Goal: Task Accomplishment & Management: Manage account settings

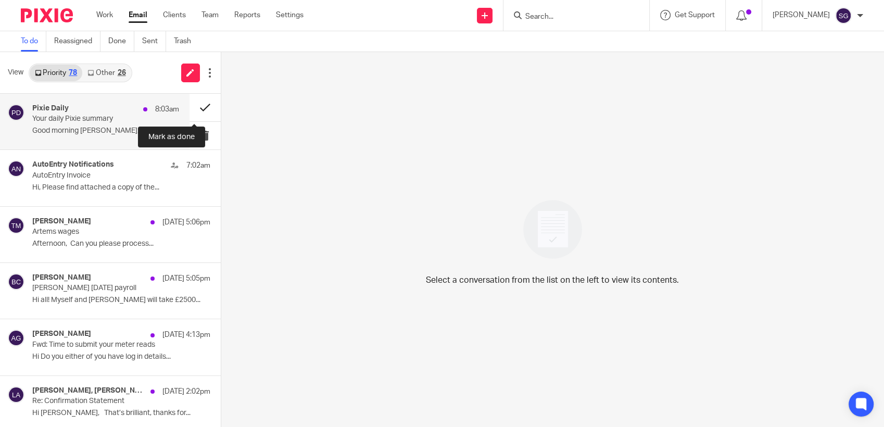
click at [189, 103] on button at bounding box center [204, 108] width 31 height 28
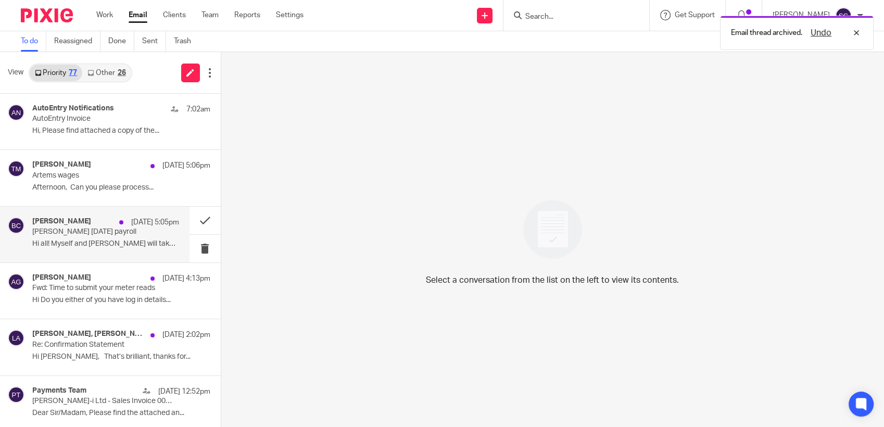
click at [86, 240] on p "Hi all! Myself and Chris will take £2500..." at bounding box center [105, 243] width 147 height 9
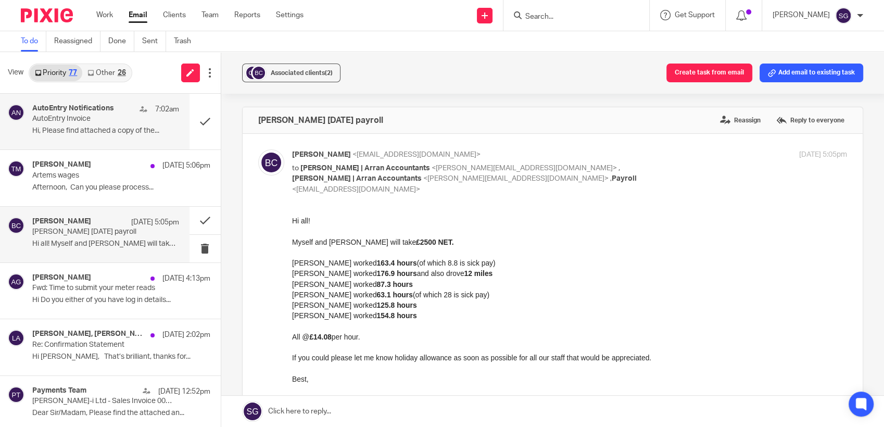
click at [98, 130] on p "Hi, Please find attached a copy of the..." at bounding box center [105, 130] width 147 height 9
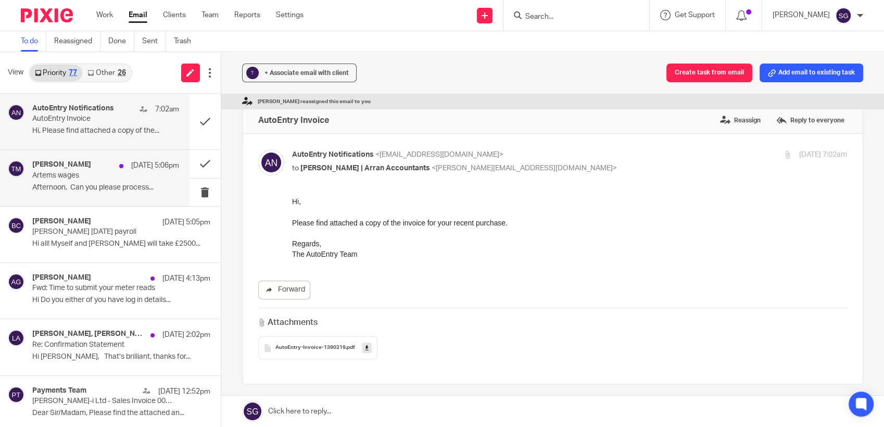
click at [110, 172] on p "Artems wages" at bounding box center [90, 175] width 117 height 9
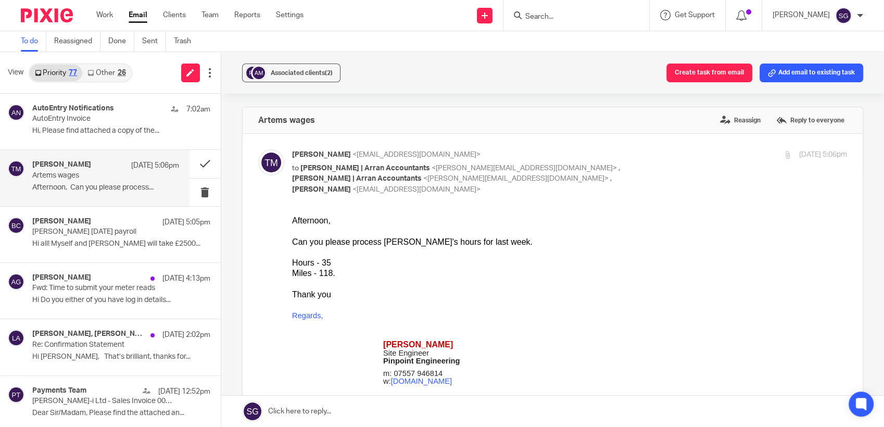
click at [319, 412] on link at bounding box center [552, 411] width 663 height 31
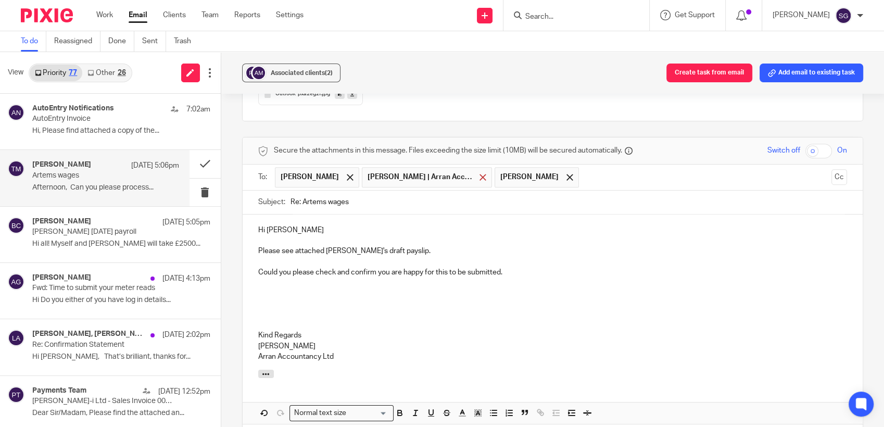
click at [479, 174] on span at bounding box center [482, 177] width 7 height 7
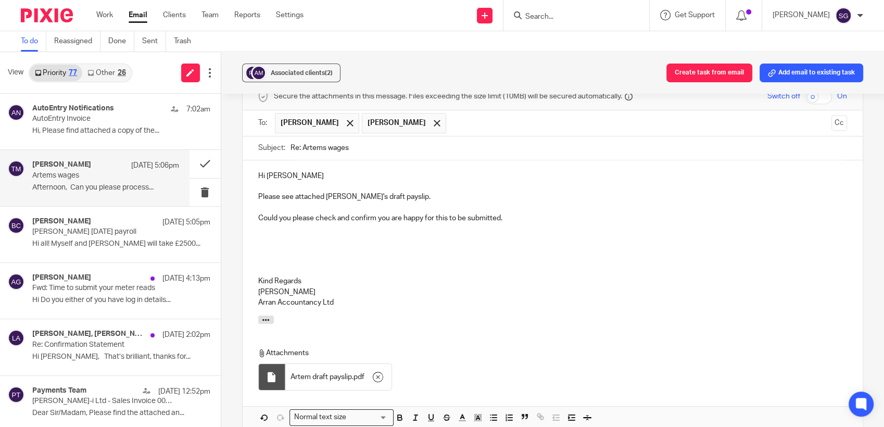
scroll to position [536, 0]
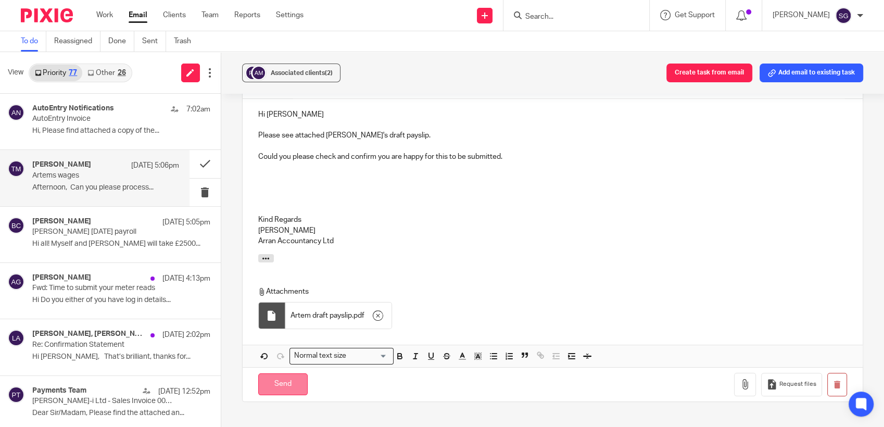
click at [280, 378] on input "Send" at bounding box center [282, 384] width 49 height 22
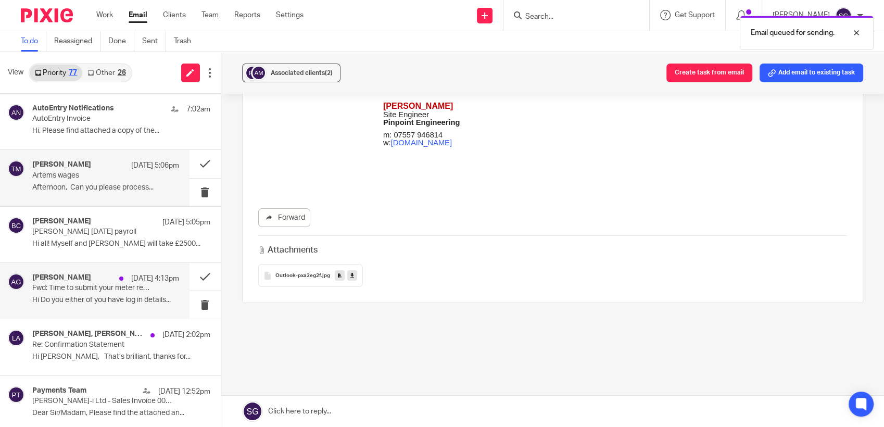
click at [94, 297] on p "Hi Do you either of you have log in details..." at bounding box center [105, 300] width 147 height 9
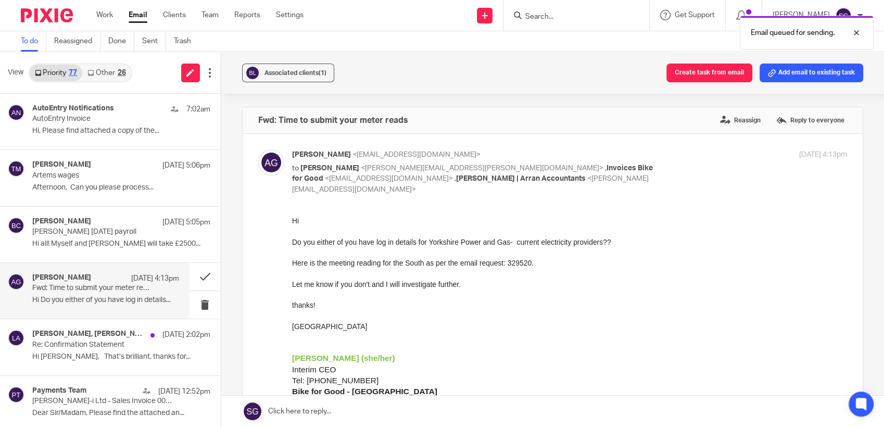
scroll to position [0, 0]
click at [395, 409] on link at bounding box center [552, 411] width 663 height 31
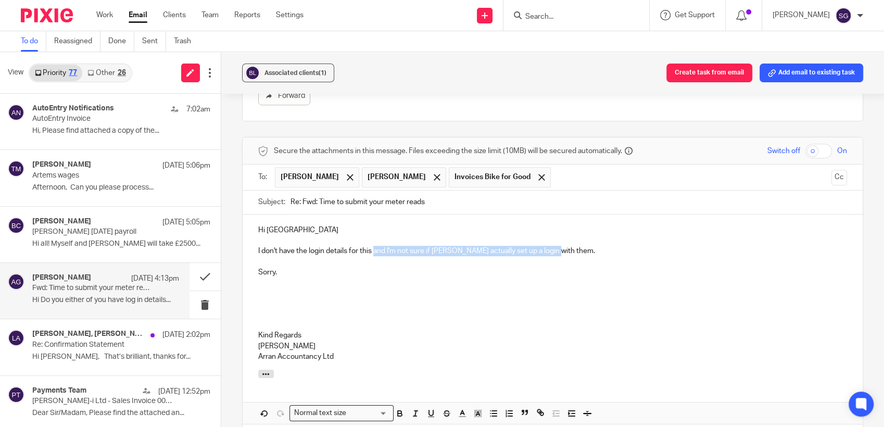
drag, startPoint x: 371, startPoint y: 239, endPoint x: 551, endPoint y: 240, distance: 180.1
click at [551, 246] on p "I don't have the login details for this and I'm not sure if Greg actually set u…" at bounding box center [552, 251] width 589 height 10
click at [430, 299] on p at bounding box center [552, 304] width 589 height 10
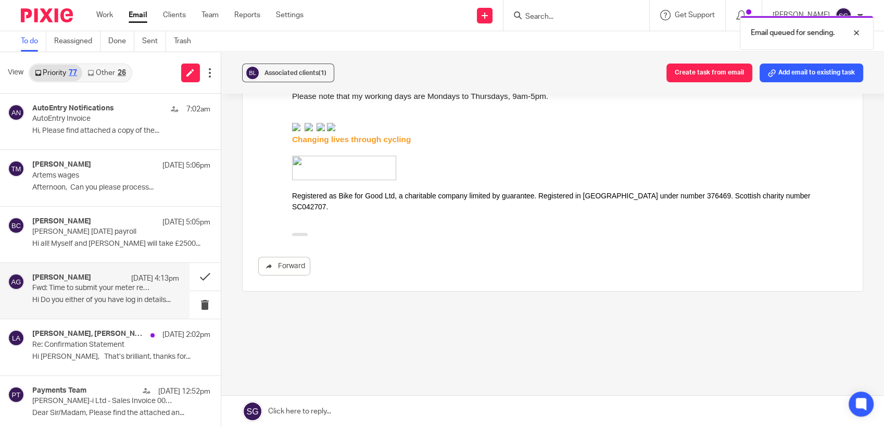
scroll to position [306, 0]
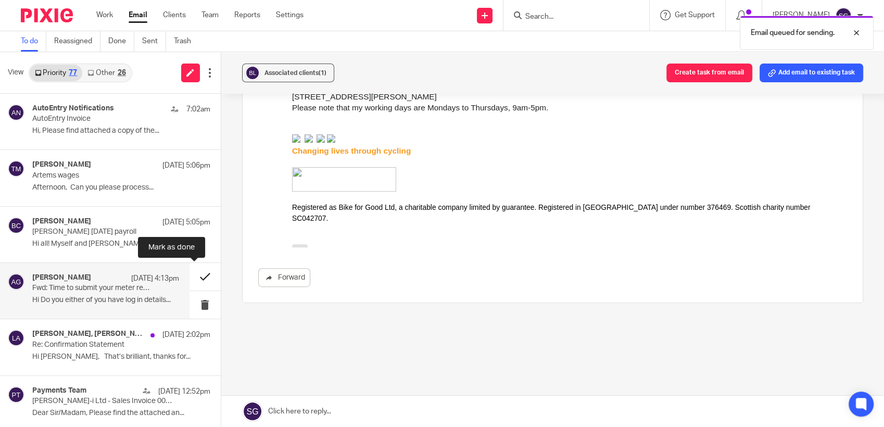
click at [196, 275] on button at bounding box center [204, 277] width 31 height 28
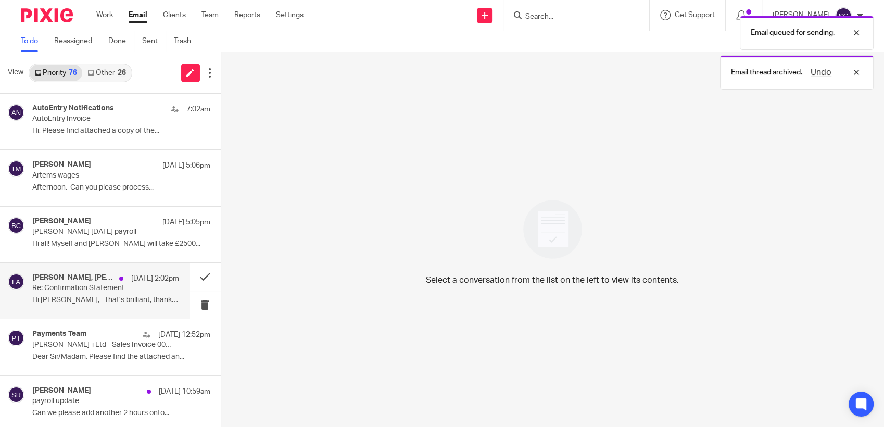
click at [73, 301] on p "Hi [PERSON_NAME], That’s brilliant, thanks for..." at bounding box center [105, 300] width 147 height 9
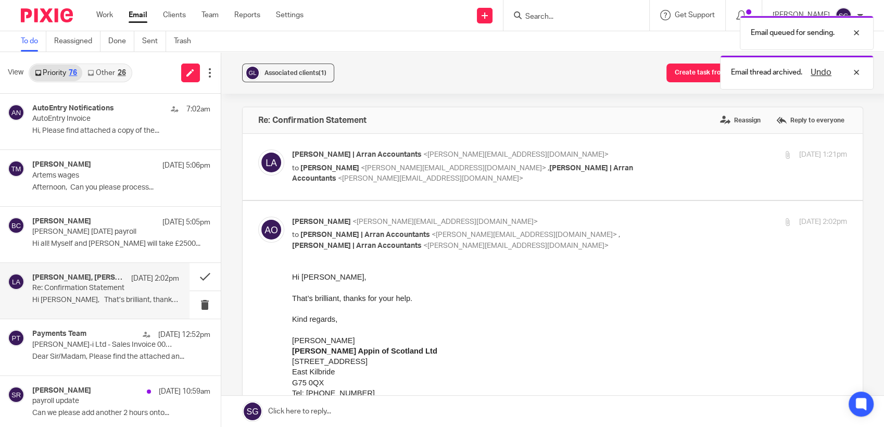
scroll to position [0, 0]
click at [346, 173] on div "Lorna | Arran Accountants <lorna@arranaccountants.co.uk> to Alison O'Neill <ali…" at bounding box center [569, 166] width 555 height 35
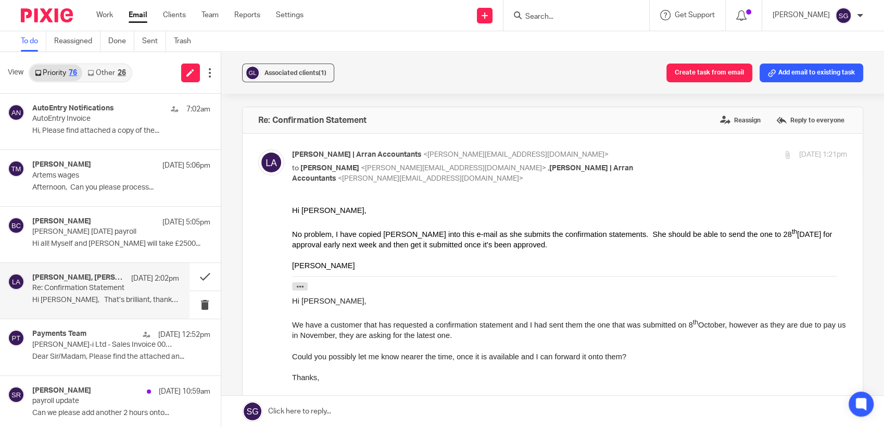
click at [346, 173] on div "Lorna | Arran Accountants <lorna@arranaccountants.co.uk> to Alison O'Neill <ali…" at bounding box center [569, 166] width 555 height 35
checkbox input "false"
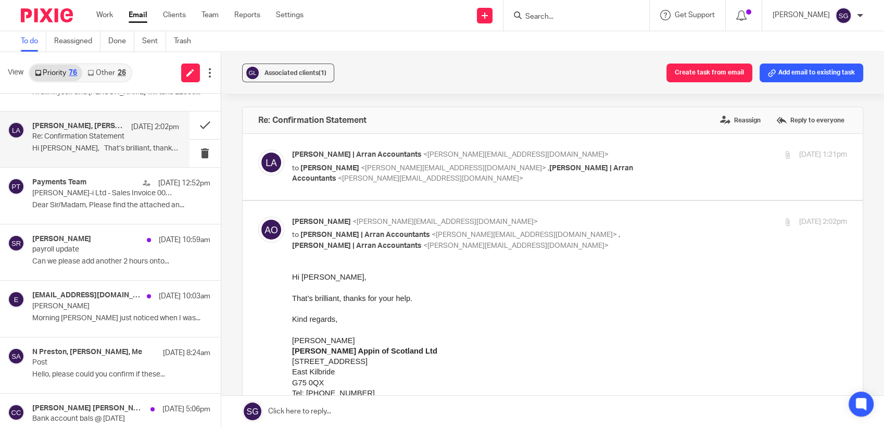
scroll to position [173, 0]
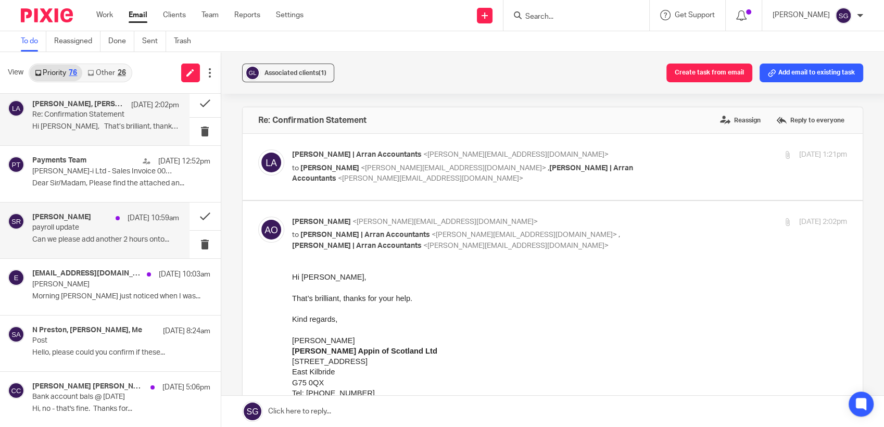
click at [63, 244] on div "Samantha Richardson 25 Sep 10:59am payroll update Can we please add another 2 h…" at bounding box center [105, 230] width 147 height 35
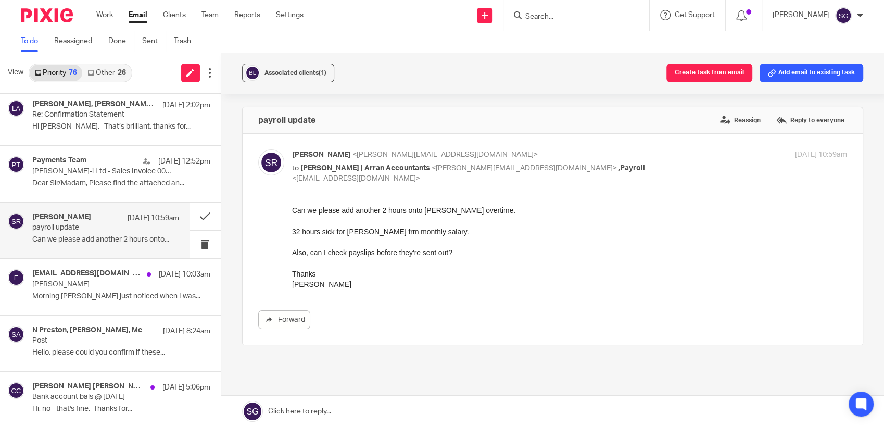
scroll to position [0, 0]
click at [290, 310] on link "Forward" at bounding box center [284, 319] width 52 height 19
click at [740, 124] on label "Reassign" at bounding box center [740, 120] width 46 height 16
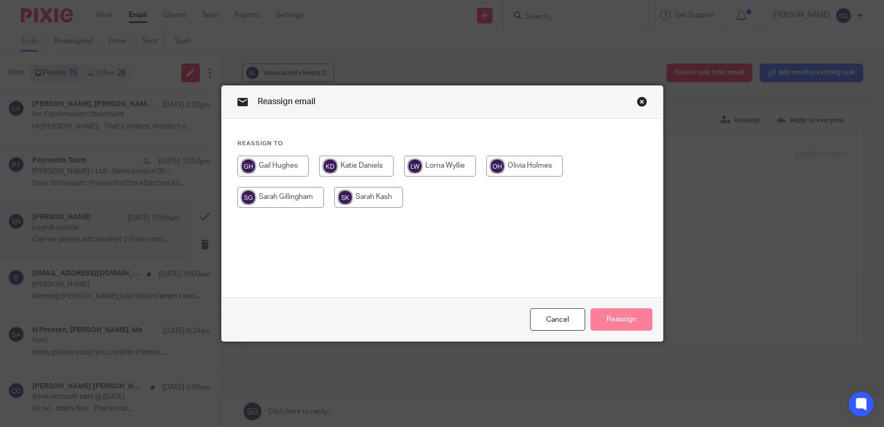
click at [334, 195] on input "radio" at bounding box center [368, 197] width 69 height 21
radio input "true"
click at [642, 323] on button "Reassign" at bounding box center [621, 319] width 62 height 22
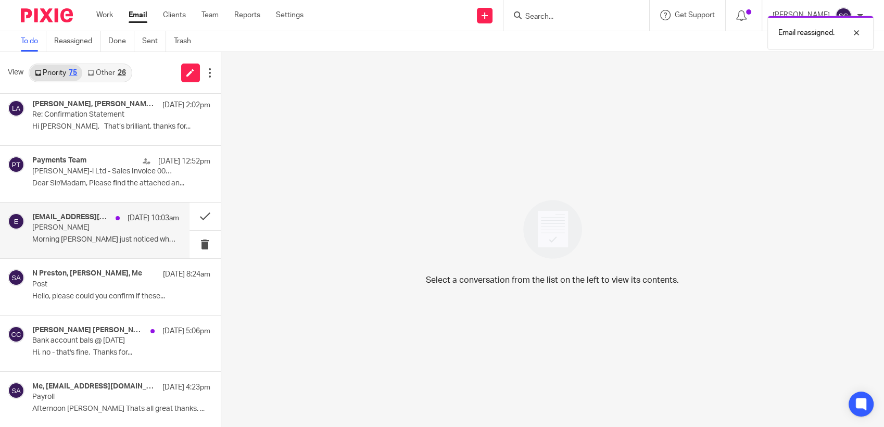
click at [106, 236] on p "Morning Sarah Ive just noticed when I was..." at bounding box center [105, 239] width 147 height 9
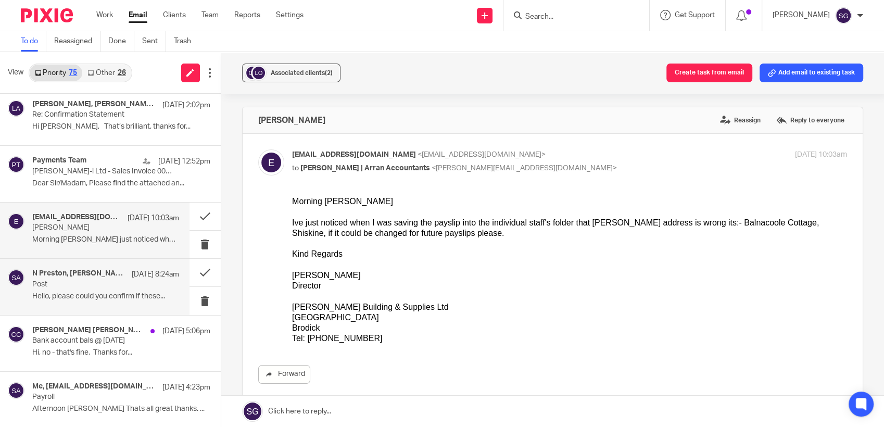
click at [122, 302] on div "N Preston, Noreen Preston, Me 25 Sep 8:24am Post Hello, please could you confir…" at bounding box center [105, 286] width 147 height 35
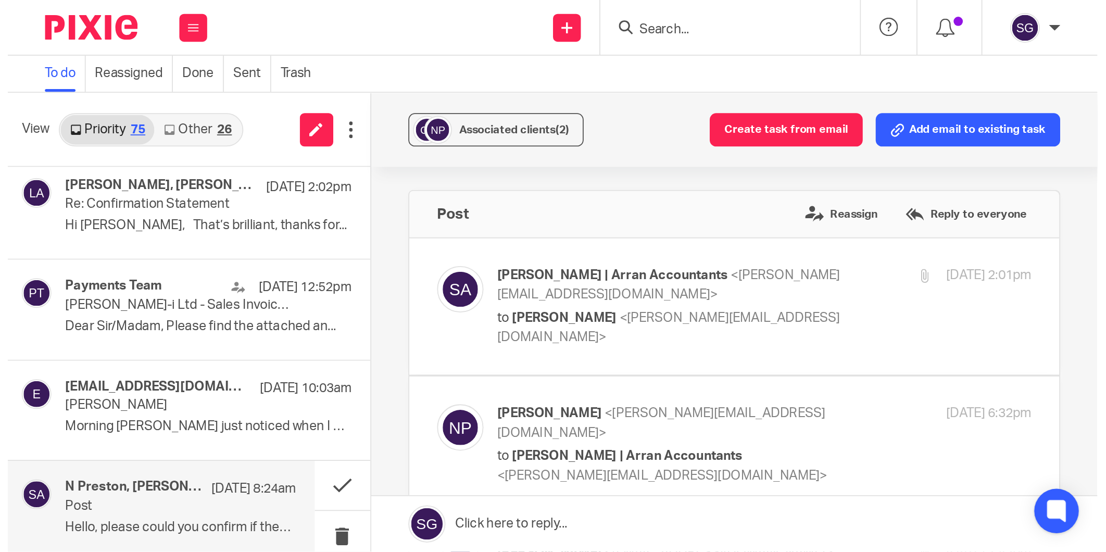
scroll to position [173, 0]
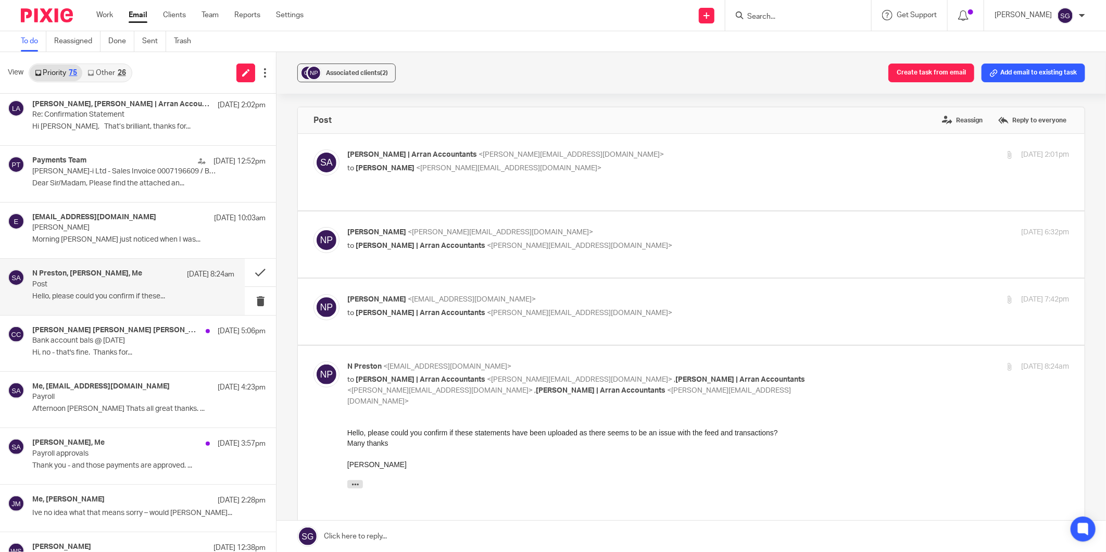
click at [773, 17] on input "Search" at bounding box center [793, 16] width 94 height 9
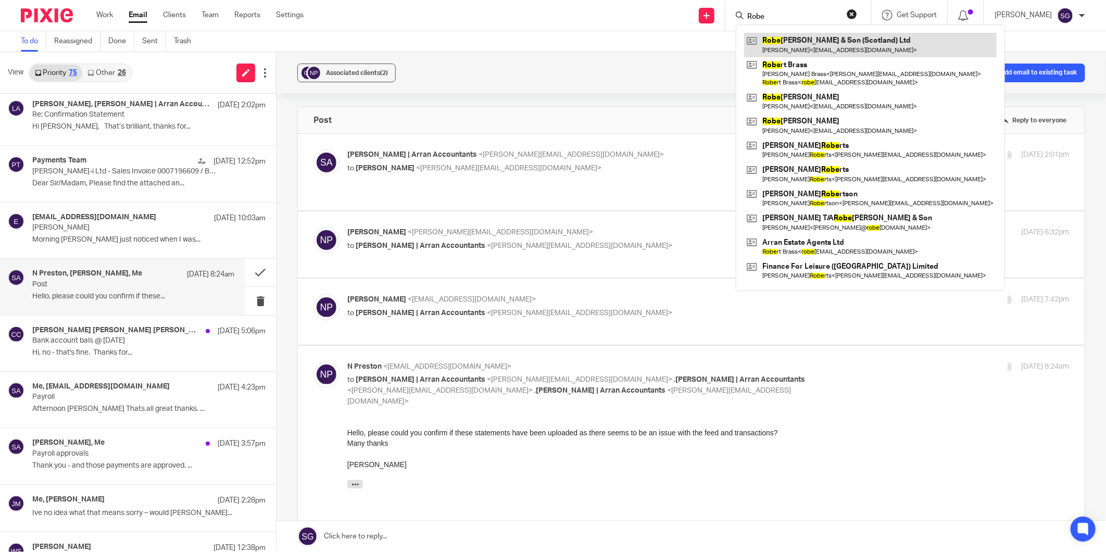
type input "Robe"
click at [803, 39] on link at bounding box center [870, 45] width 252 height 24
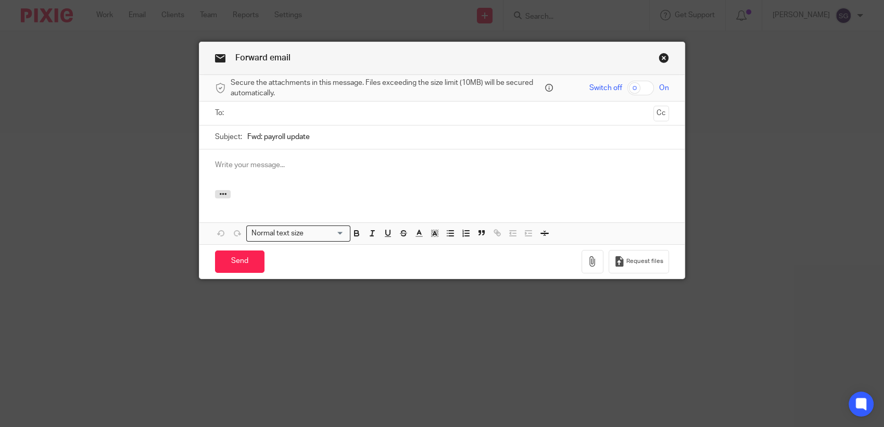
click at [366, 117] on input "text" at bounding box center [441, 113] width 415 height 12
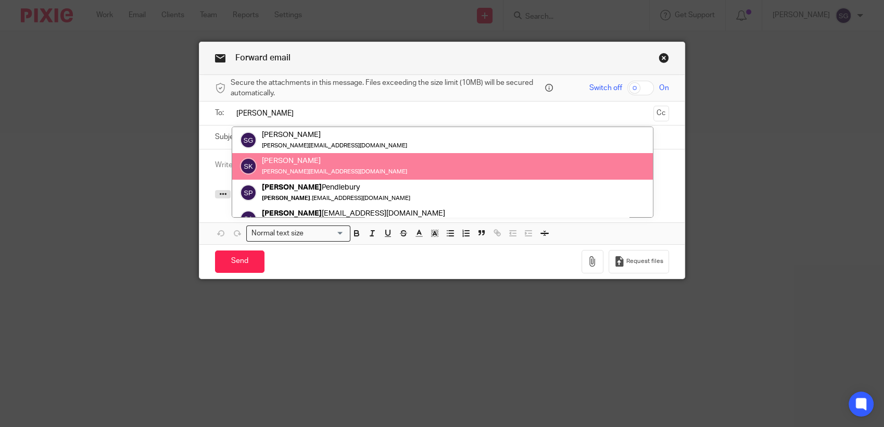
type input "sara"
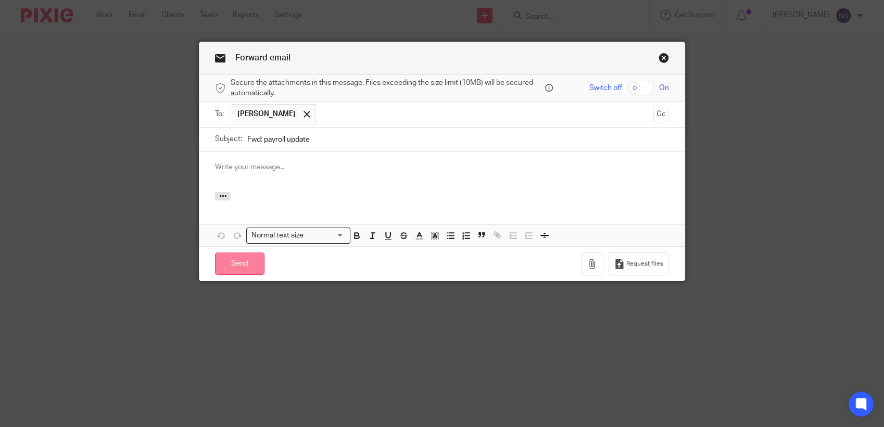
click at [234, 262] on input "Send" at bounding box center [239, 263] width 49 height 22
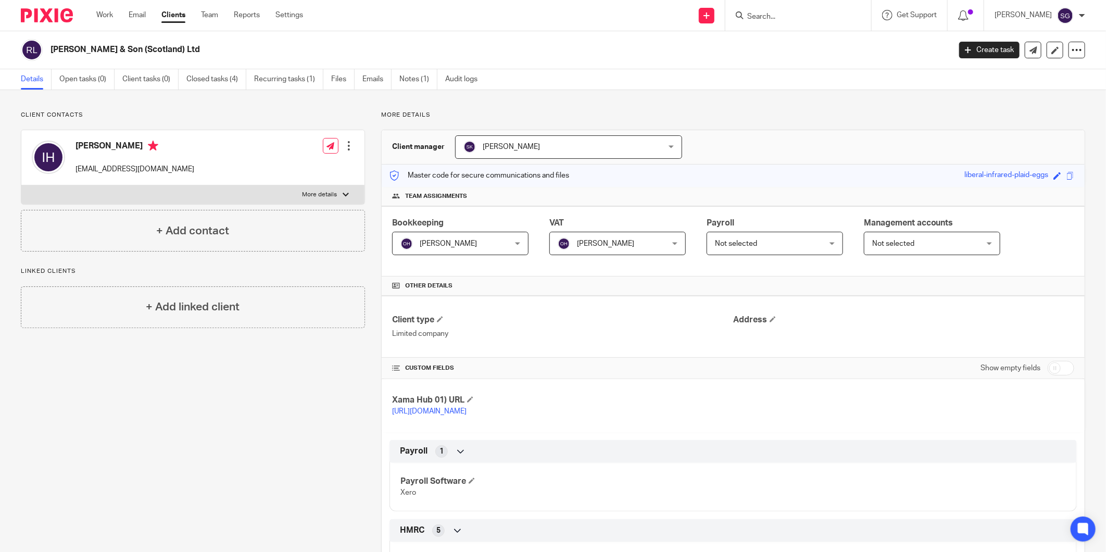
click at [781, 12] on input "Search" at bounding box center [793, 16] width 94 height 9
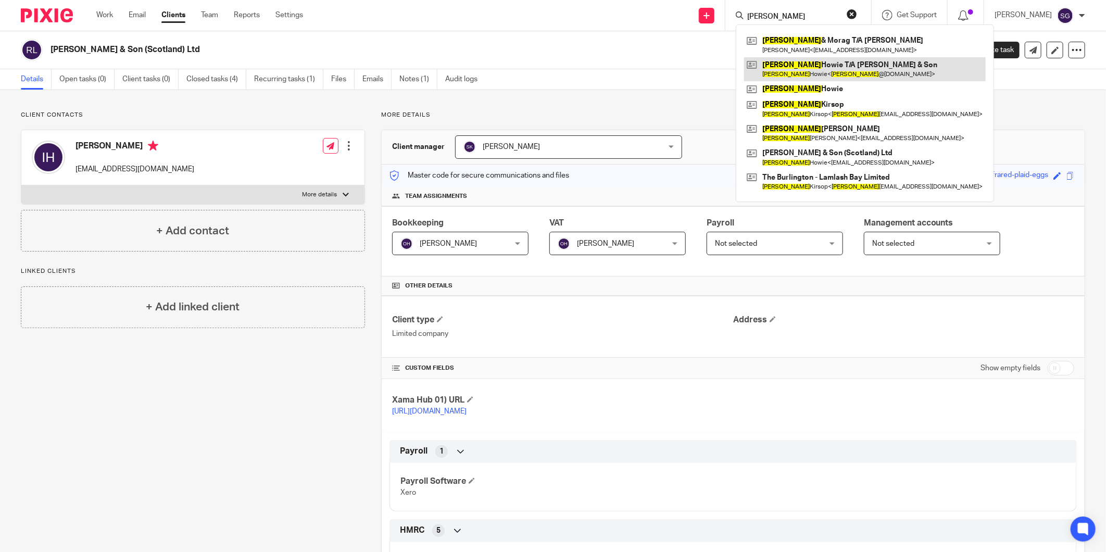
type input "ian"
click at [792, 65] on link at bounding box center [865, 69] width 242 height 24
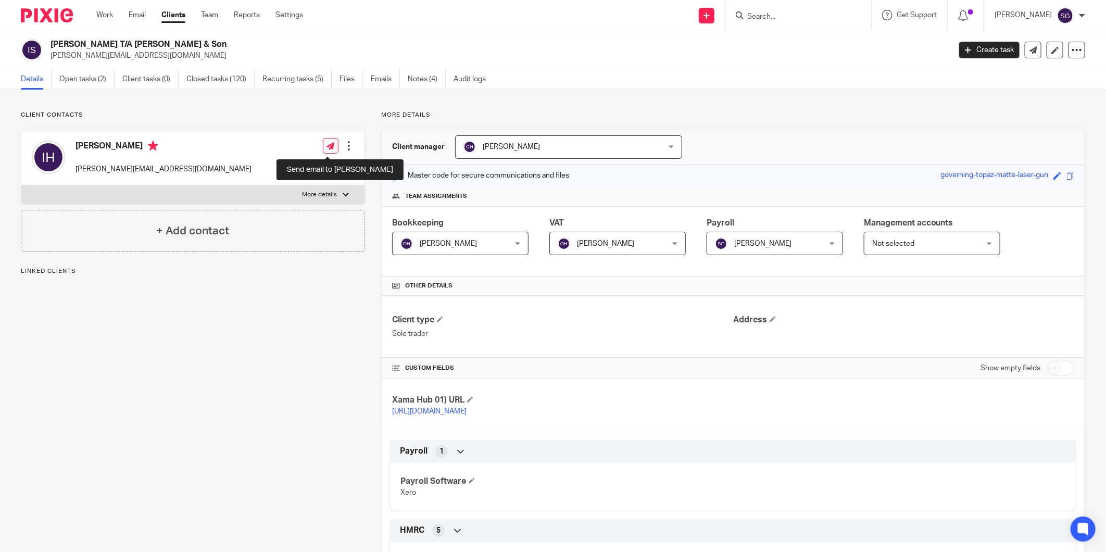
click at [332, 148] on link at bounding box center [331, 146] width 16 height 16
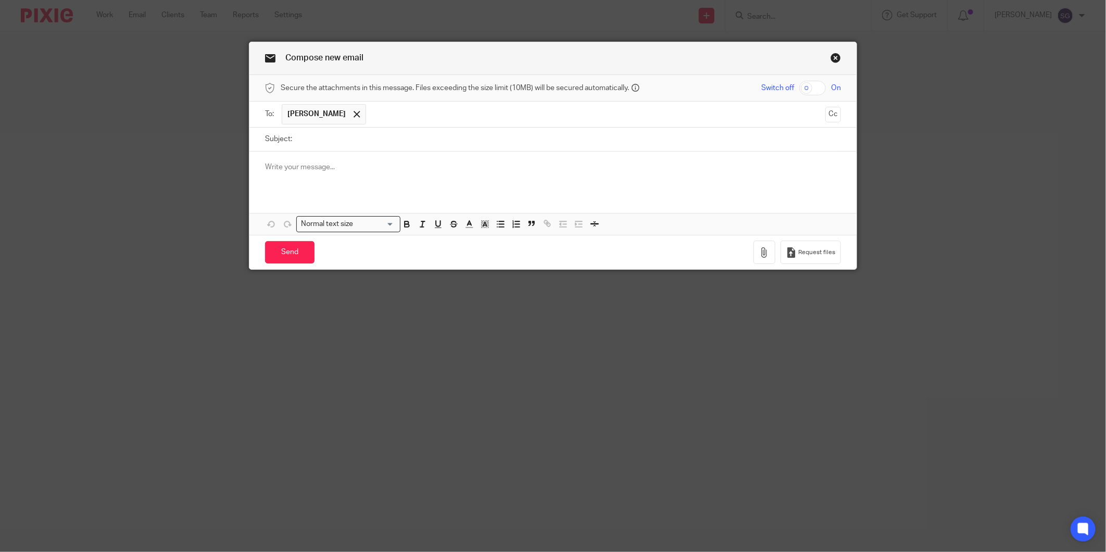
click at [316, 129] on input "Subject:" at bounding box center [568, 139] width 543 height 23
type input "a"
type input "Payroll"
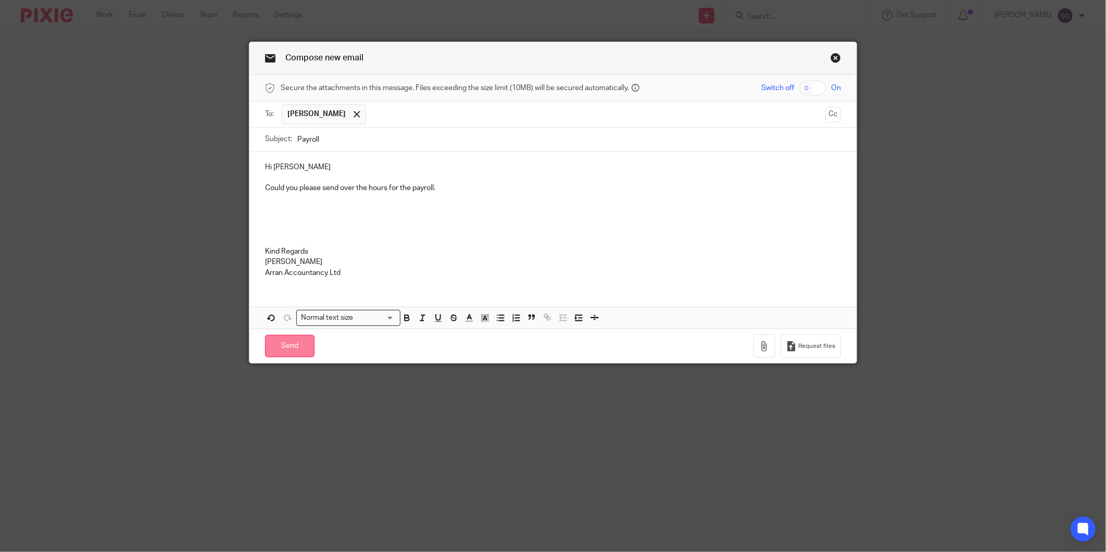
click at [293, 349] on input "Send" at bounding box center [289, 346] width 49 height 22
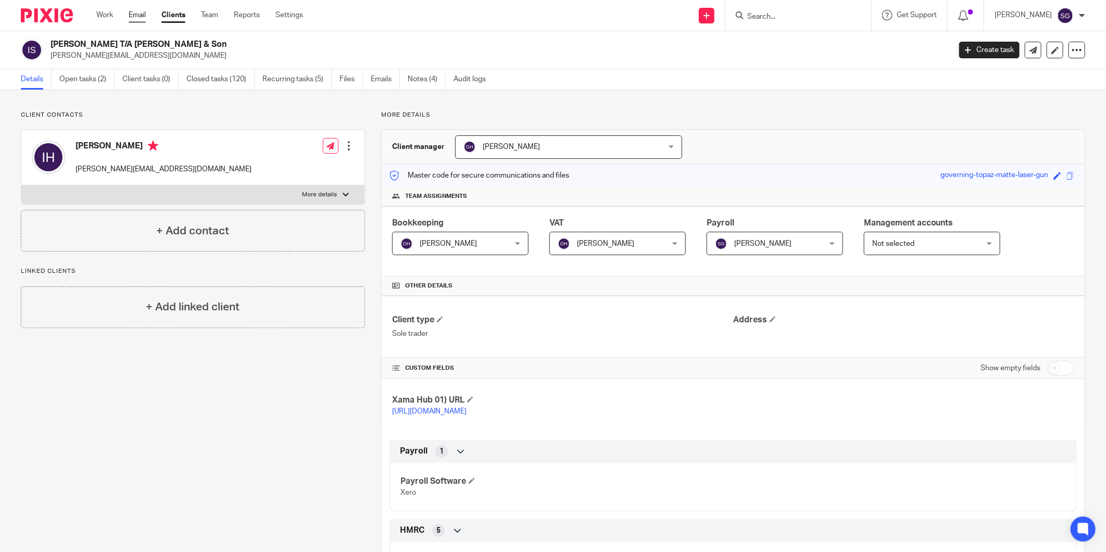
drag, startPoint x: 134, startPoint y: 16, endPoint x: 145, endPoint y: 15, distance: 10.5
click at [134, 16] on link "Email" at bounding box center [137, 15] width 17 height 10
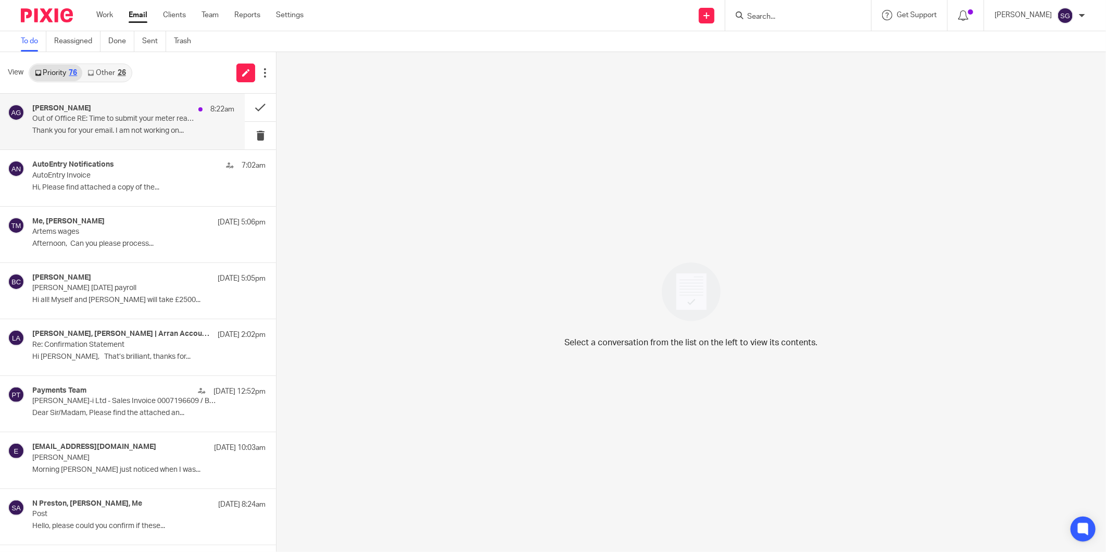
click at [138, 121] on p "Out of Office RE: Time to submit your meter reads" at bounding box center [112, 119] width 161 height 9
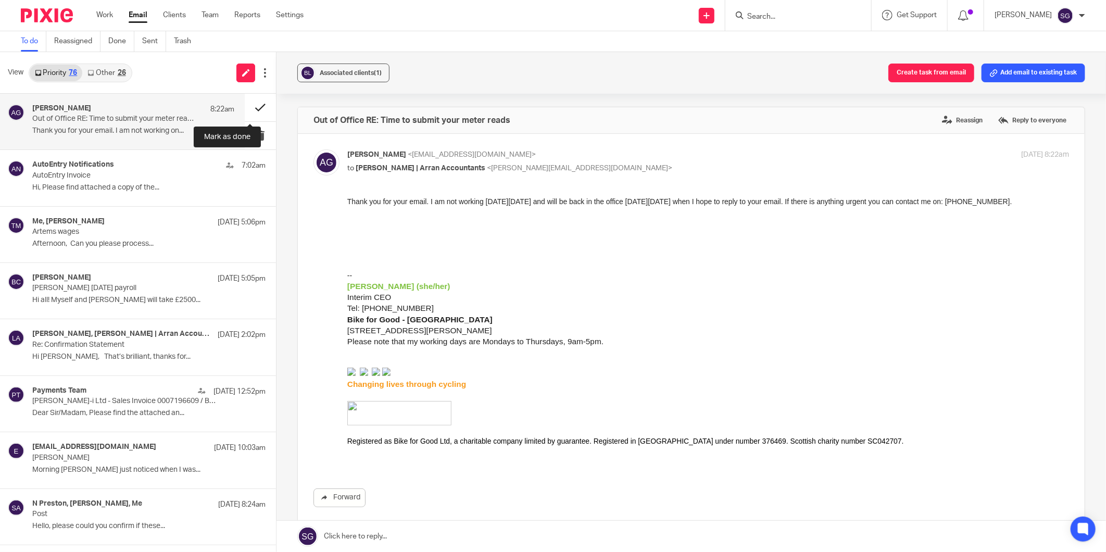
click at [245, 107] on button at bounding box center [260, 108] width 31 height 28
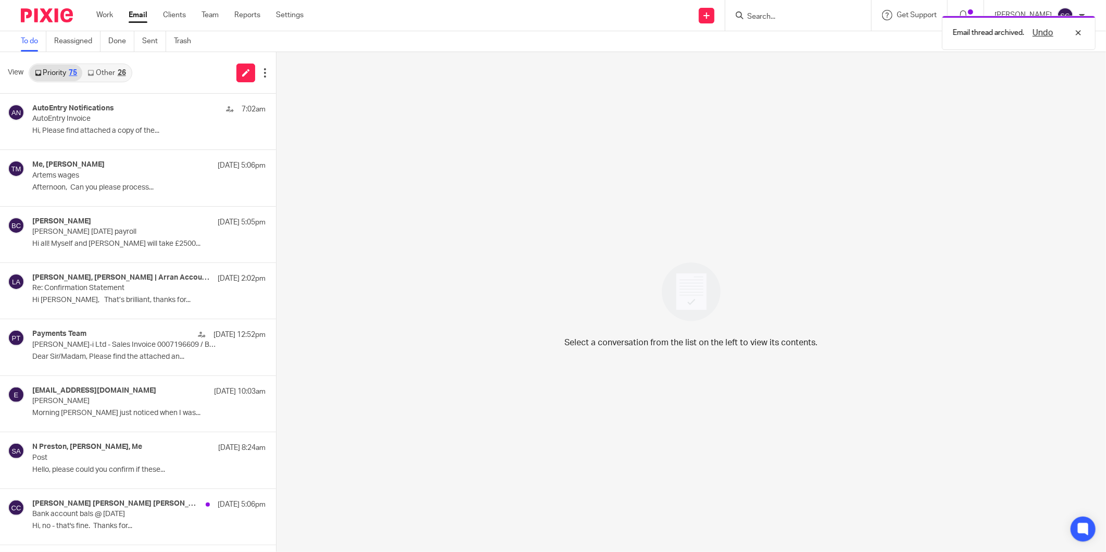
click at [105, 71] on link "Other 26" at bounding box center [106, 73] width 48 height 17
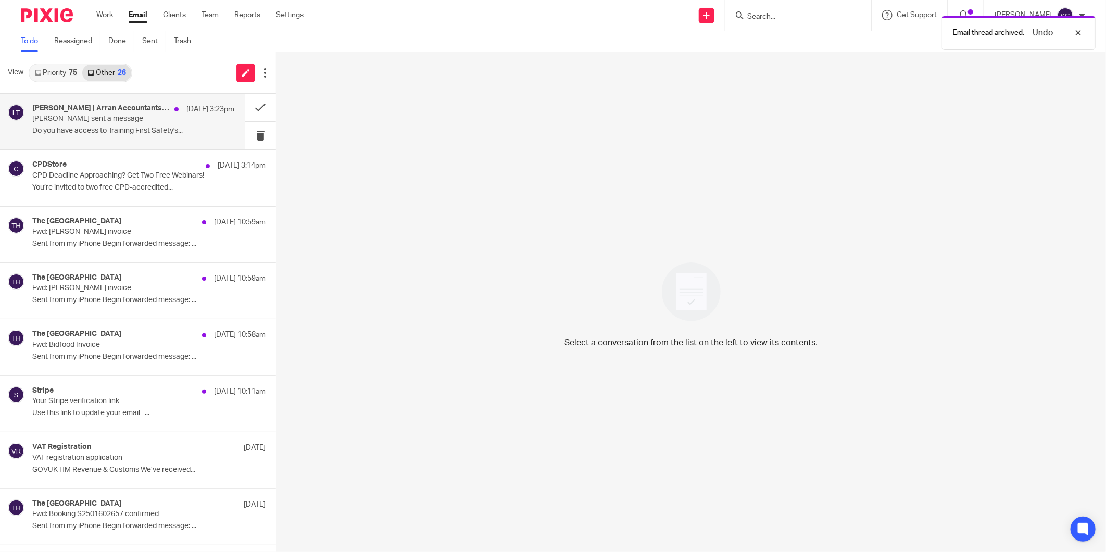
click at [143, 116] on p "Lorna sent a message" at bounding box center [112, 119] width 161 height 9
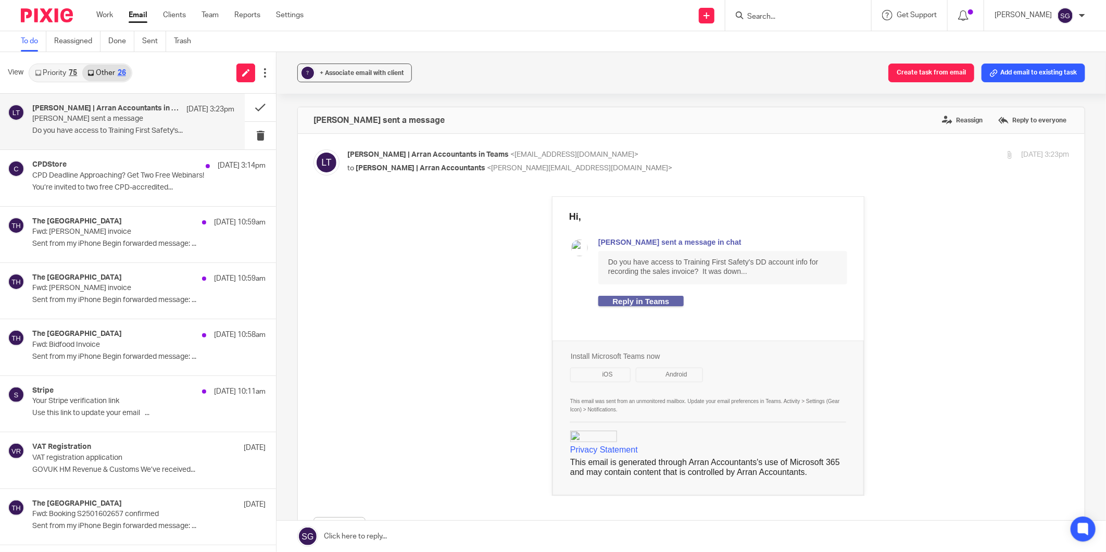
click at [518, 14] on div "Send new email Create task Add client Request signature Get Support Contact Sup…" at bounding box center [712, 15] width 786 height 31
click at [91, 179] on p "CPD Deadline Approaching? Get Two Free Webinars!" at bounding box center [112, 175] width 161 height 9
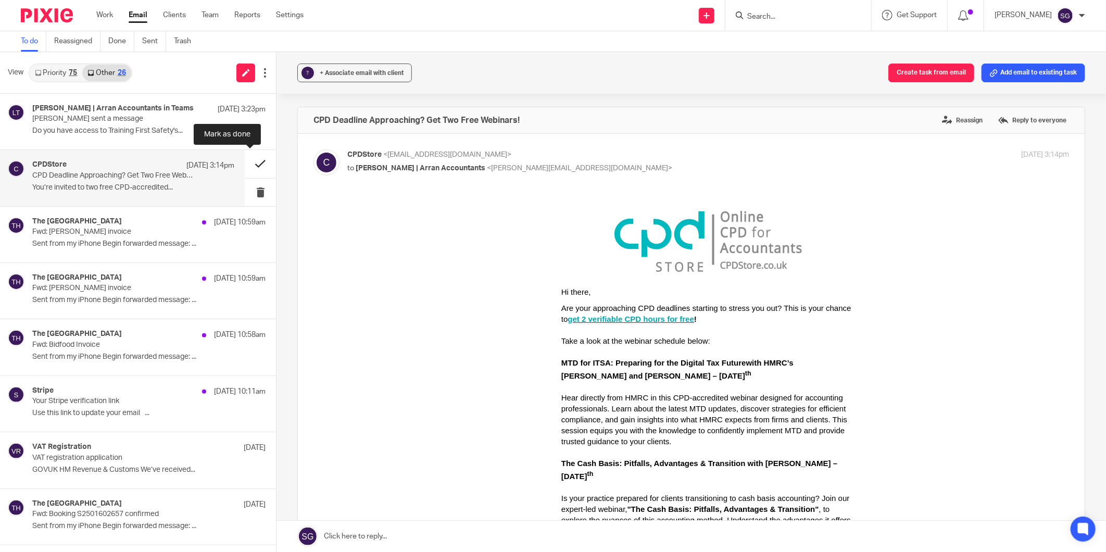
click at [248, 158] on button at bounding box center [260, 164] width 31 height 28
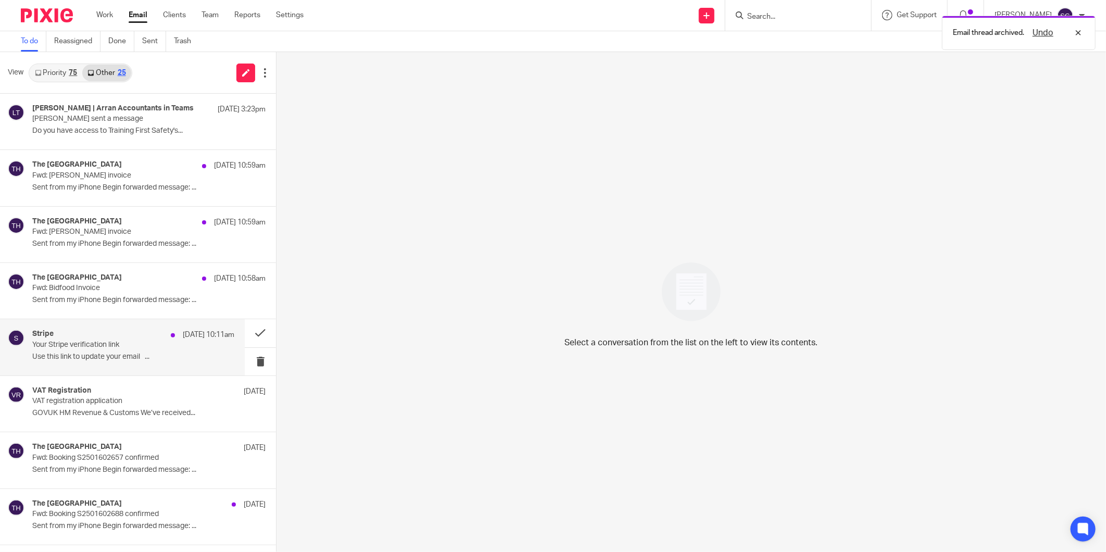
click at [111, 351] on div "Stripe 24 Sep 10:11am Your Stripe verification link Use this link to update you…" at bounding box center [133, 346] width 202 height 35
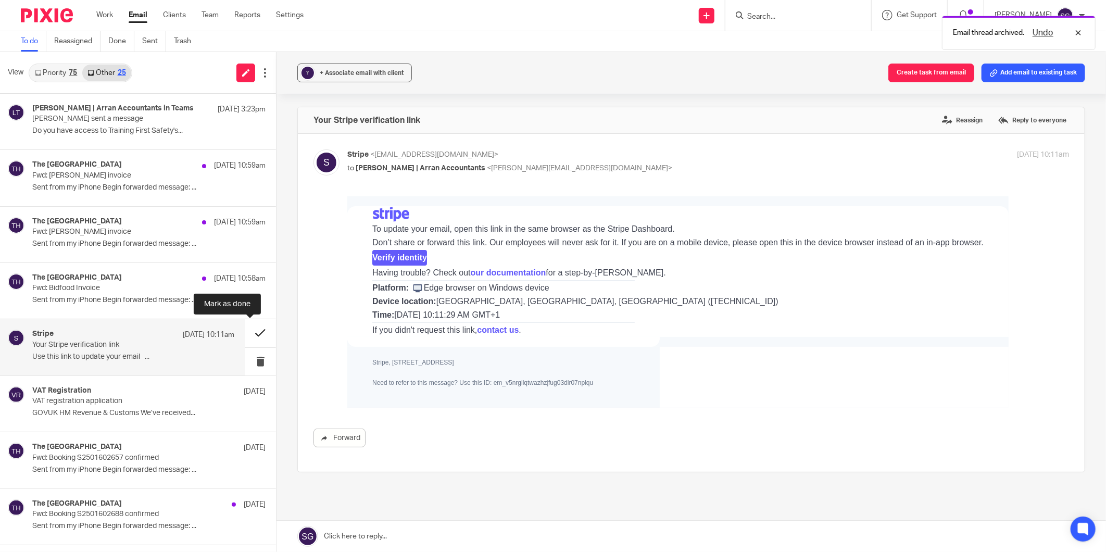
click at [245, 330] on button at bounding box center [260, 333] width 31 height 28
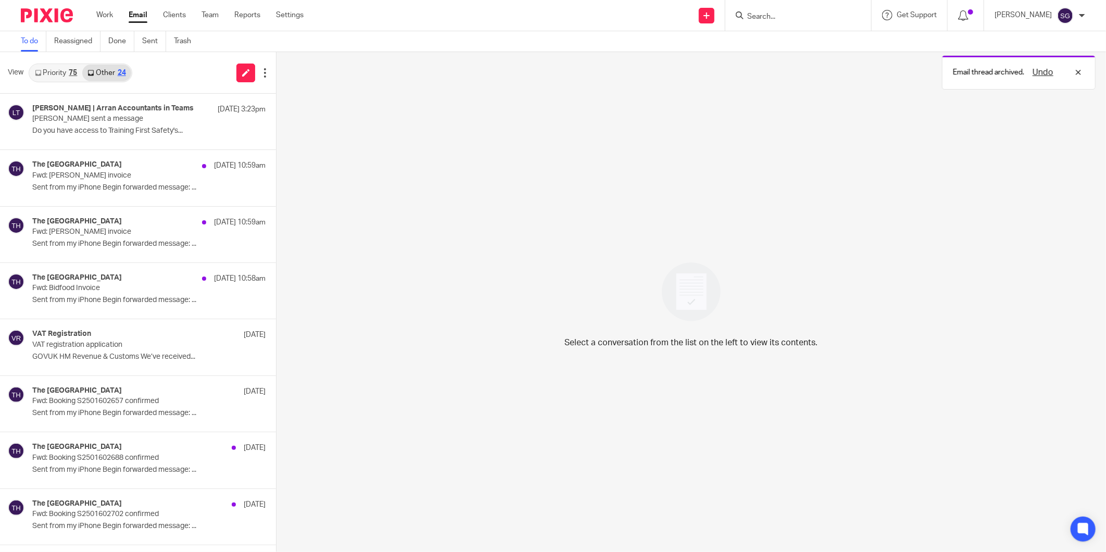
click at [48, 66] on link "Priority 75" at bounding box center [56, 73] width 53 height 17
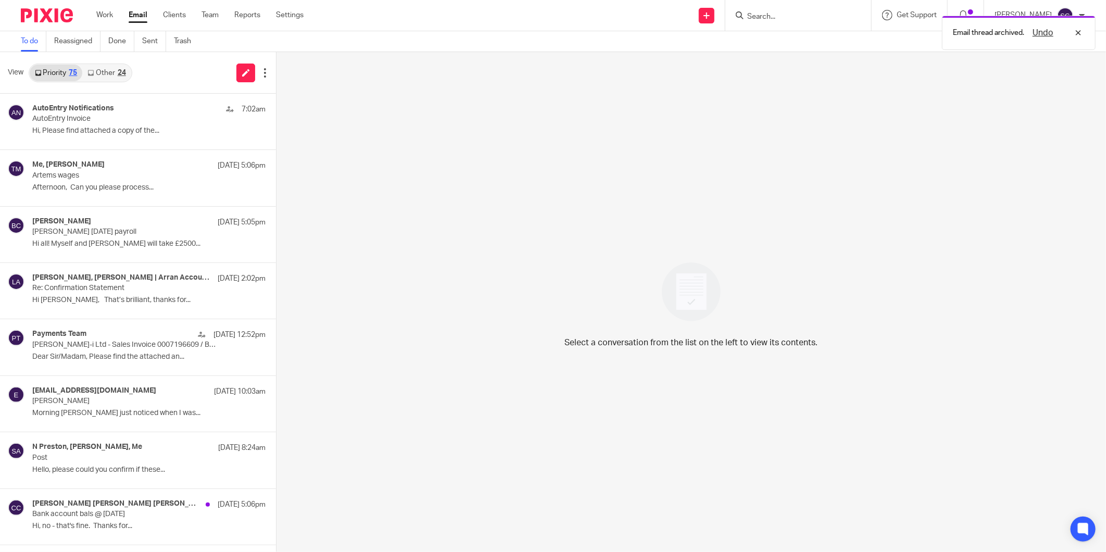
click at [96, 69] on link "Other 24" at bounding box center [106, 73] width 48 height 17
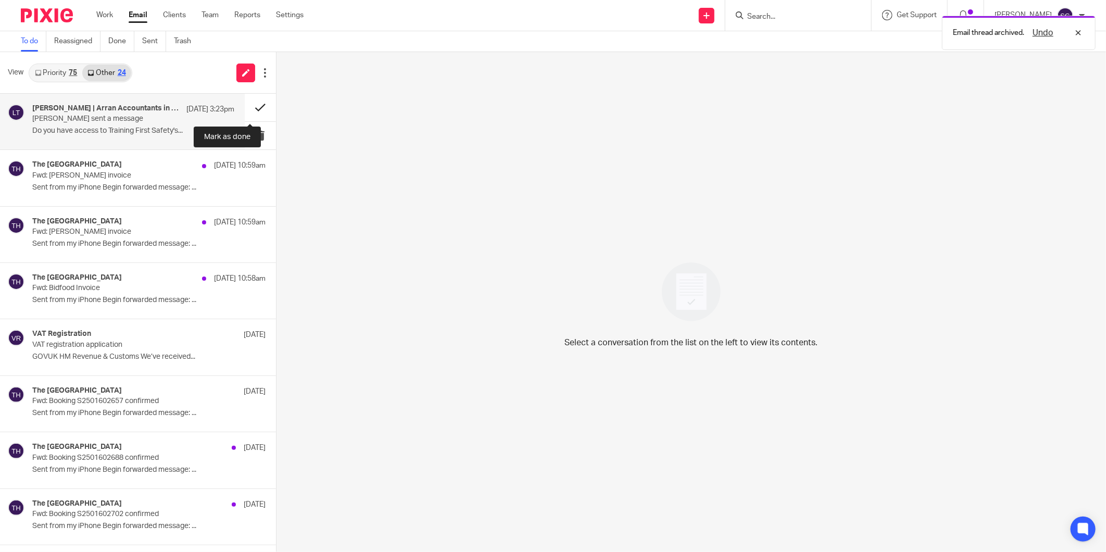
click at [251, 108] on button at bounding box center [260, 108] width 31 height 28
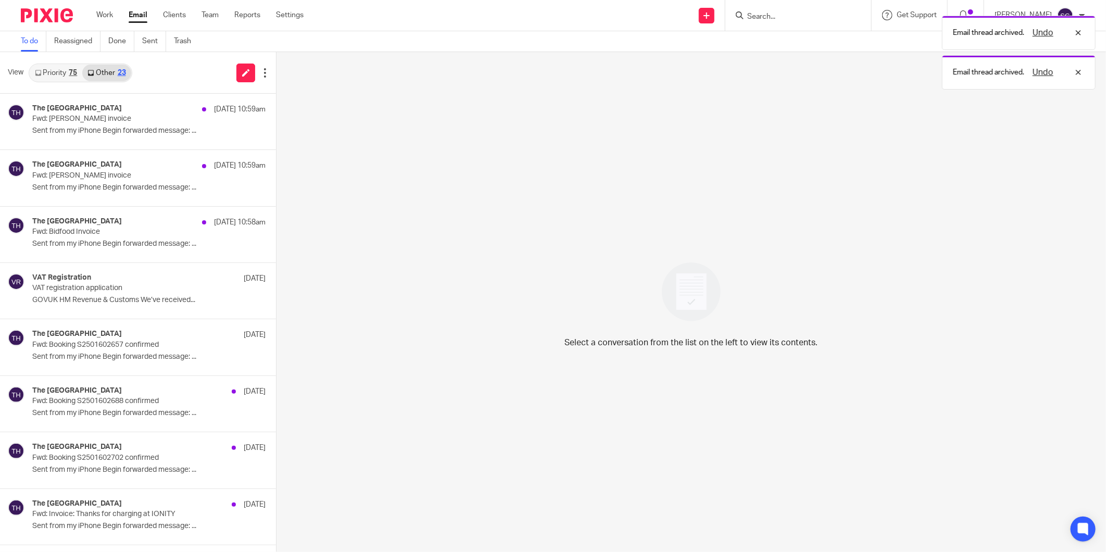
click at [49, 70] on link "Priority 75" at bounding box center [56, 73] width 53 height 17
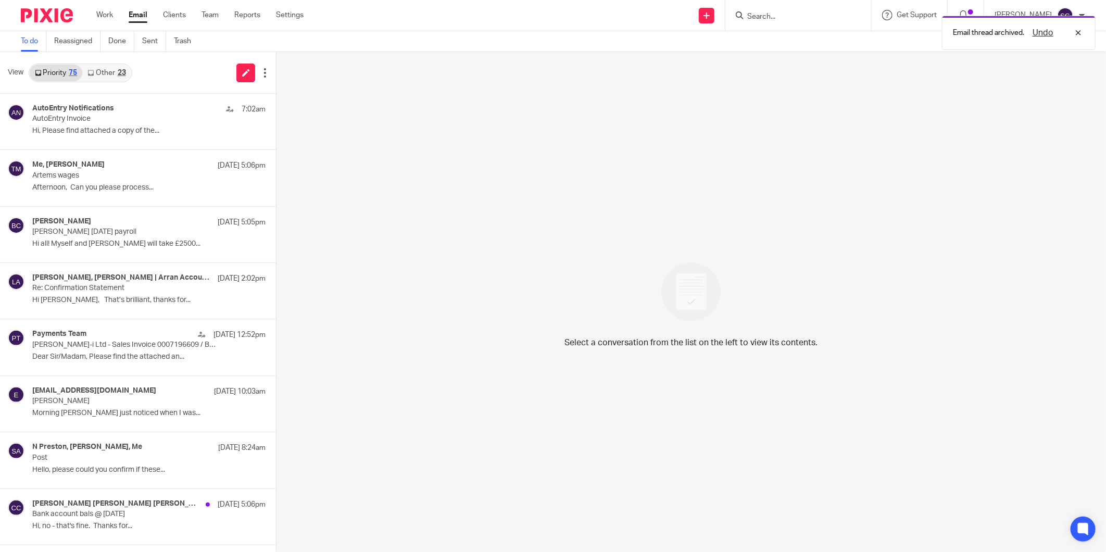
click at [760, 14] on div "Email thread archived. Undo" at bounding box center [824, 30] width 542 height 40
click at [1081, 30] on div "Undo" at bounding box center [1054, 33] width 60 height 12
click at [762, 15] on input "Search" at bounding box center [793, 16] width 94 height 9
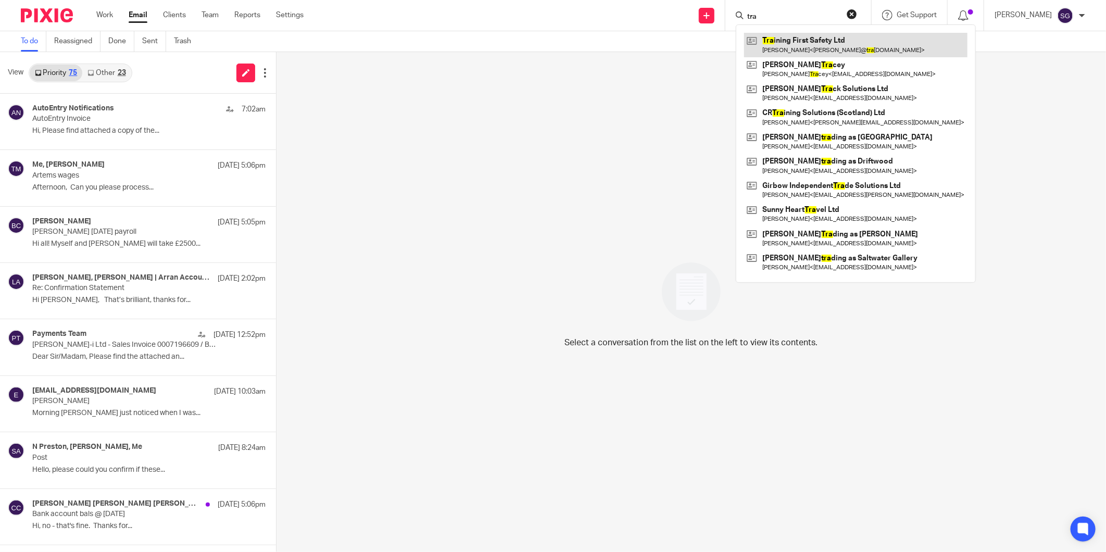
type input "tra"
click at [796, 39] on link at bounding box center [855, 45] width 223 height 24
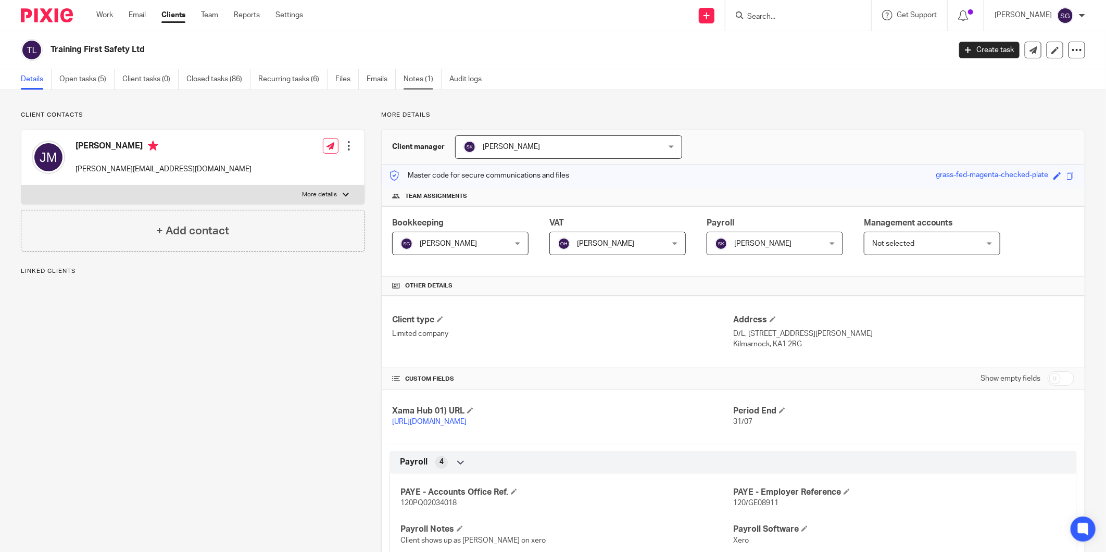
click at [415, 79] on link "Notes (1)" at bounding box center [422, 79] width 38 height 20
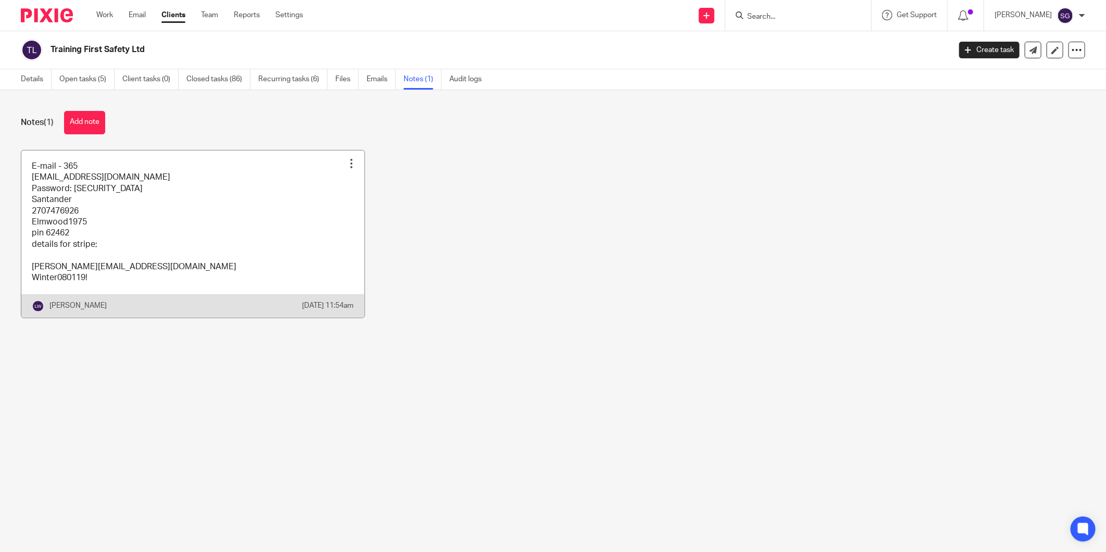
click at [230, 222] on link at bounding box center [192, 233] width 343 height 167
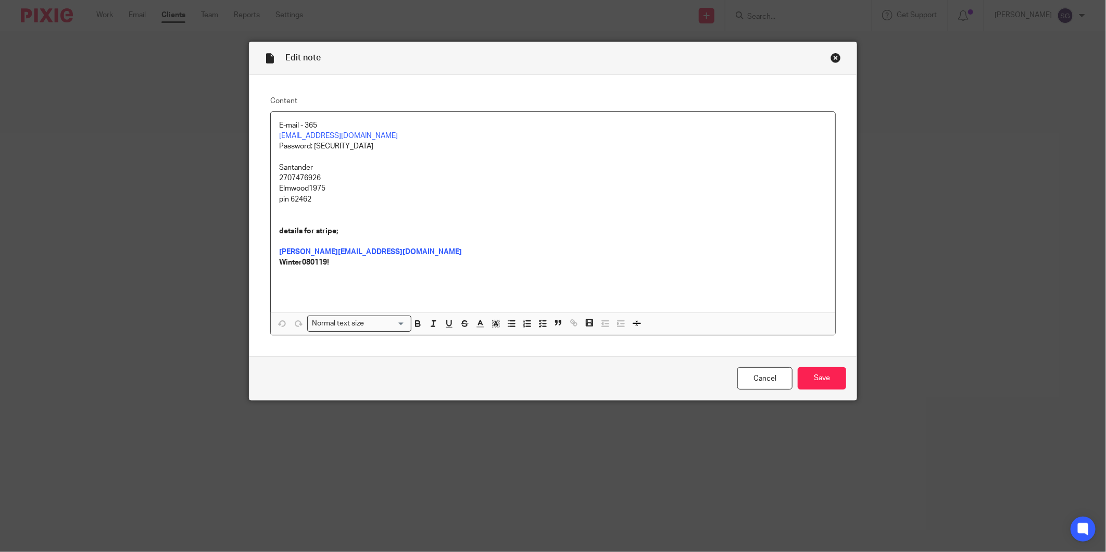
click at [832, 61] on div "Close this dialog window" at bounding box center [835, 58] width 10 height 10
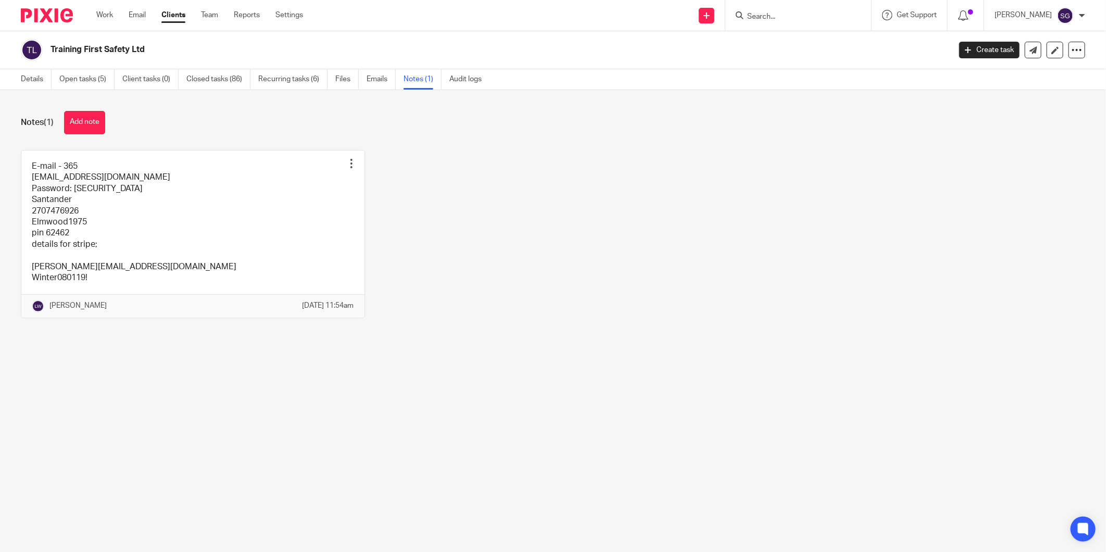
click at [464, 23] on div "Send new email Create task Add client Request signature Get Support Contact Sup…" at bounding box center [712, 15] width 787 height 31
click at [141, 11] on link "Email" at bounding box center [137, 15] width 17 height 10
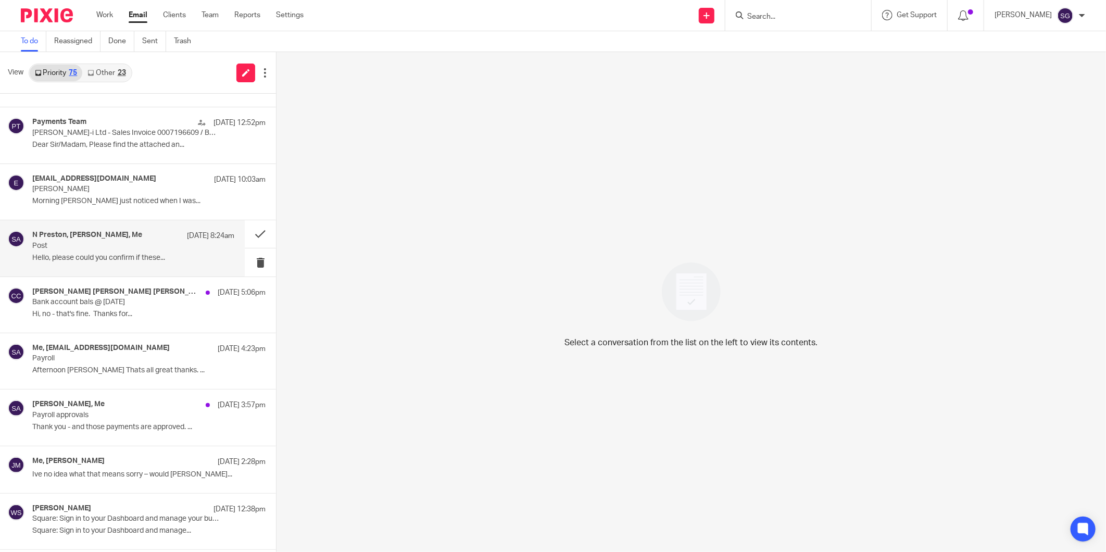
scroll to position [347, 0]
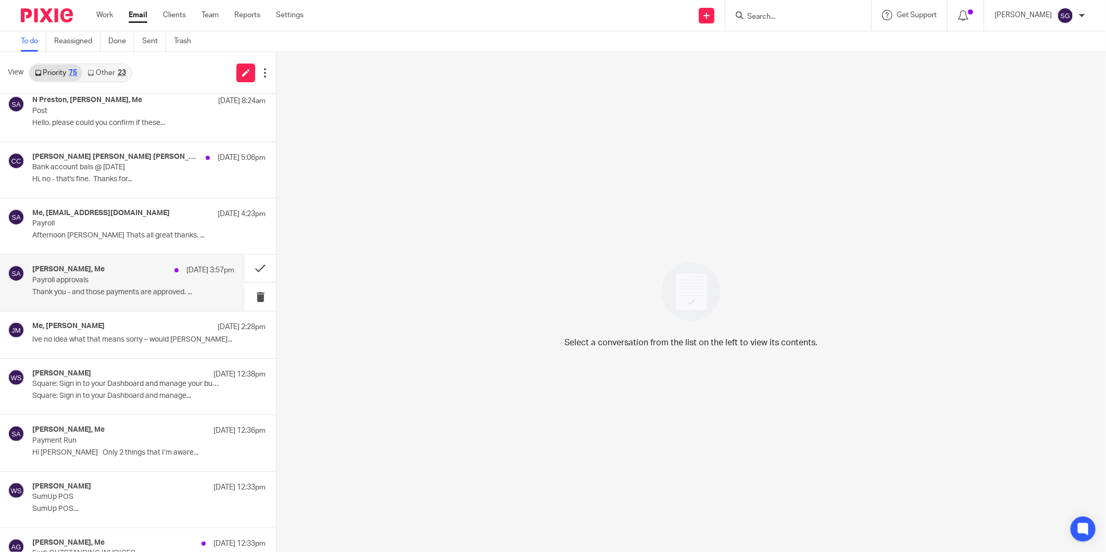
click at [123, 281] on p "Payroll approvals" at bounding box center [112, 280] width 161 height 9
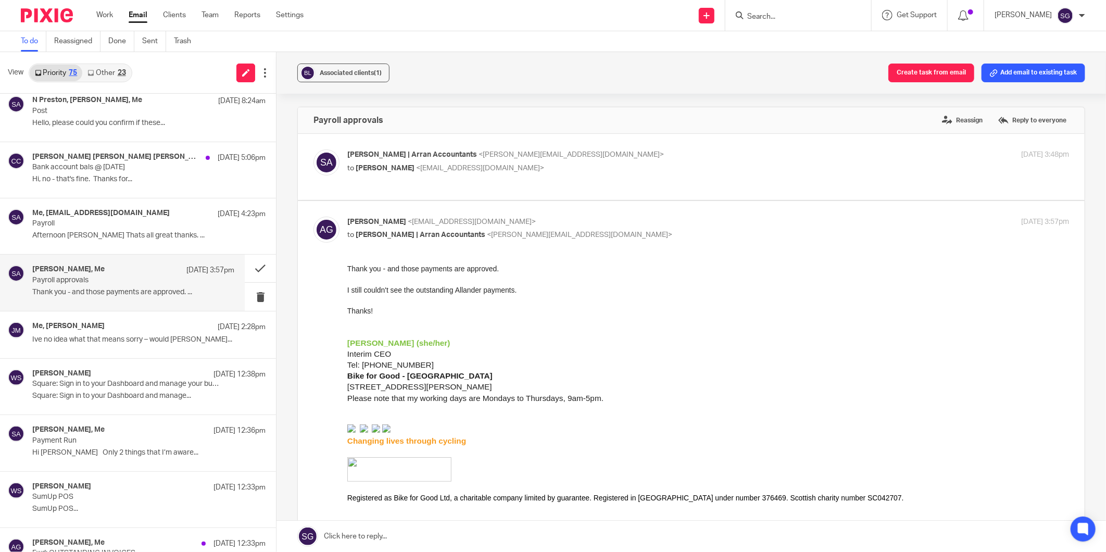
scroll to position [0, 0]
click at [248, 269] on button at bounding box center [260, 269] width 31 height 28
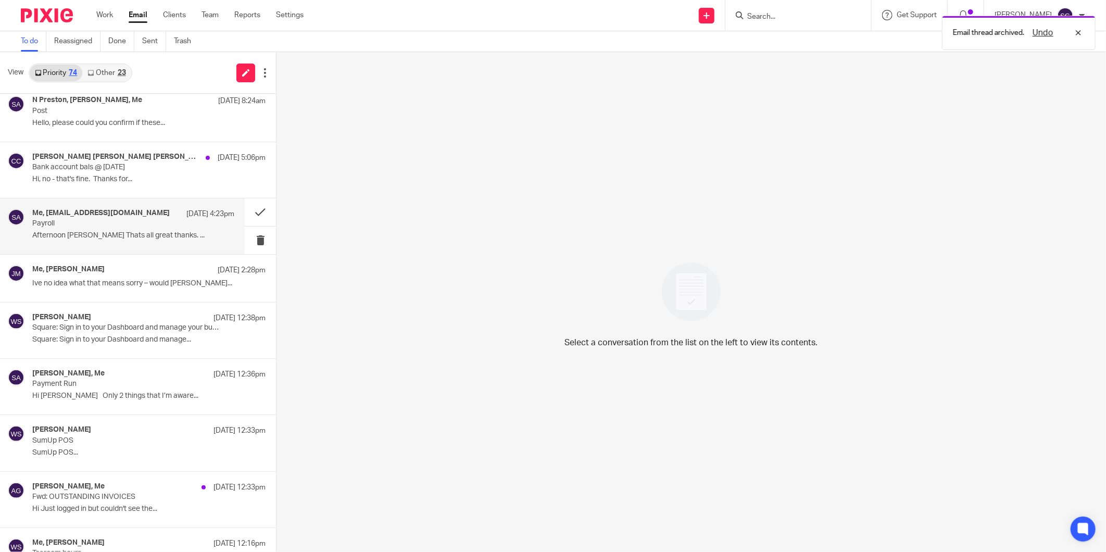
click at [134, 230] on div "Me, enquiries@oharebuildingsuppliesltd.co.uk 24 Sep 4:23pm Payroll Afternoon Sa…" at bounding box center [133, 226] width 202 height 35
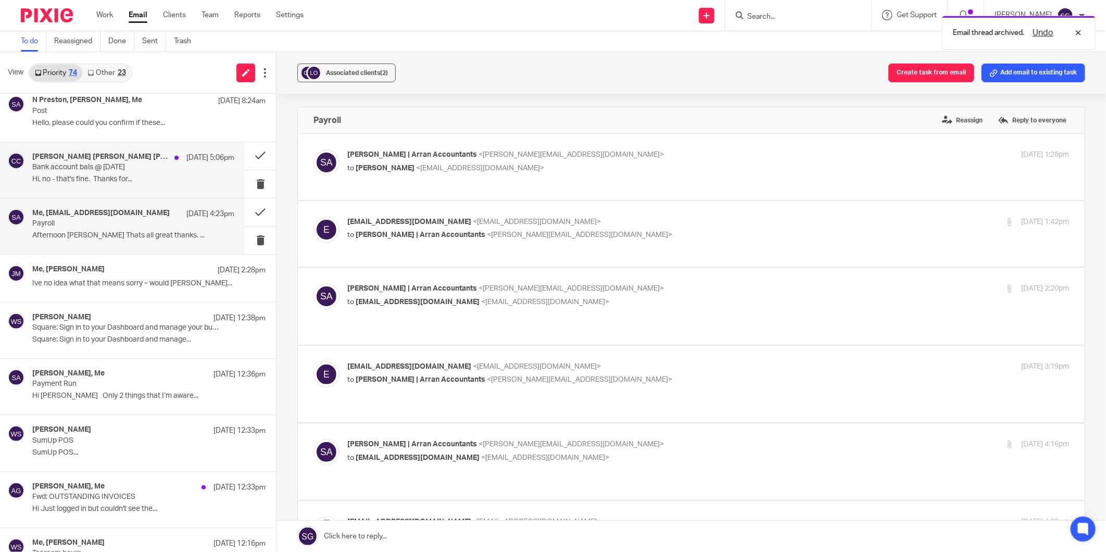
click at [136, 184] on div "Carol-Ann Cormack, Alberta Gutteridge, Lorna | Arran Accountants, Me 24 Sep 5:0…" at bounding box center [133, 170] width 202 height 35
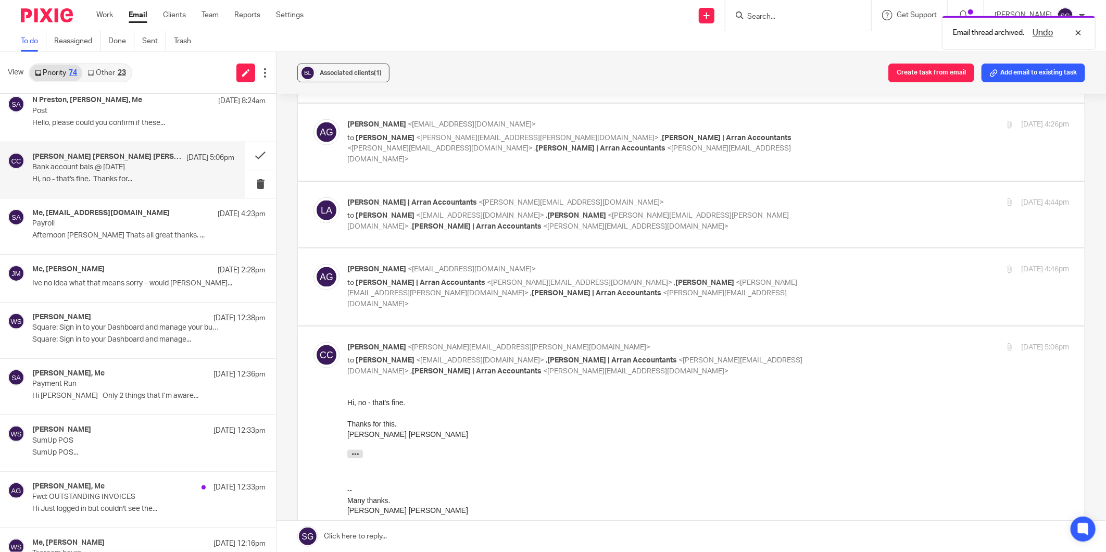
scroll to position [809, 0]
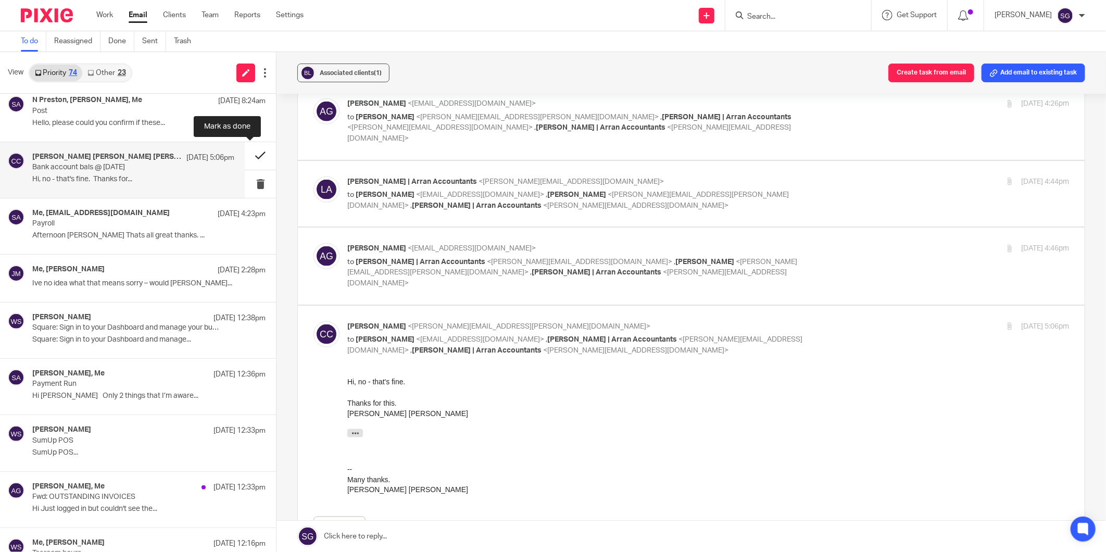
click at [248, 154] on button at bounding box center [260, 156] width 31 height 28
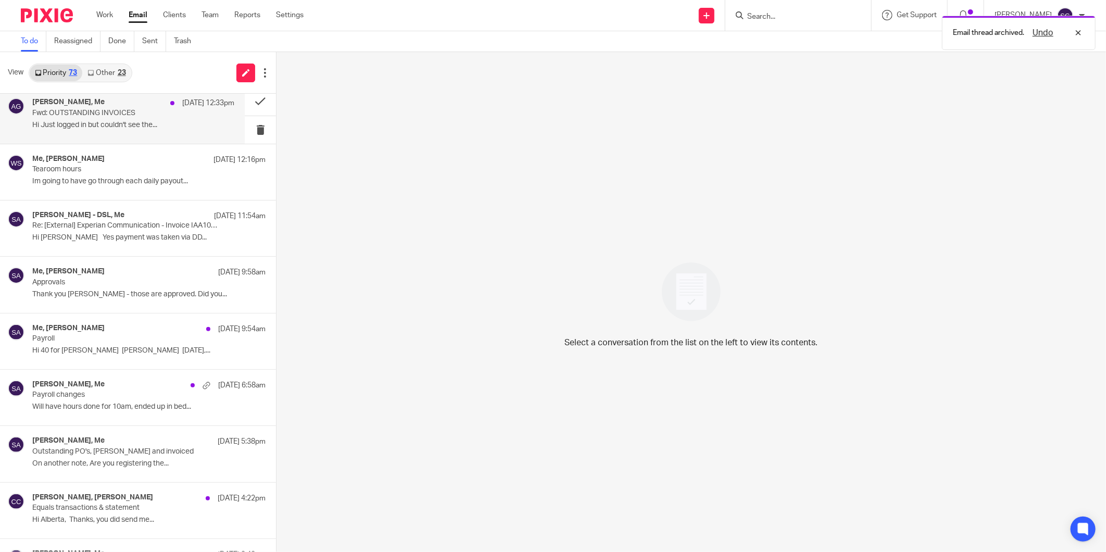
scroll to position [752, 0]
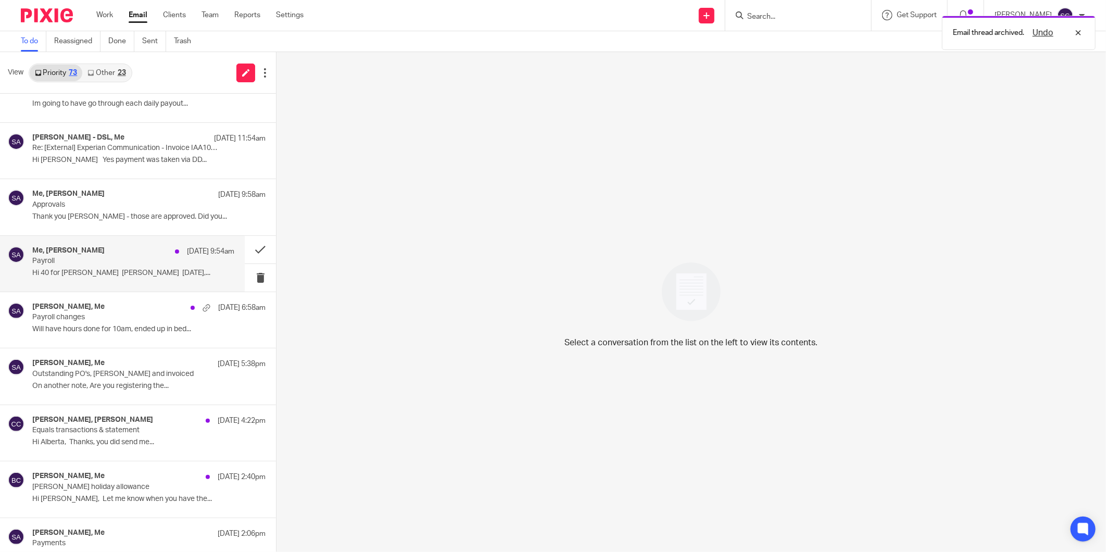
click at [121, 271] on p "Hi 40 for Nicole Ian On Wednesday,..." at bounding box center [133, 273] width 202 height 9
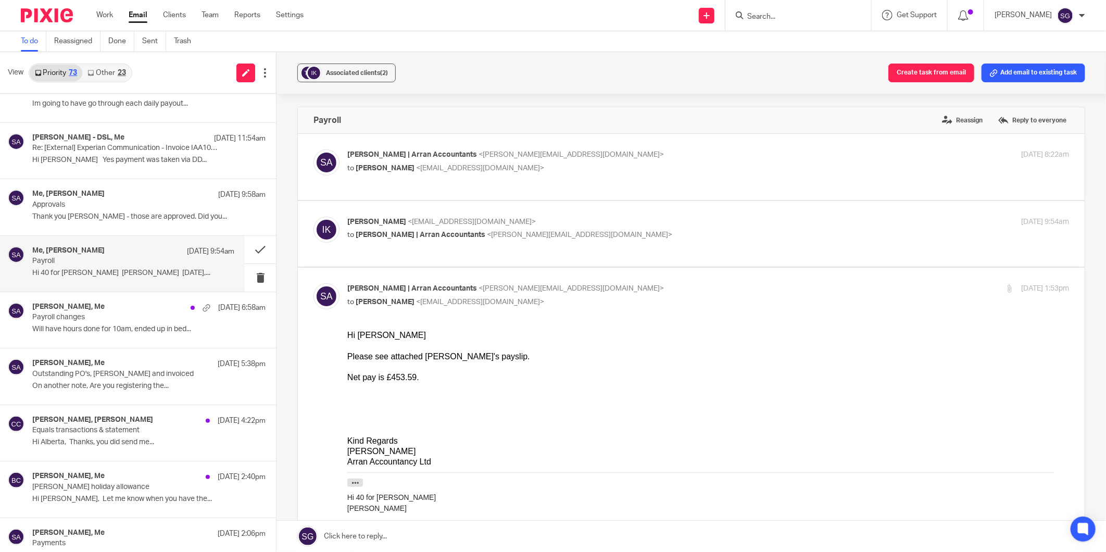
scroll to position [0, 0]
click at [251, 252] on button at bounding box center [260, 250] width 31 height 28
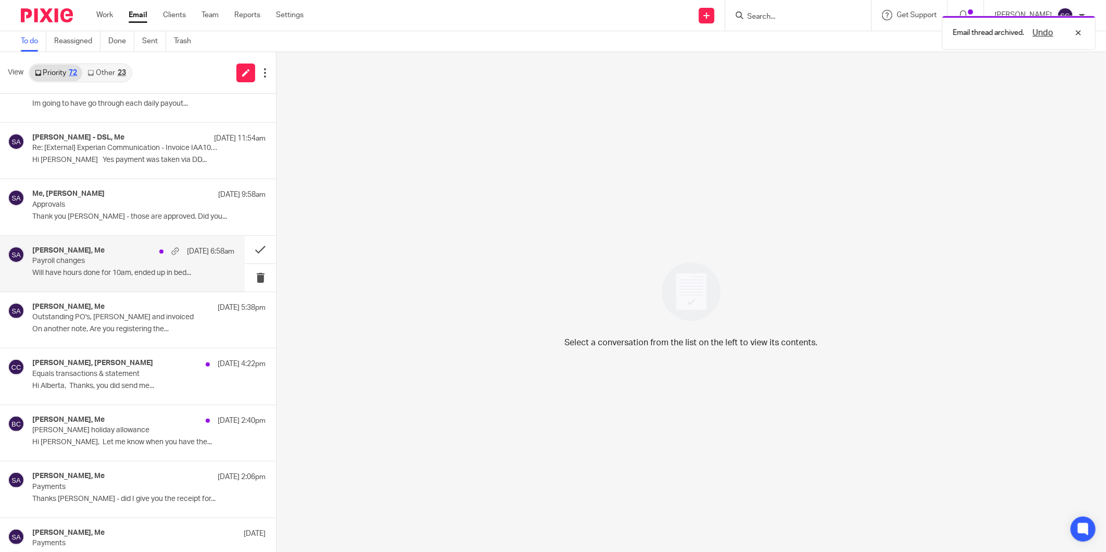
click at [157, 253] on div "[DATE] 6:58am" at bounding box center [194, 251] width 80 height 10
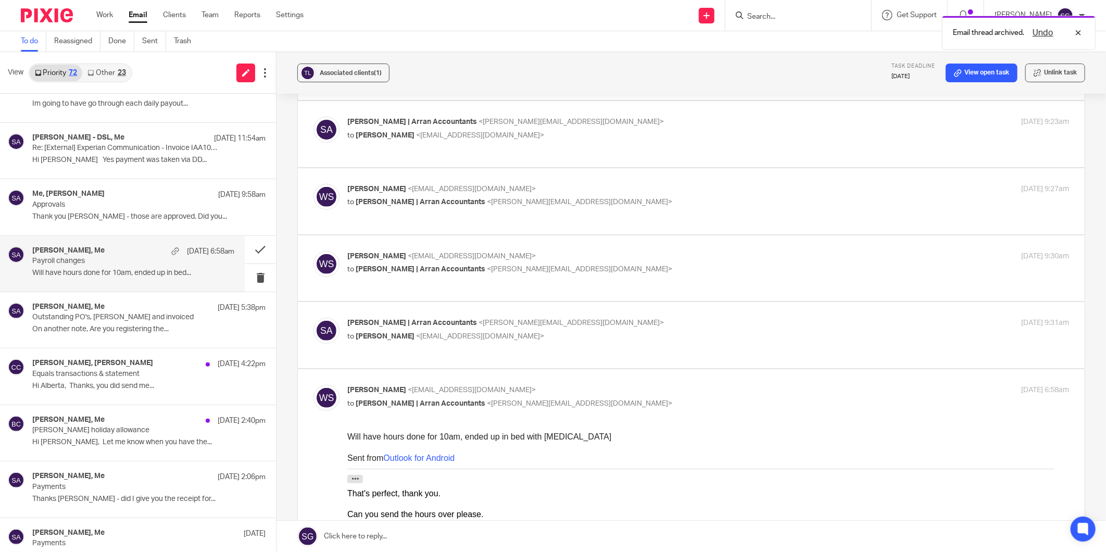
scroll to position [231, 0]
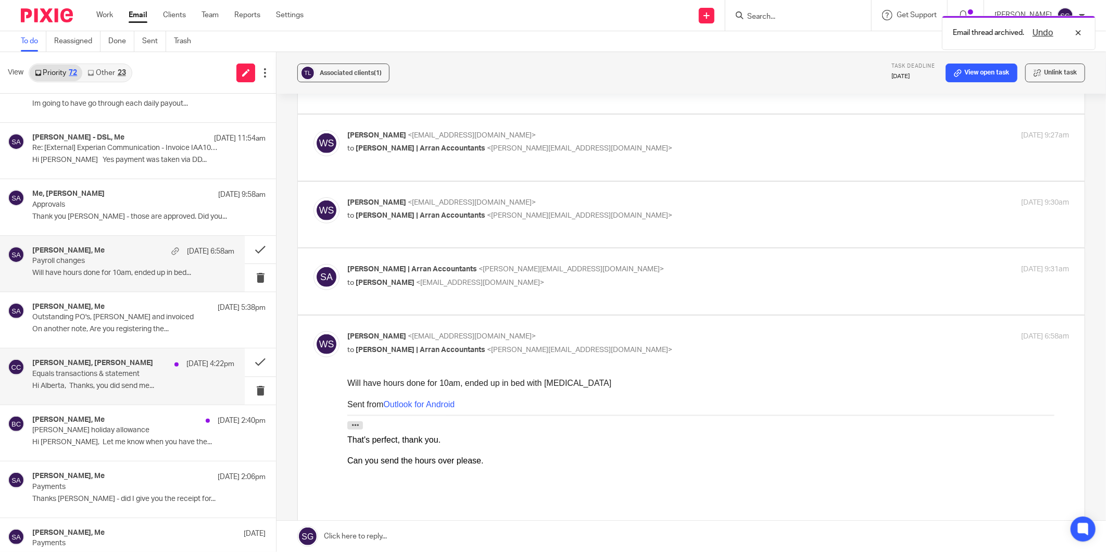
click at [105, 367] on h4 "Carol-Ann Cormack, Alberta Gutteridge" at bounding box center [92, 363] width 121 height 9
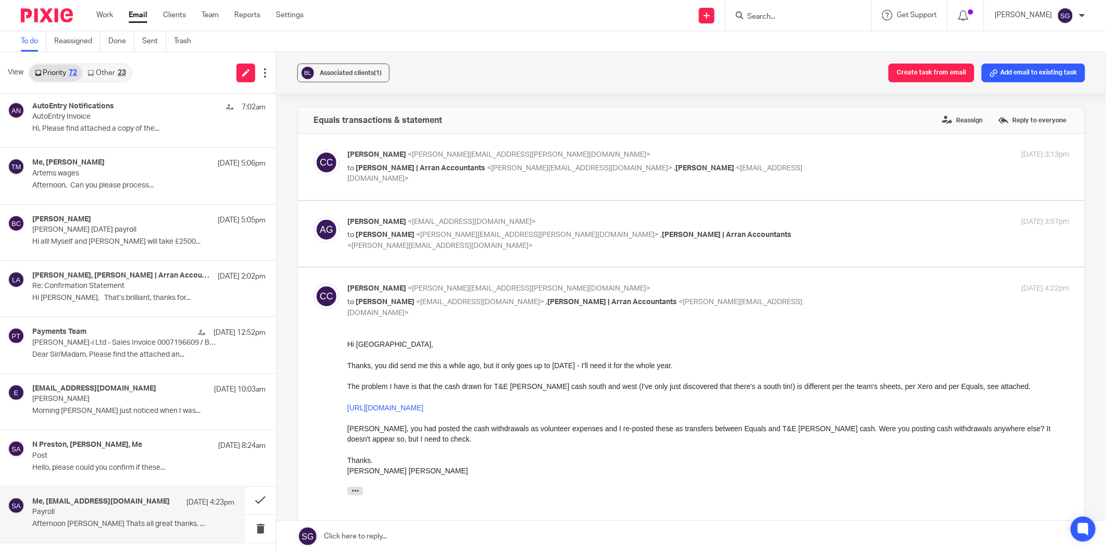
scroll to position [0, 0]
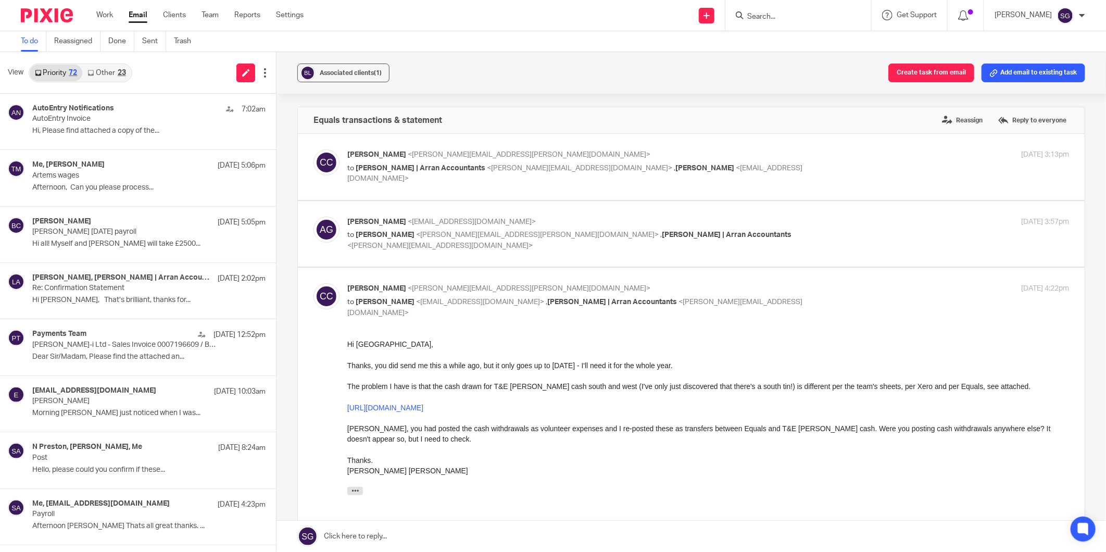
drag, startPoint x: 104, startPoint y: 73, endPoint x: 64, endPoint y: 74, distance: 40.6
click at [104, 73] on link "Other 23" at bounding box center [106, 73] width 48 height 17
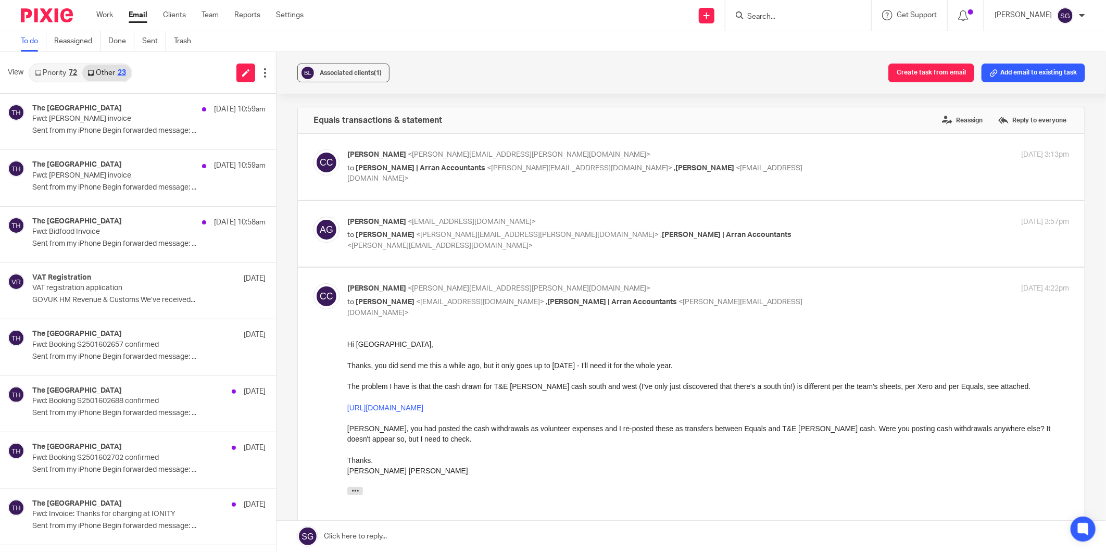
drag, startPoint x: 61, startPoint y: 70, endPoint x: 86, endPoint y: 14, distance: 62.0
click at [59, 70] on link "Priority 72" at bounding box center [56, 73] width 53 height 17
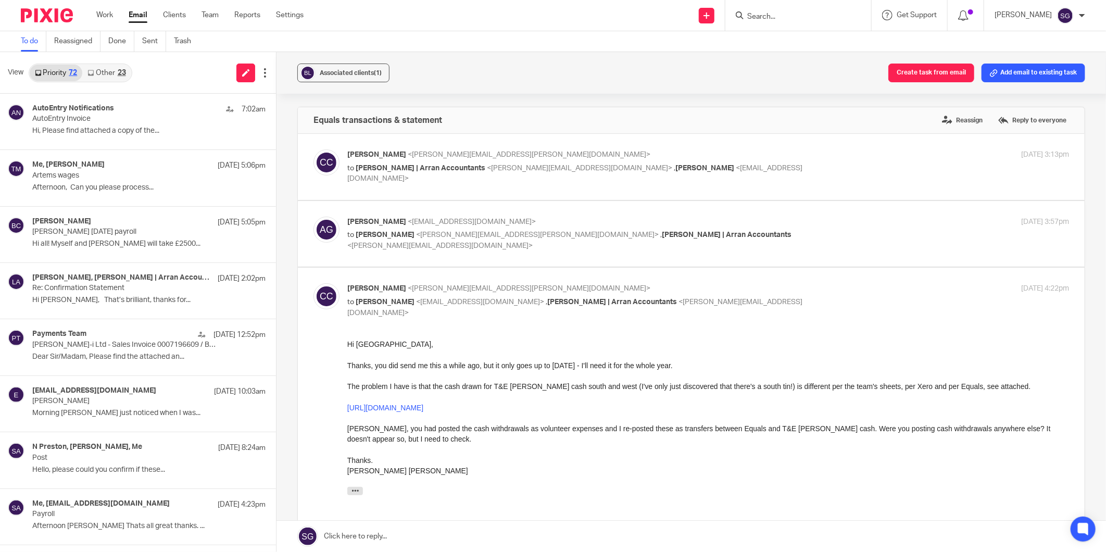
click at [112, 80] on link "Other 23" at bounding box center [106, 73] width 48 height 17
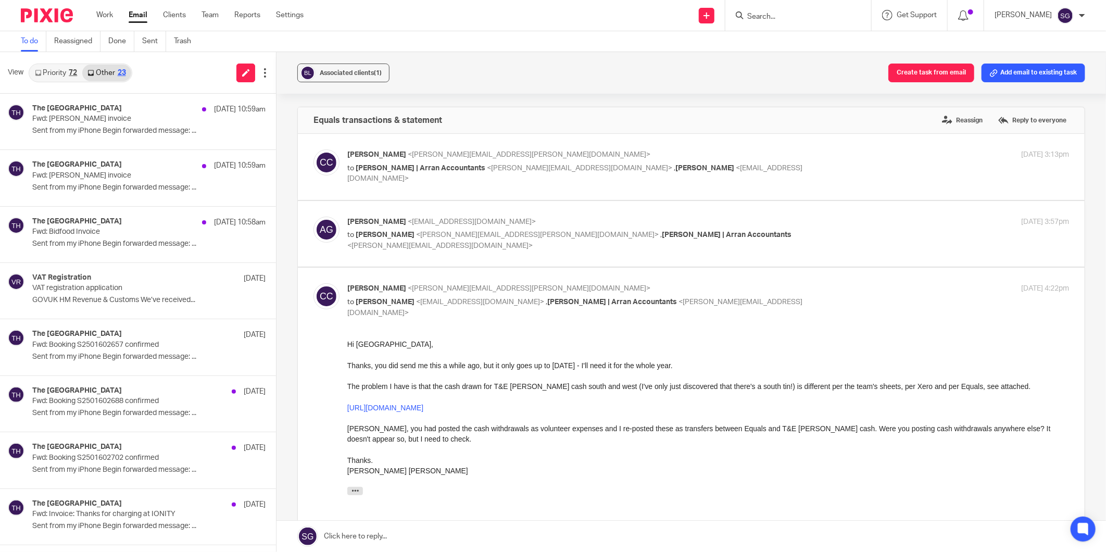
click at [64, 74] on link "Priority 72" at bounding box center [56, 73] width 53 height 17
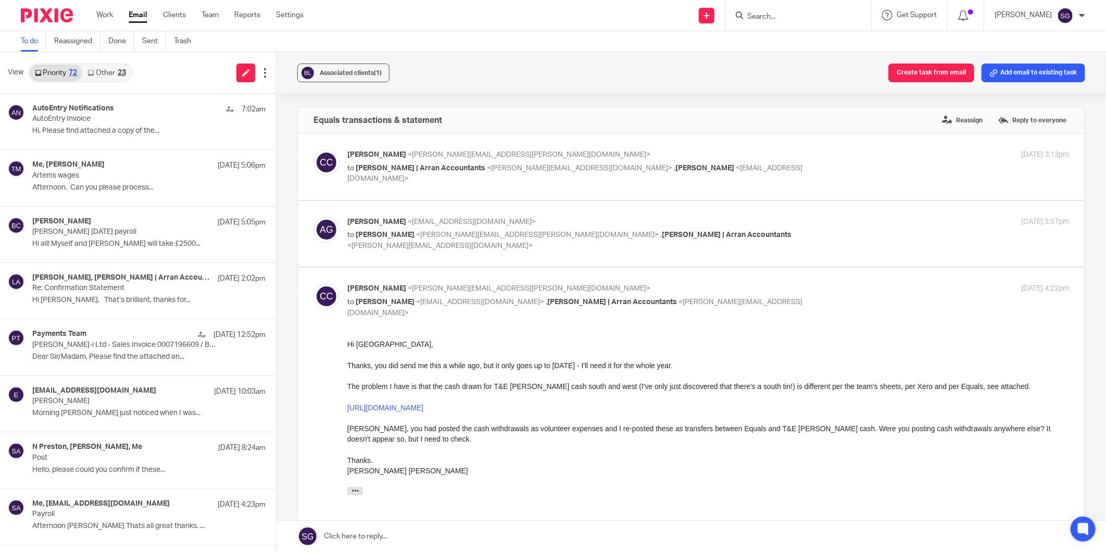
click at [158, 78] on div "View Priority 72 Other 23" at bounding box center [138, 73] width 276 height 42
click at [242, 71] on icon at bounding box center [246, 73] width 8 height 8
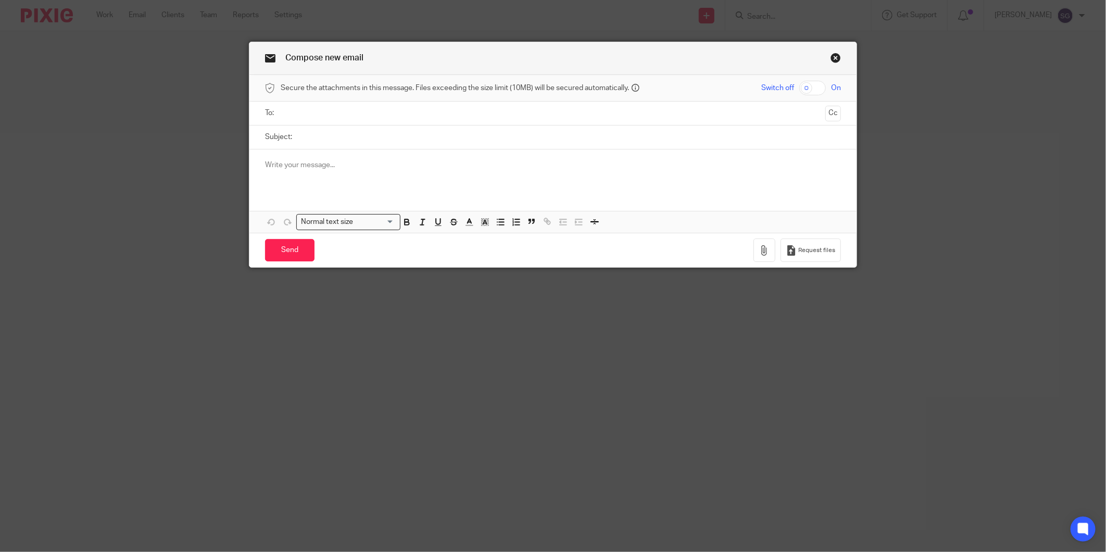
click at [833, 55] on link "Close this dialog window" at bounding box center [835, 60] width 10 height 14
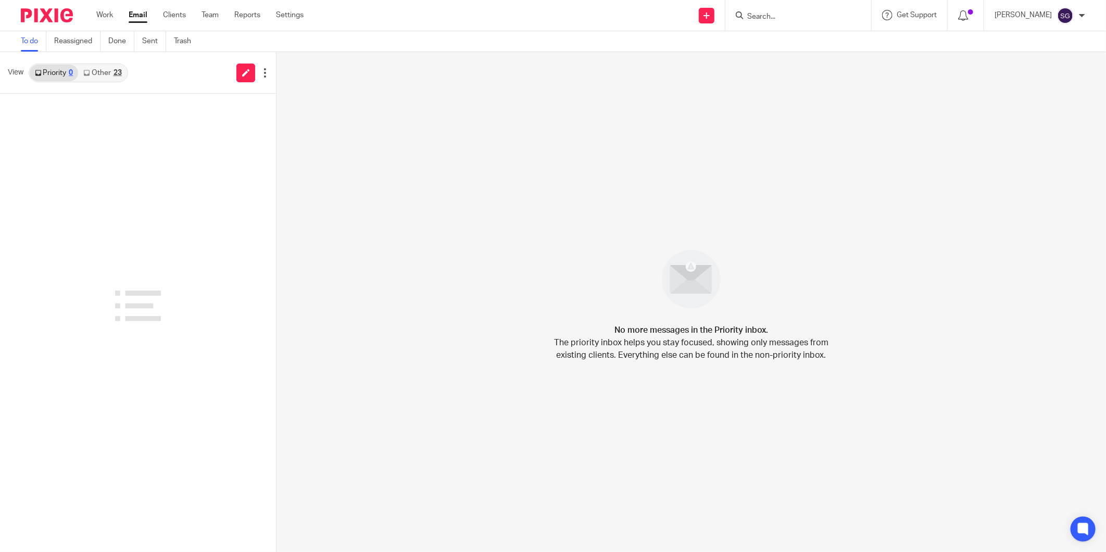
click at [773, 19] on input "Search" at bounding box center [793, 16] width 94 height 9
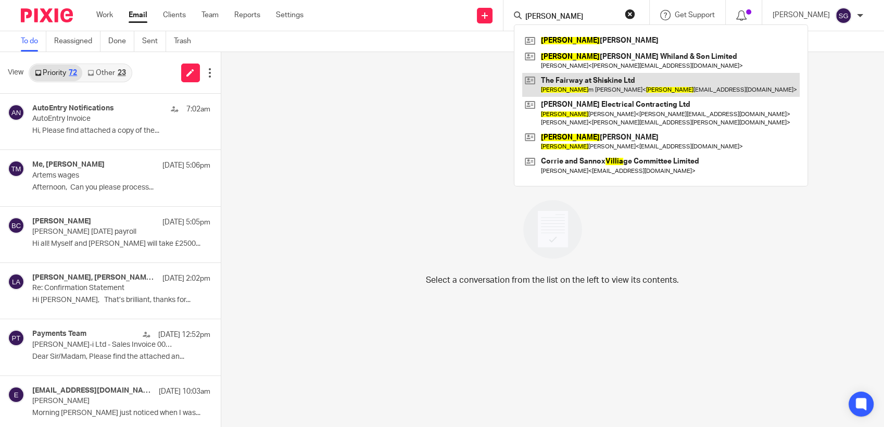
type input "[PERSON_NAME]"
click at [600, 85] on link at bounding box center [660, 85] width 277 height 24
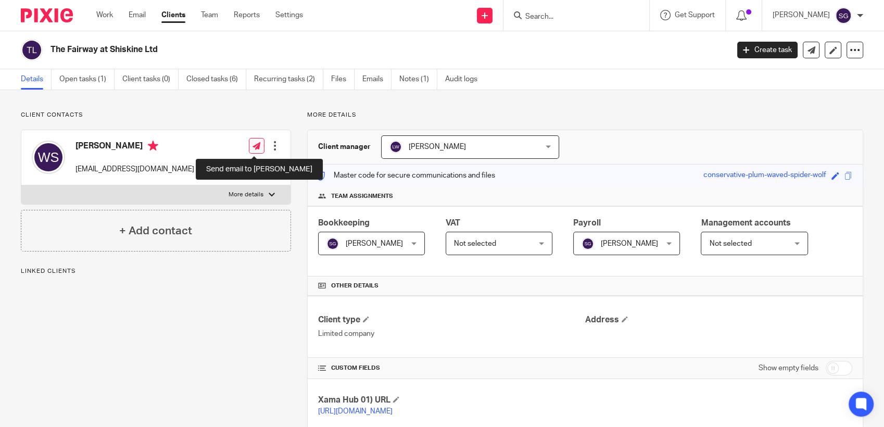
click at [254, 144] on icon at bounding box center [256, 146] width 8 height 8
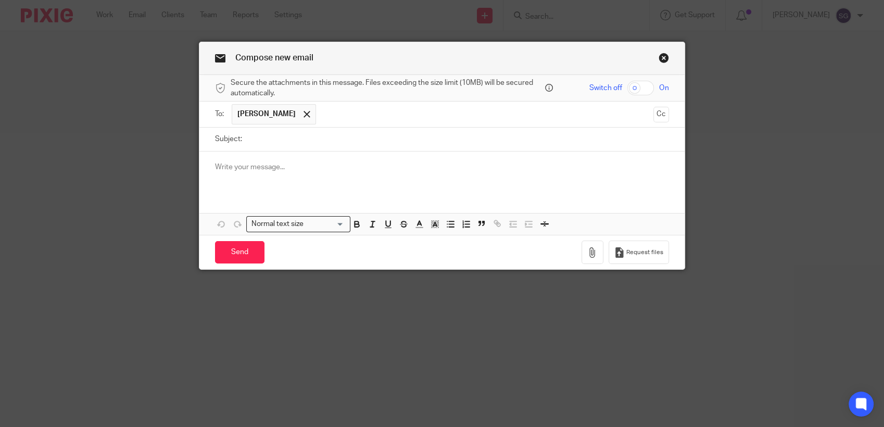
click at [376, 147] on input "Subject:" at bounding box center [458, 139] width 422 height 23
type input "Draft Payslips"
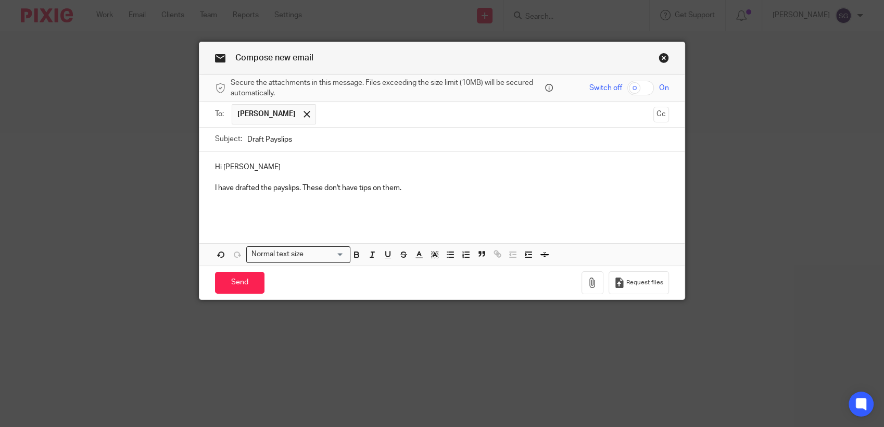
click at [658, 59] on link "Close this dialog window" at bounding box center [663, 60] width 10 height 14
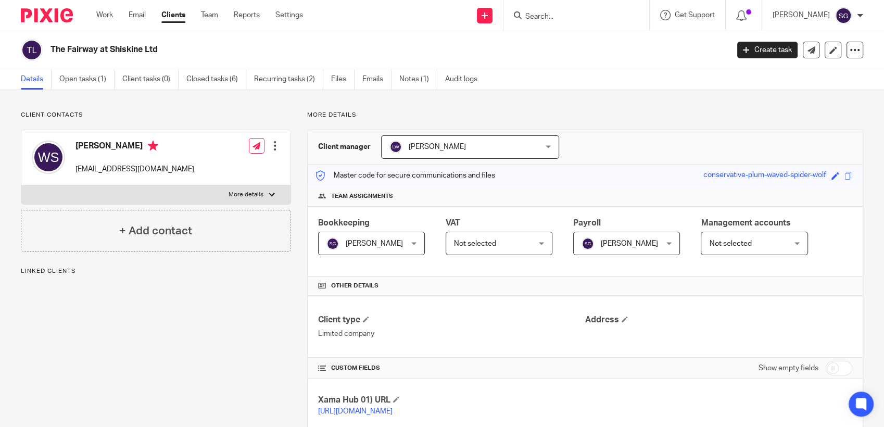
click at [377, 21] on div "Send new email Create task Add client Request signature Get Support Contact Sup…" at bounding box center [601, 15] width 565 height 31
click at [133, 12] on link "Email" at bounding box center [137, 15] width 17 height 10
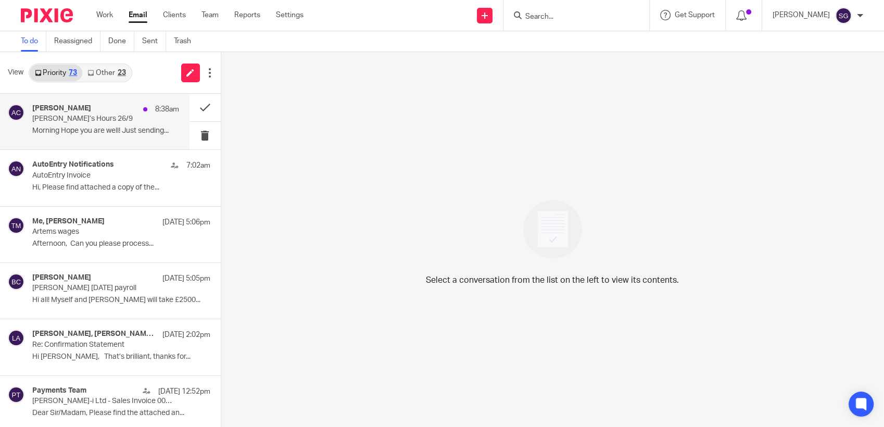
click at [125, 123] on p "[PERSON_NAME]’s Hours 26/9" at bounding box center [90, 119] width 117 height 9
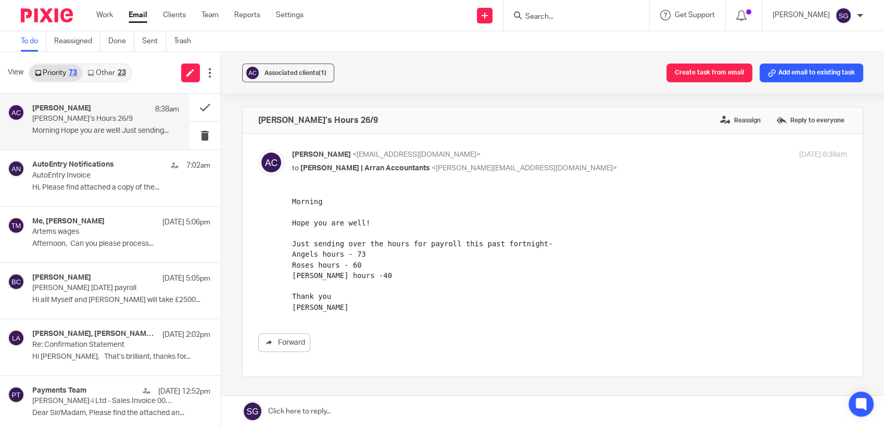
click at [553, 21] on input "Search" at bounding box center [571, 16] width 94 height 9
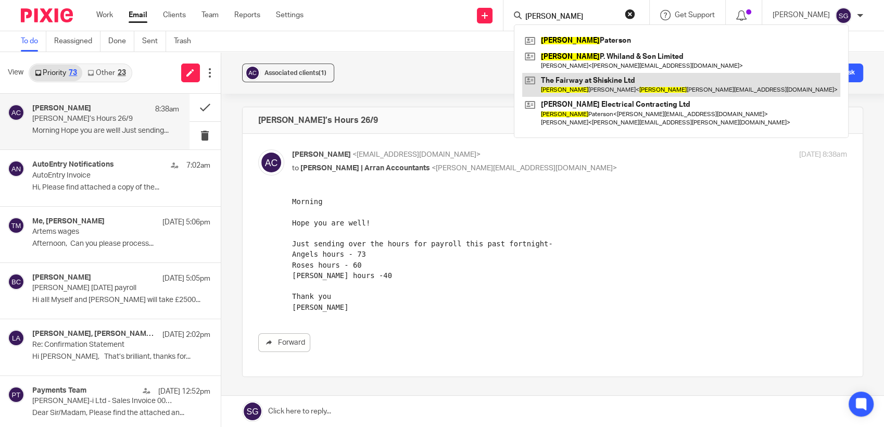
type input "[PERSON_NAME]"
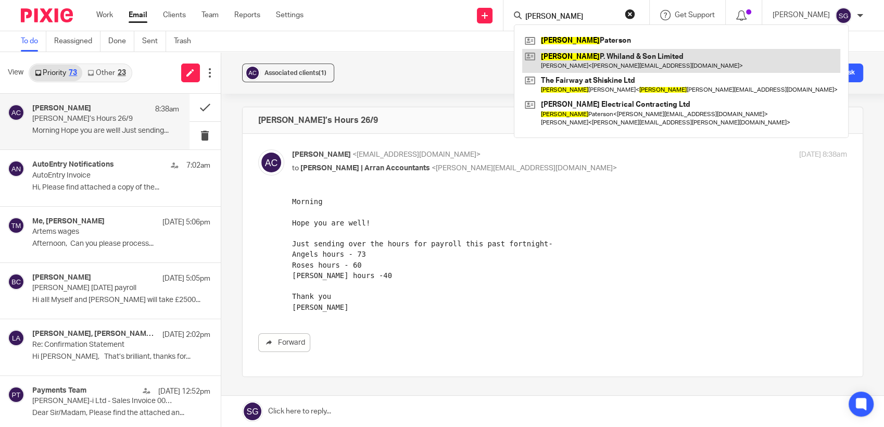
drag, startPoint x: 569, startPoint y: 81, endPoint x: 563, endPoint y: 69, distance: 13.0
click at [569, 81] on link at bounding box center [681, 85] width 318 height 24
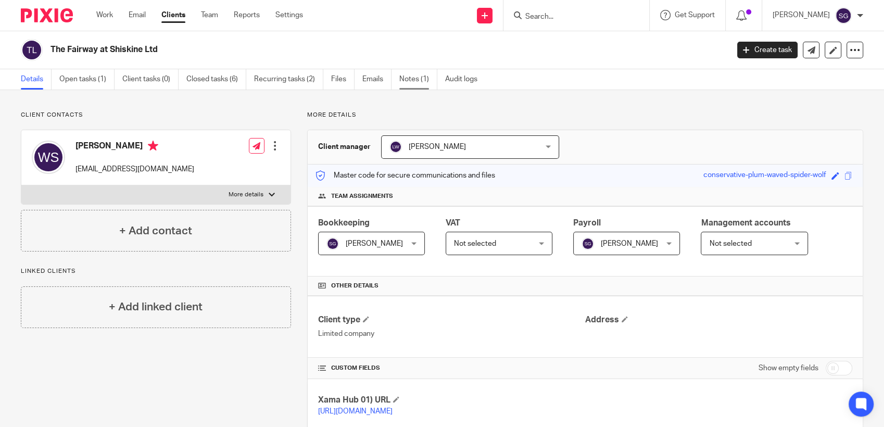
click at [415, 80] on link "Notes (1)" at bounding box center [418, 79] width 38 height 20
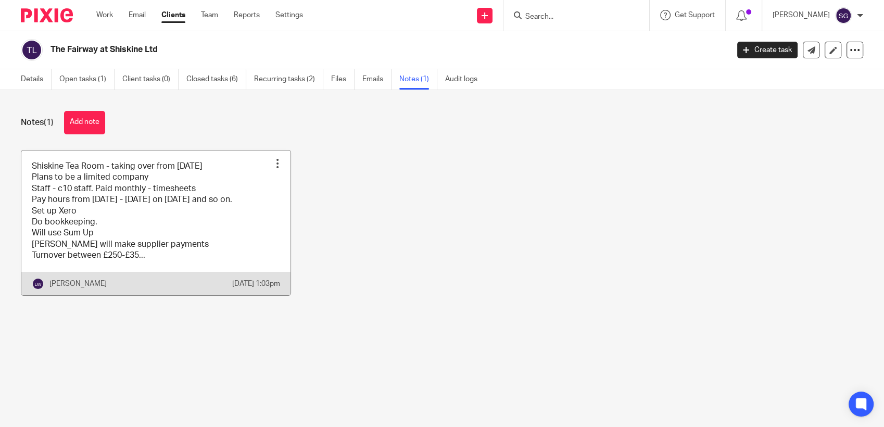
click at [229, 248] on link at bounding box center [155, 222] width 269 height 145
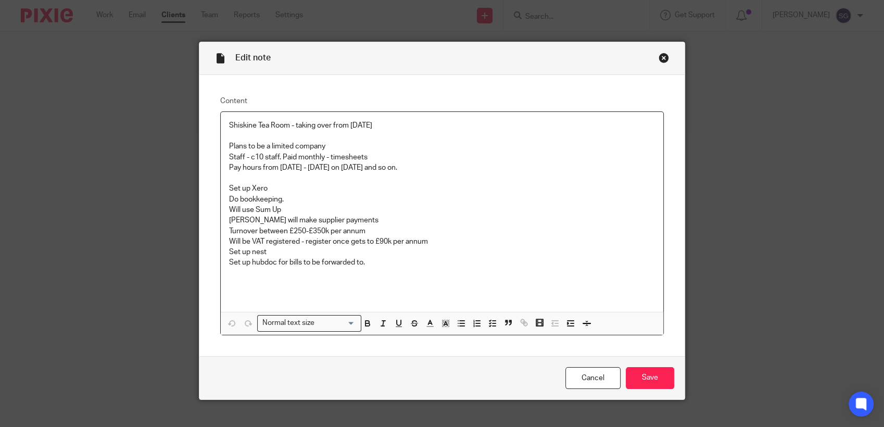
click at [284, 166] on p "Pay hours from 26th May - 25th June on 28th June and so on." at bounding box center [442, 167] width 426 height 10
click at [320, 168] on p "Pay hours from 20th May - 25th June on 28th June and so on." at bounding box center [442, 167] width 426 height 10
click at [364, 166] on p "Pay hours from 20th May - 26th June on 28th June and so on." at bounding box center [442, 167] width 426 height 10
click at [430, 170] on p "Pay hours from 20th May - 26th June on 26th June and so on." at bounding box center [442, 167] width 426 height 10
click at [283, 168] on p "Pay hours from 20th May - 26th June on 26th June and so on." at bounding box center [442, 167] width 426 height 10
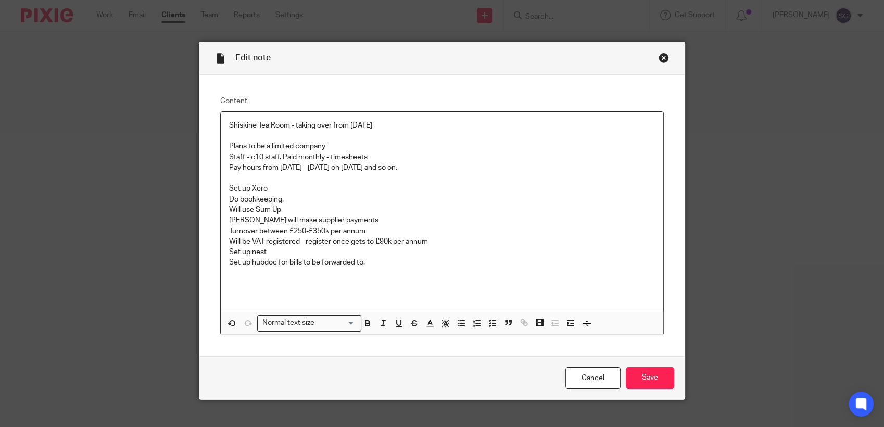
click at [320, 168] on p "Pay hours from 21th May - 26th June on 26th June and so on." at bounding box center [442, 167] width 426 height 10
click at [364, 167] on p "Pay hours from 21th May - 20th June on 26th June and so on." at bounding box center [442, 167] width 426 height 10
click at [441, 168] on p "Pay hours from 21th May - 20th June on 26th June and so on." at bounding box center [442, 167] width 426 height 10
click at [348, 168] on p "Pay hours from 21th May - 20th June on 26th June and so on." at bounding box center [442, 167] width 426 height 10
click at [475, 167] on p "Pay hours from 21th May - 20th June, paid on 26th June and so on." at bounding box center [442, 167] width 426 height 10
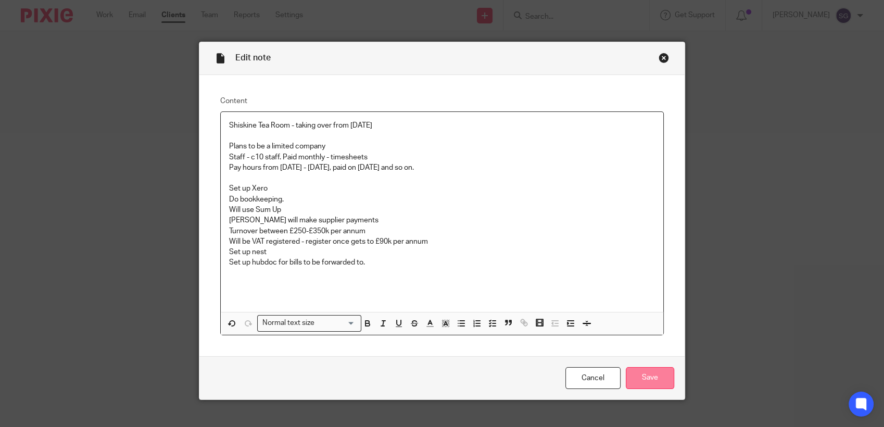
click at [654, 371] on input "Save" at bounding box center [650, 378] width 48 height 22
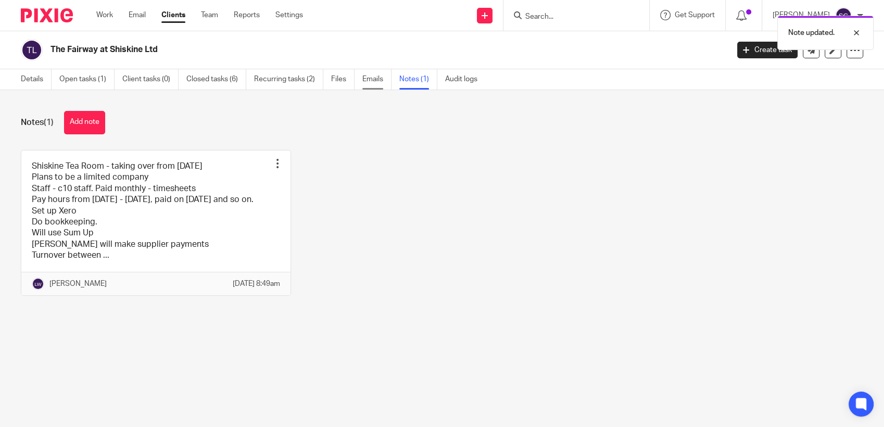
click at [383, 79] on link "Emails" at bounding box center [376, 79] width 29 height 20
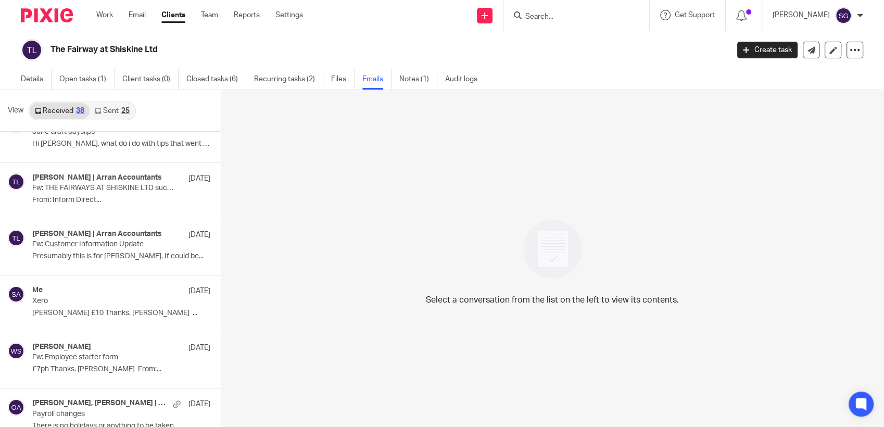
scroll to position [1844, 0]
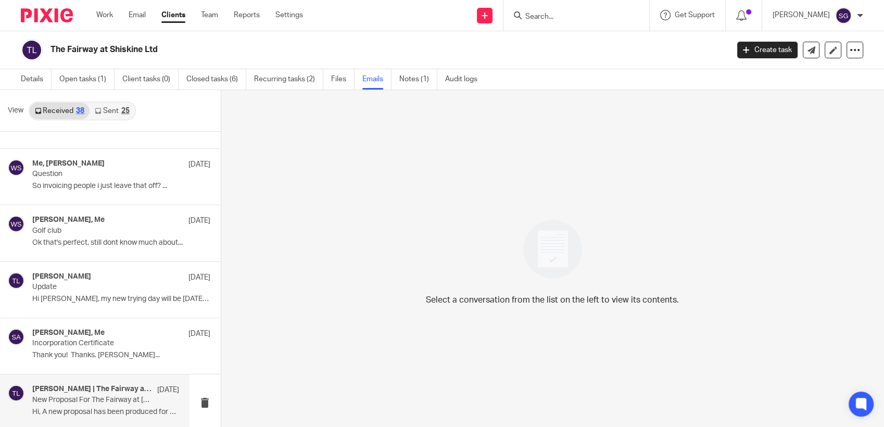
click at [104, 414] on div "William Sillars | The Fairway at Shiskine 7 May New Proposal For The Fairway at…" at bounding box center [105, 402] width 147 height 35
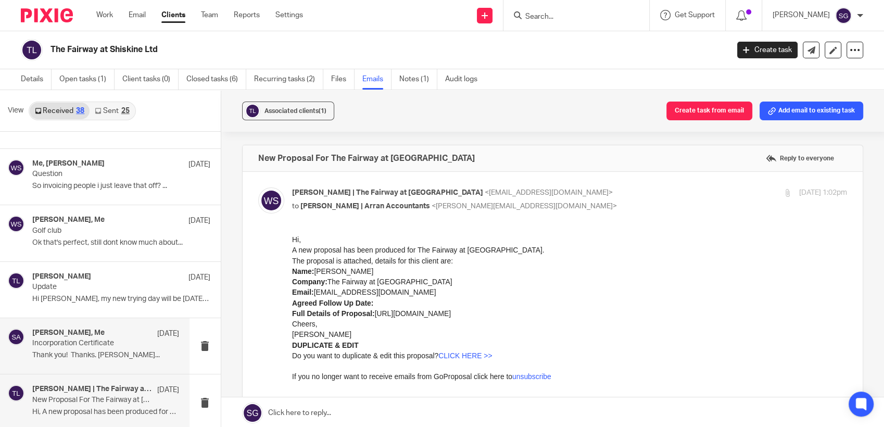
scroll to position [0, 0]
click at [93, 351] on p "Thank you! Thanks. William..." at bounding box center [105, 355] width 147 height 9
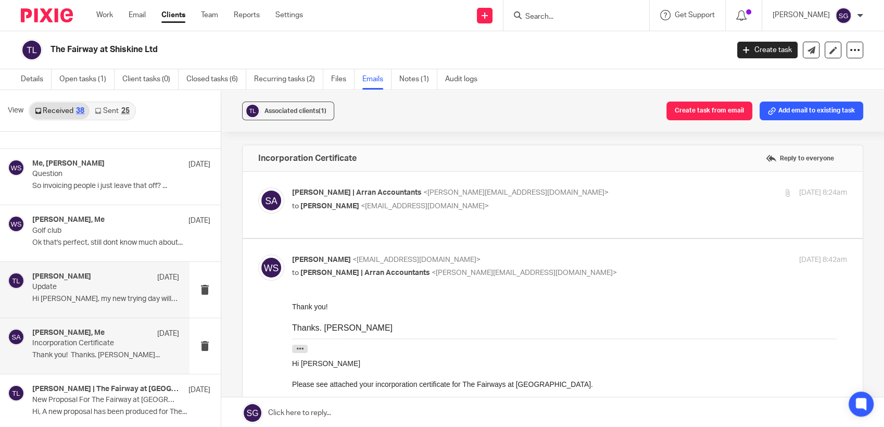
click at [90, 289] on p "Update" at bounding box center [90, 287] width 117 height 9
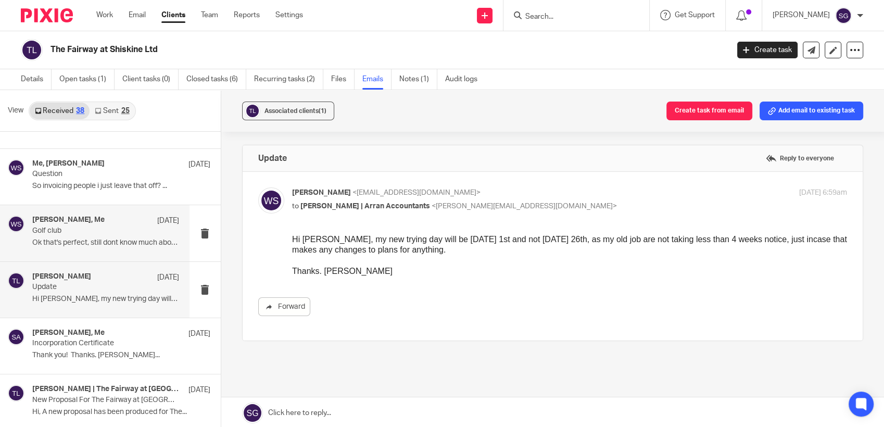
click at [86, 227] on p "Golf club" at bounding box center [90, 230] width 117 height 9
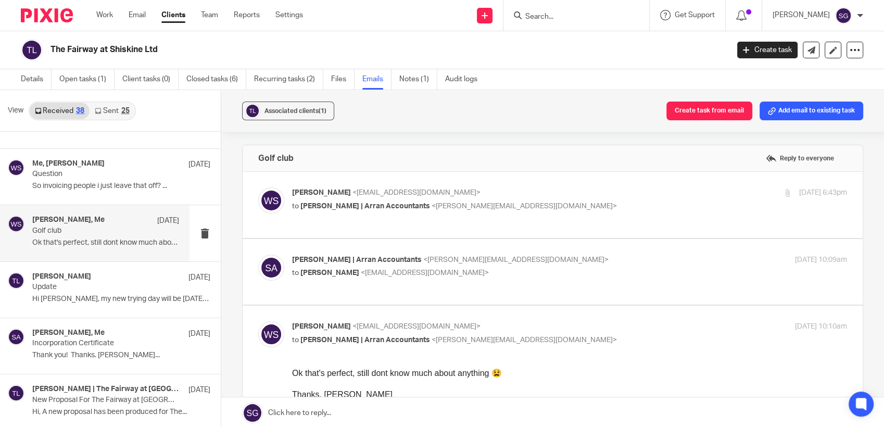
click at [328, 208] on span "Sarah | Arran Accountants" at bounding box center [365, 205] width 130 height 7
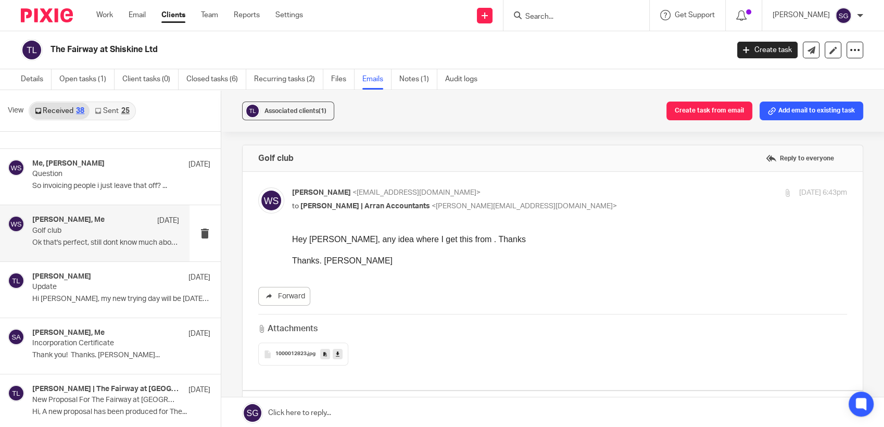
click at [329, 210] on p "to Sarah | Arran Accountants <sarah@arranaccountants.co.uk>" at bounding box center [477, 206] width 370 height 11
checkbox input "false"
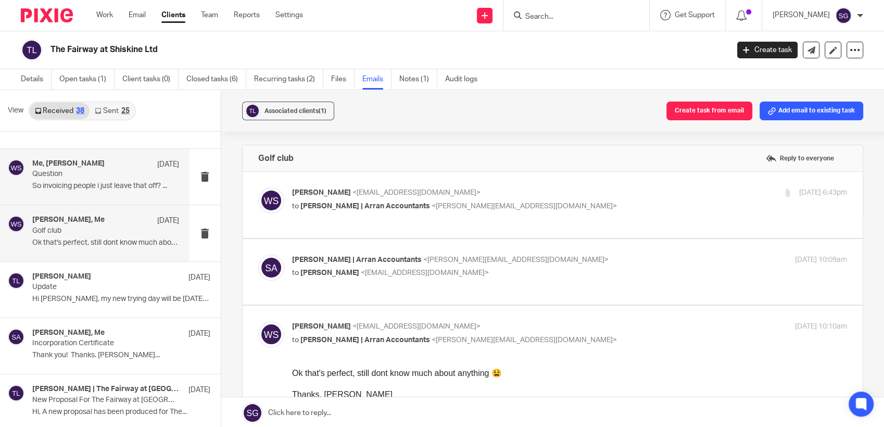
click at [99, 182] on p "So invoicing people i just leave that off? ..." at bounding box center [105, 186] width 147 height 9
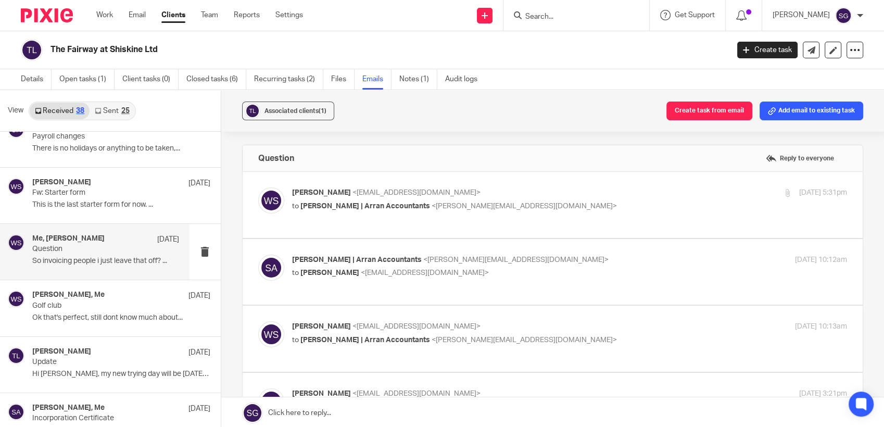
scroll to position [1613, 0]
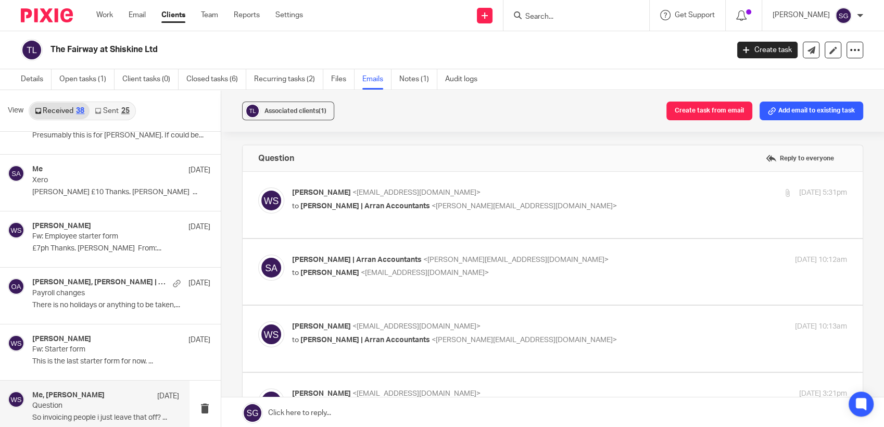
click at [350, 212] on div "William Sillars <williamsillars@outlook.com> to Sarah | Arran Accountants <sara…" at bounding box center [569, 200] width 555 height 26
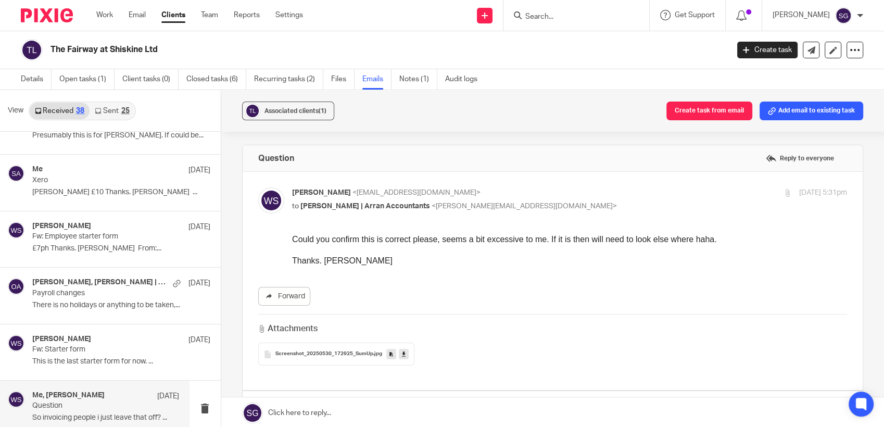
scroll to position [0, 0]
click at [350, 209] on p "to Sarah | Arran Accountants <sarah@arranaccountants.co.uk>" at bounding box center [477, 206] width 370 height 11
checkbox input "false"
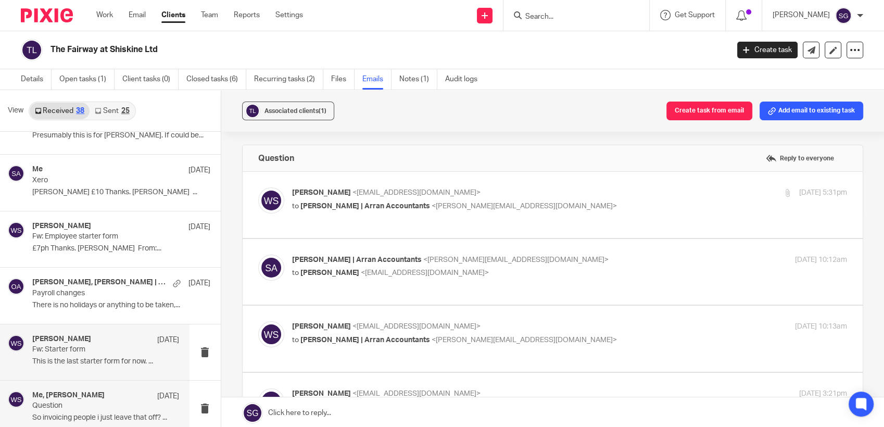
click at [96, 348] on p "Fw: Starter form" at bounding box center [90, 349] width 117 height 9
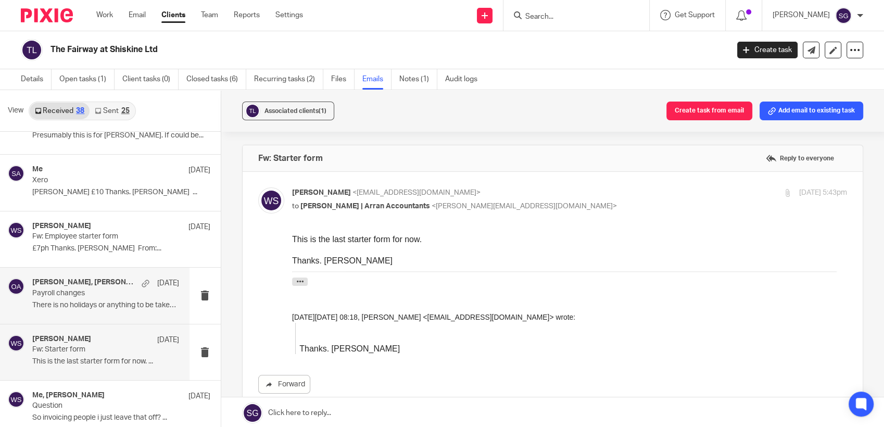
click at [125, 308] on div "William Sillars, Olivia | Arran Accountants 23 Jun Payroll changes There is no …" at bounding box center [105, 295] width 147 height 35
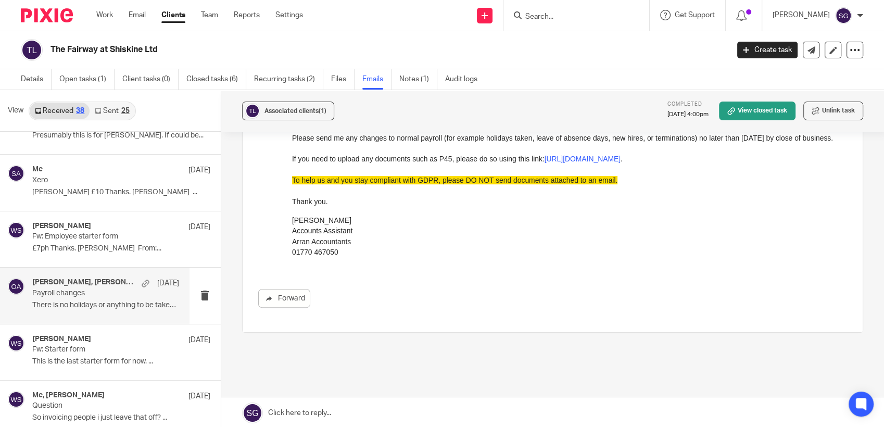
scroll to position [58, 0]
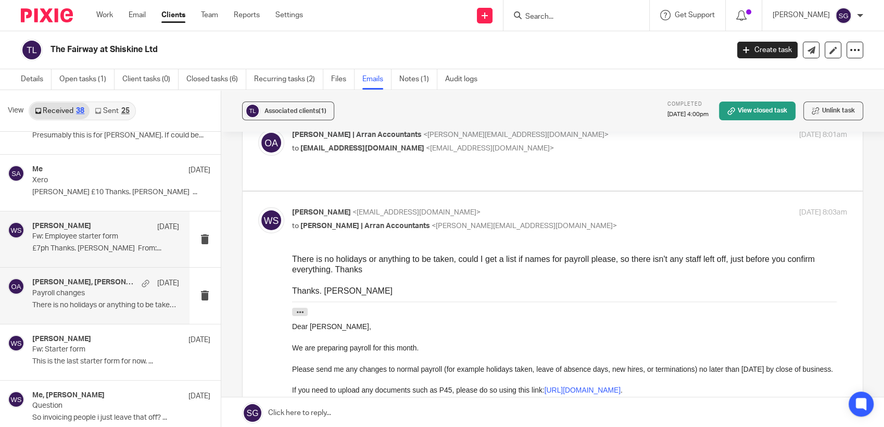
click at [67, 211] on div "William Sillars 23 Jun Fw: Employee starter form £7ph Thanks. William Sillars F…" at bounding box center [94, 239] width 189 height 56
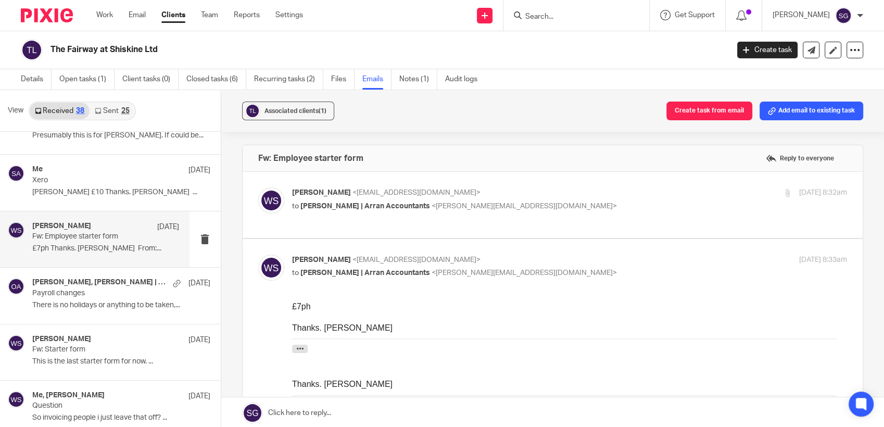
scroll to position [0, 0]
click at [326, 210] on p "to Sarah | Arran Accountants <sarah@arranaccountants.co.uk>" at bounding box center [477, 206] width 370 height 11
checkbox input "true"
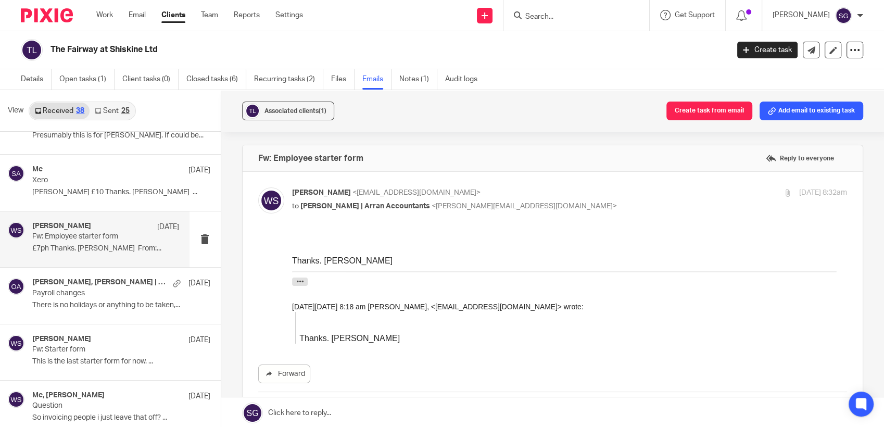
click at [326, 210] on p "to Sarah | Arran Accountants <sarah@arranaccountants.co.uk>" at bounding box center [477, 206] width 370 height 11
click at [55, 186] on div "Me 23 Jun Xero Ella £10 Thanks. William Sillars ..." at bounding box center [105, 182] width 147 height 35
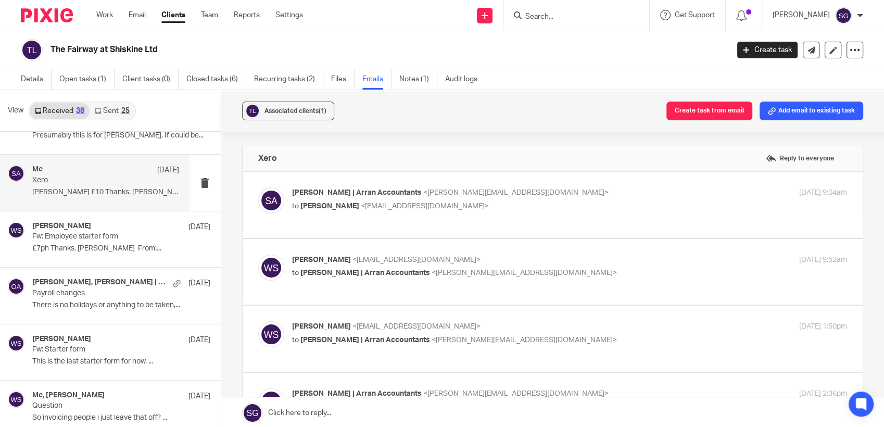
click at [438, 30] on div "Send new email Create task Add client Request signature Get Support Contact Sup…" at bounding box center [601, 15] width 565 height 31
click at [429, 13] on div "Send new email Create task Add client Request signature Get Support Contact Sup…" at bounding box center [601, 15] width 565 height 31
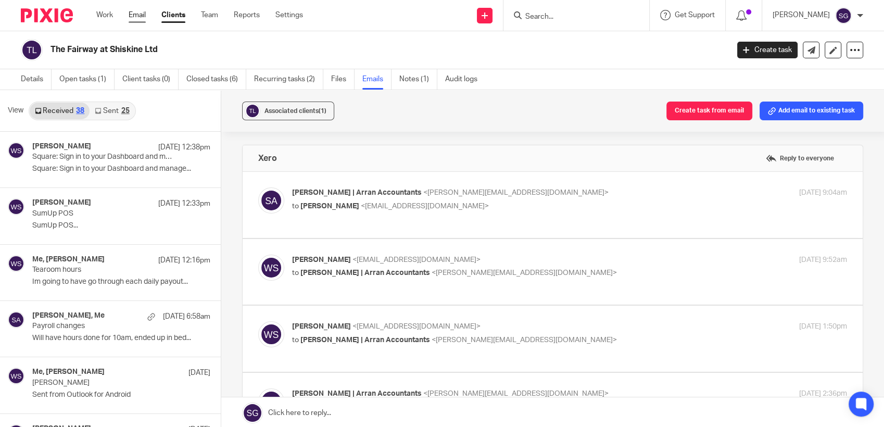
click at [133, 15] on link "Email" at bounding box center [137, 15] width 17 height 10
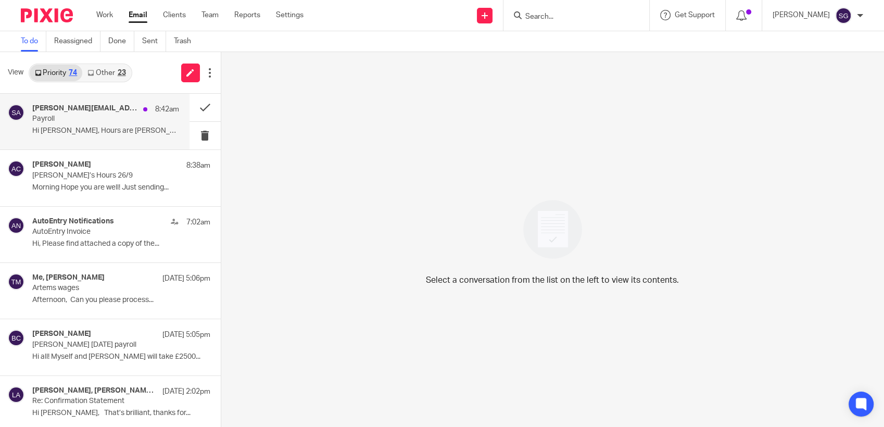
click at [83, 131] on p "Hi [PERSON_NAME], Hours are [PERSON_NAME] 34..." at bounding box center [105, 130] width 147 height 9
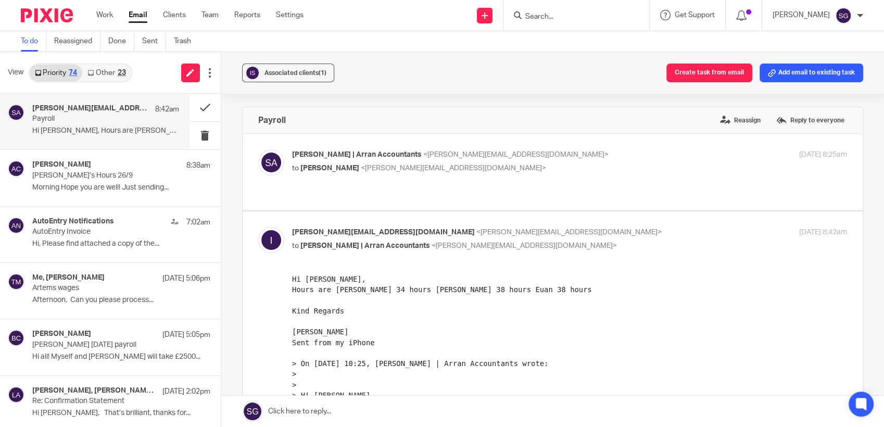
scroll to position [58, 0]
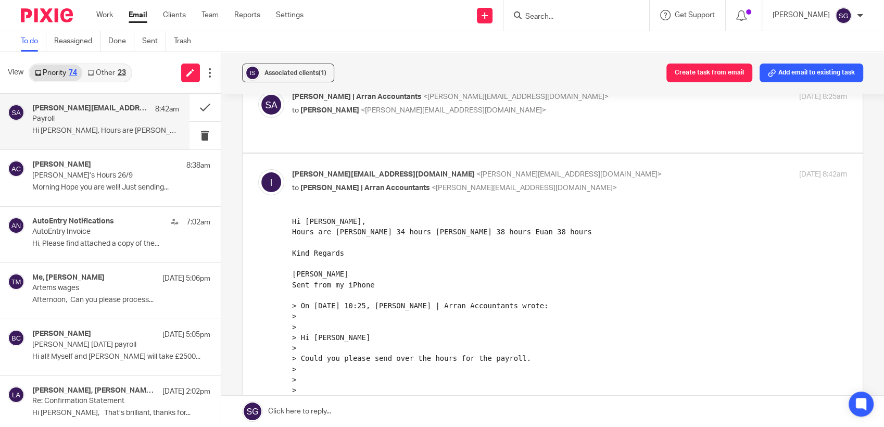
click at [364, 413] on link at bounding box center [552, 411] width 663 height 31
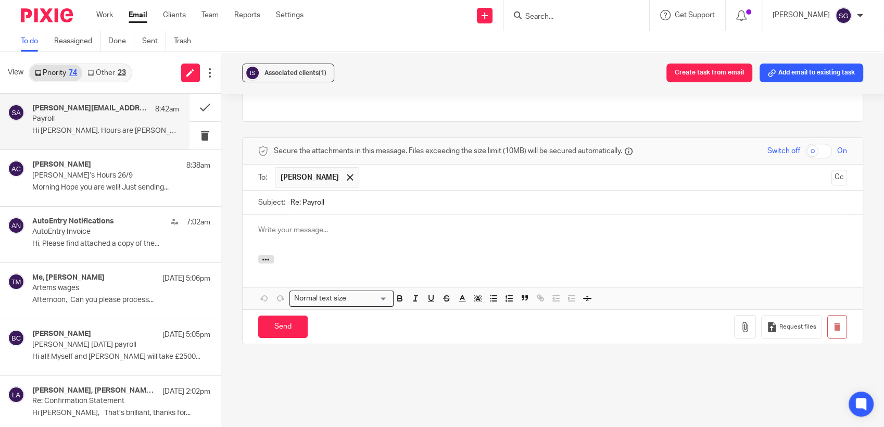
scroll to position [0, 0]
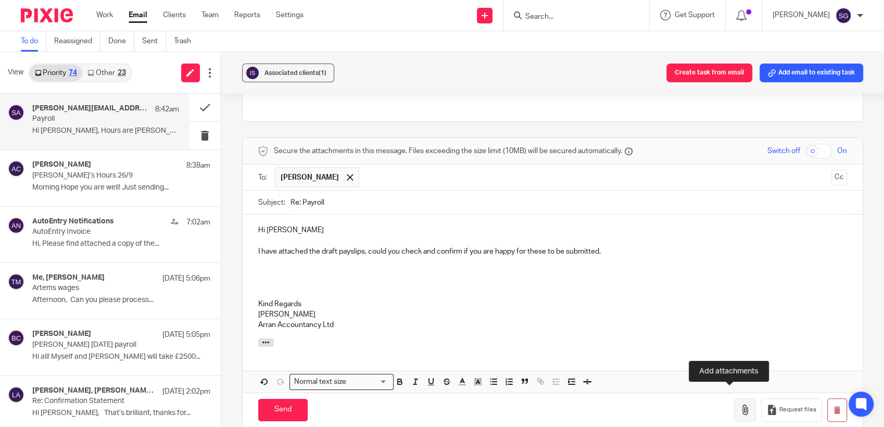
click at [740, 404] on icon "button" at bounding box center [745, 409] width 10 height 10
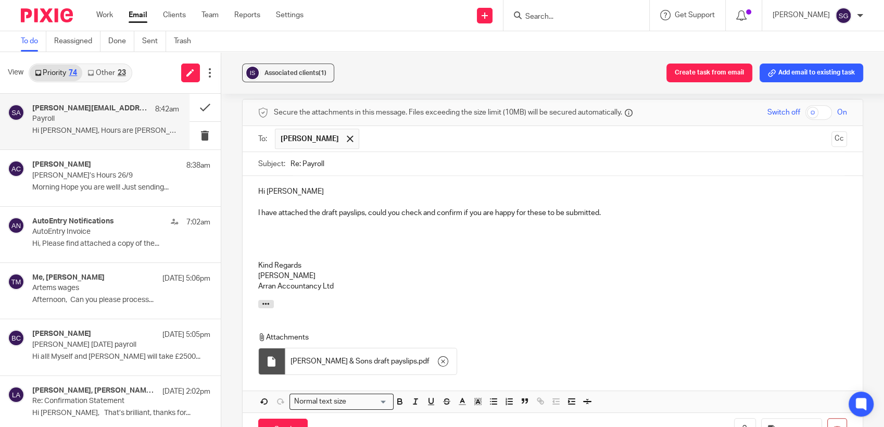
scroll to position [528, 0]
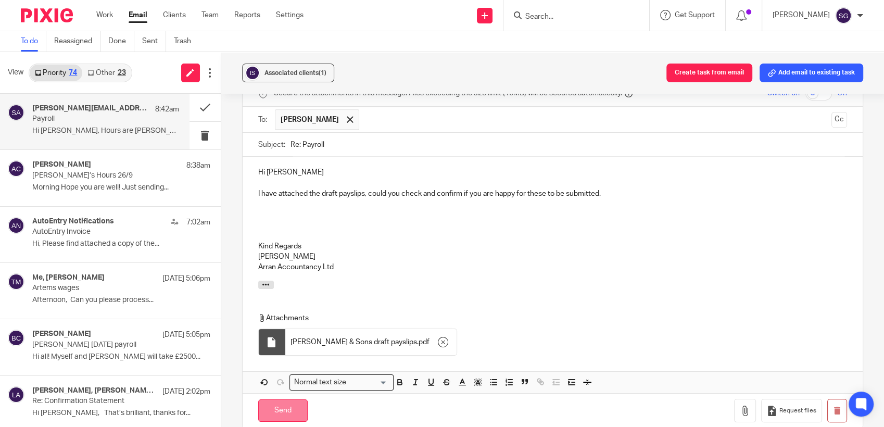
click at [294, 401] on input "Send" at bounding box center [282, 410] width 49 height 22
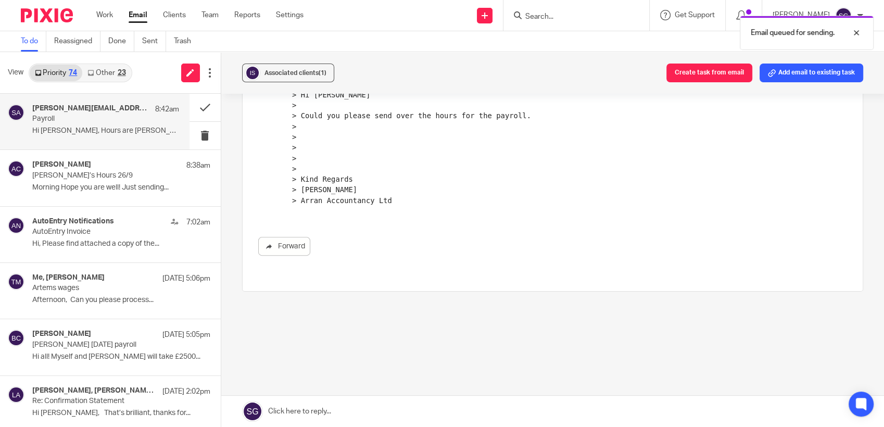
scroll to position [288, 0]
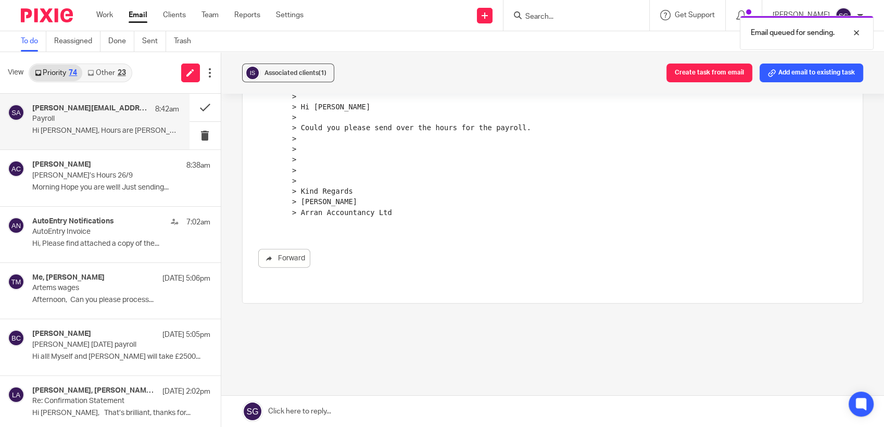
click at [435, 22] on div "Send new email Create task Add client Request signature Get Support Contact Sup…" at bounding box center [601, 15] width 565 height 31
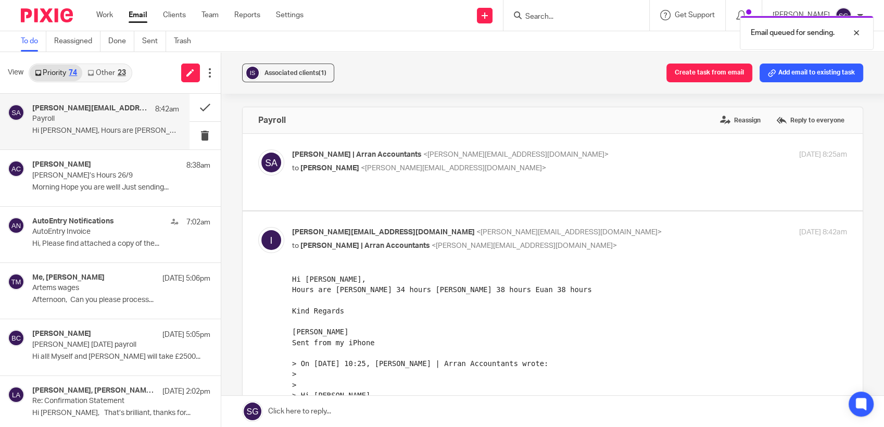
drag, startPoint x: 109, startPoint y: 76, endPoint x: 96, endPoint y: 75, distance: 12.5
click at [109, 76] on link "Other 23" at bounding box center [106, 73] width 48 height 17
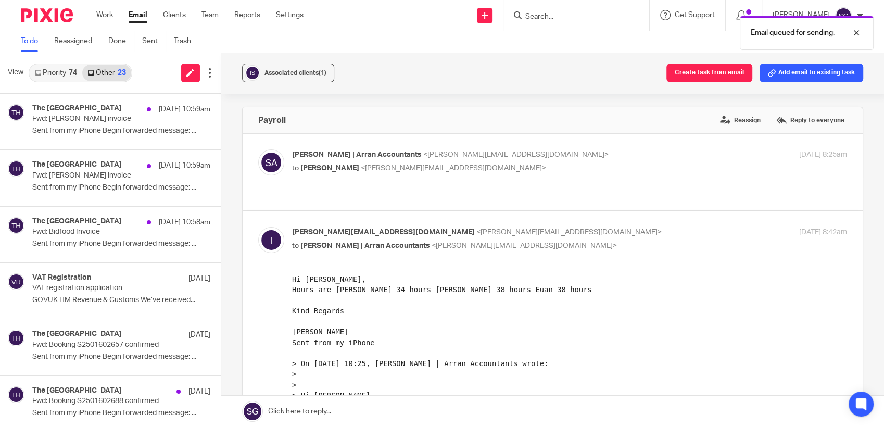
click at [61, 77] on link "Priority 74" at bounding box center [56, 73] width 53 height 17
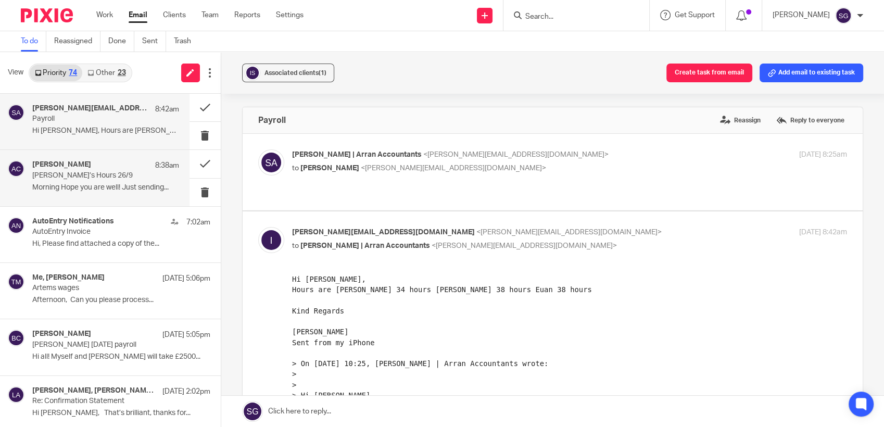
click at [96, 174] on p "[PERSON_NAME]’s Hours 26/9" at bounding box center [90, 175] width 117 height 9
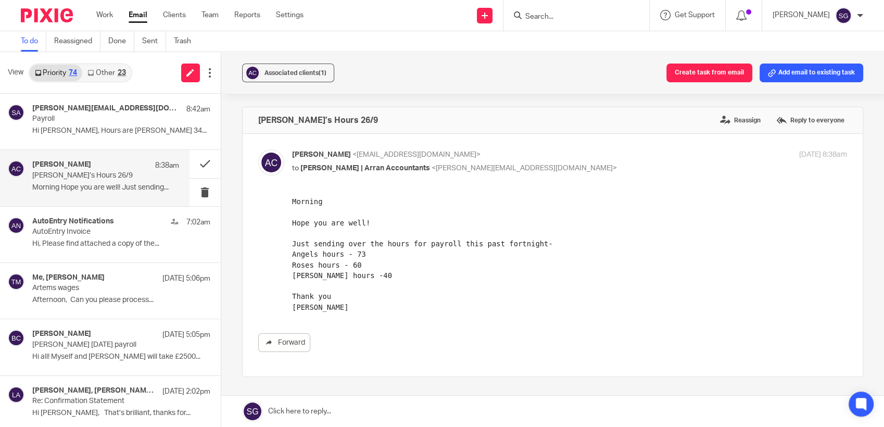
click at [550, 23] on div at bounding box center [576, 15] width 146 height 31
click at [551, 17] on input "Search" at bounding box center [571, 16] width 94 height 9
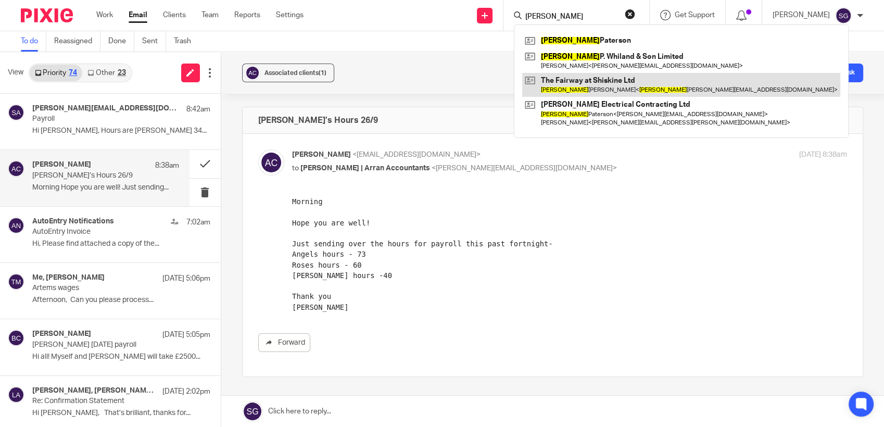
type input "[PERSON_NAME]"
click at [578, 90] on link at bounding box center [681, 85] width 318 height 24
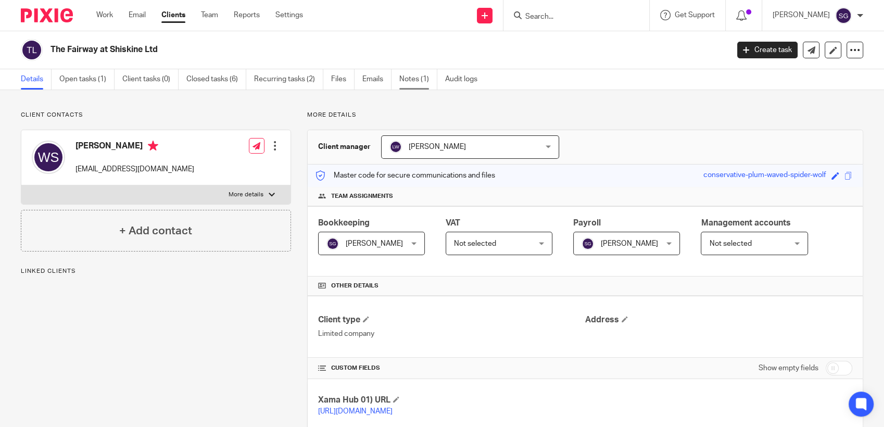
click at [421, 81] on link "Notes (1)" at bounding box center [418, 79] width 38 height 20
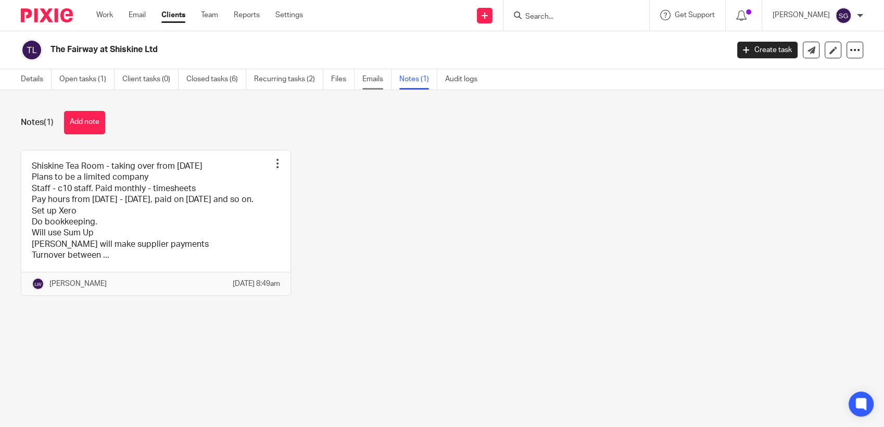
click at [376, 73] on link "Emails" at bounding box center [376, 79] width 29 height 20
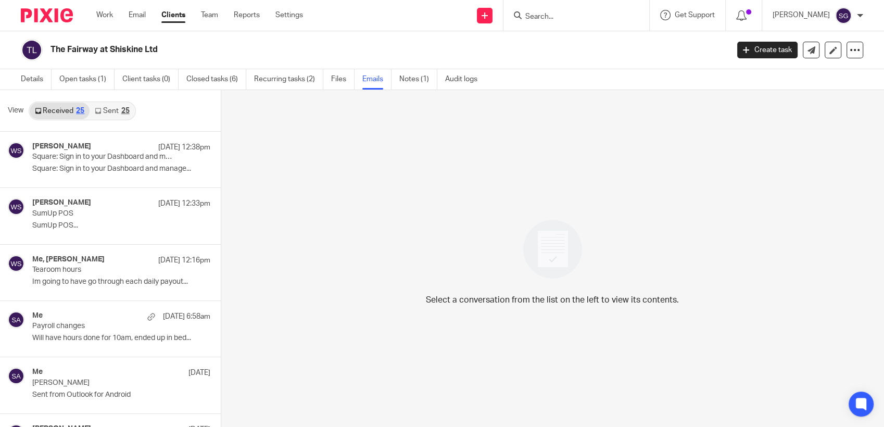
click at [109, 107] on link "Sent 25" at bounding box center [112, 111] width 45 height 17
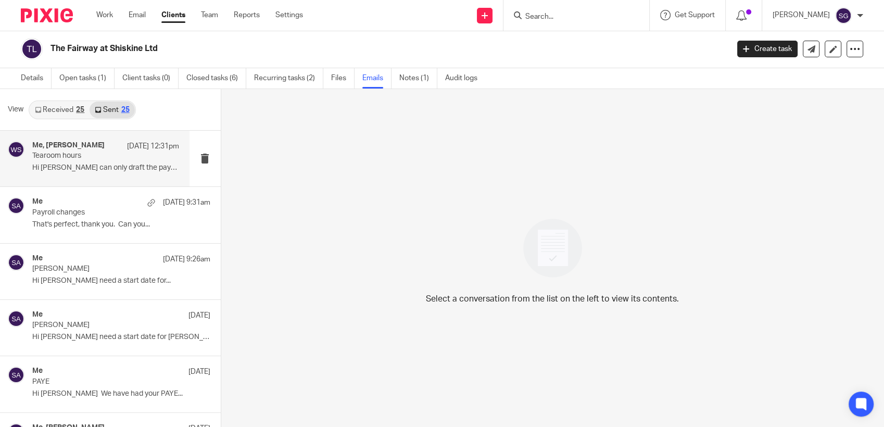
click at [96, 160] on div "Me, William Sillars 24 Sep 12:31pm Tearoom hours Hi William I can only draft th…" at bounding box center [105, 158] width 147 height 35
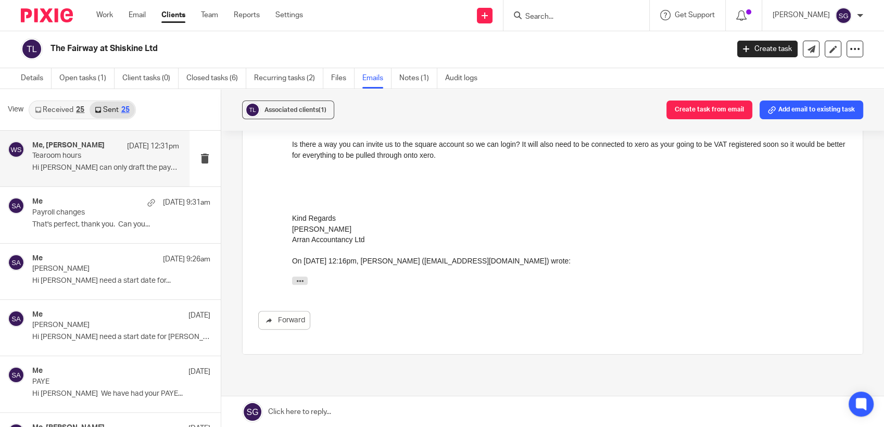
scroll to position [289, 0]
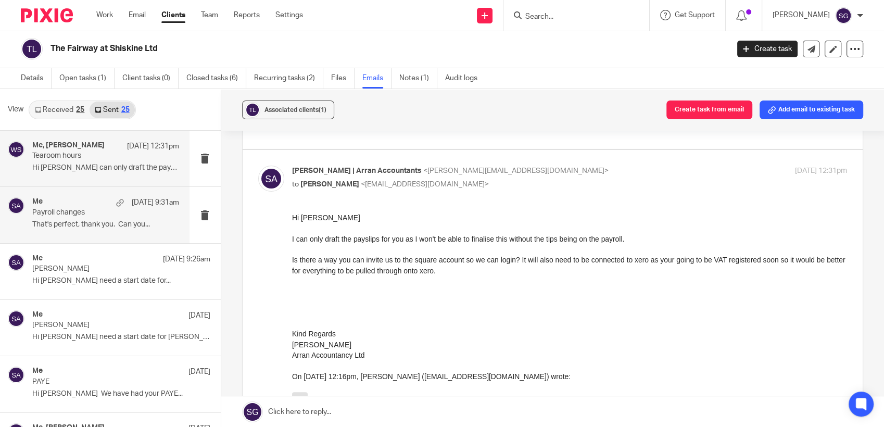
click at [58, 222] on p "That's perfect, thank you. Can you..." at bounding box center [105, 224] width 147 height 9
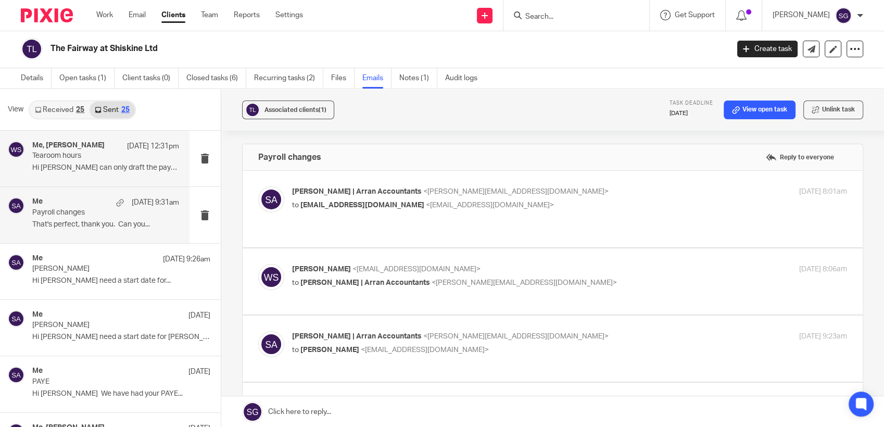
scroll to position [0, 0]
click at [56, 175] on div "Me, William Sillars 24 Sep 12:31pm Tearoom hours Hi William I can only draft th…" at bounding box center [105, 158] width 147 height 35
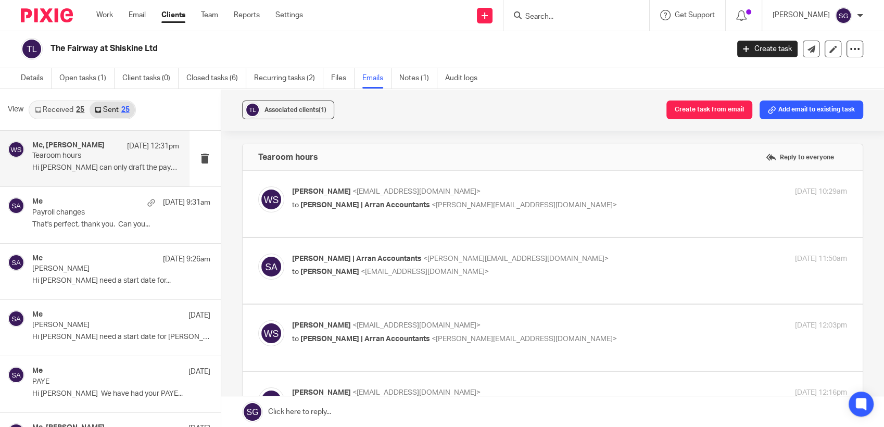
click at [60, 112] on link "Received 25" at bounding box center [60, 110] width 60 height 17
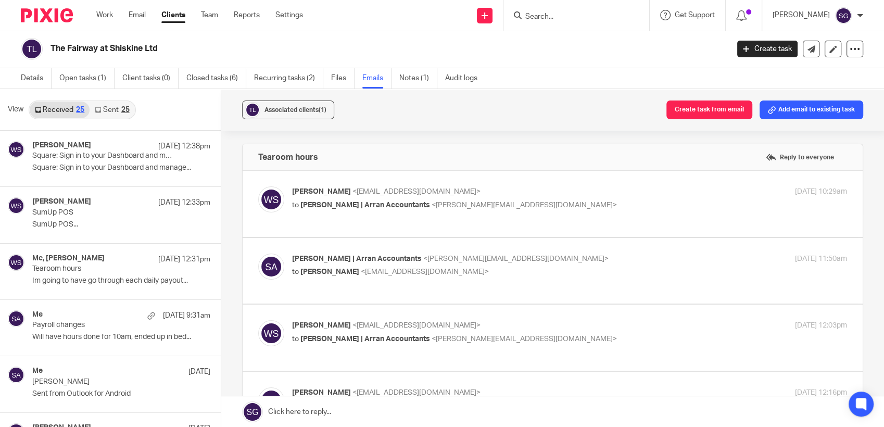
click at [115, 106] on link "Sent 25" at bounding box center [112, 110] width 45 height 17
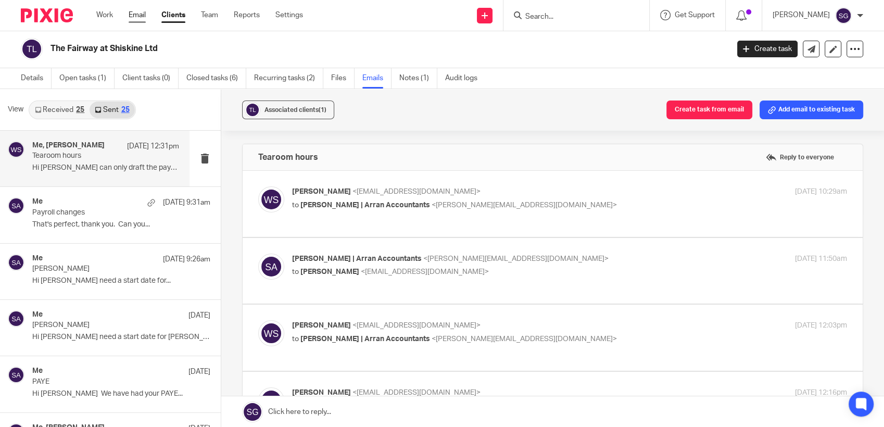
click at [133, 20] on link "Email" at bounding box center [137, 15] width 17 height 10
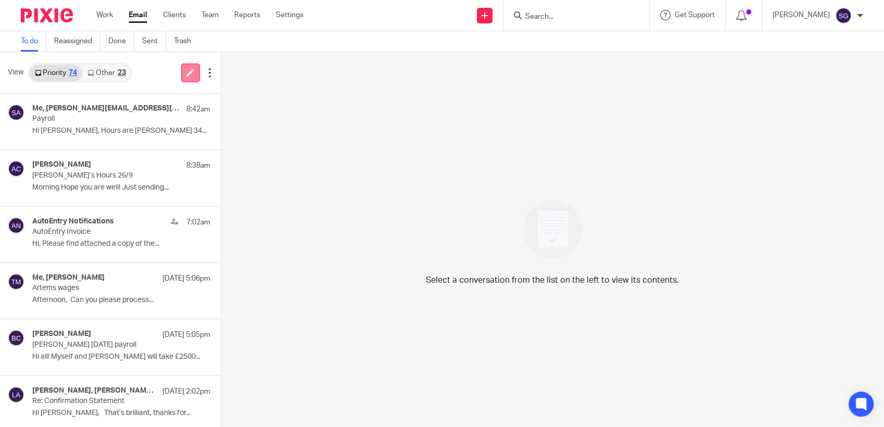
click at [183, 71] on link at bounding box center [190, 73] width 19 height 19
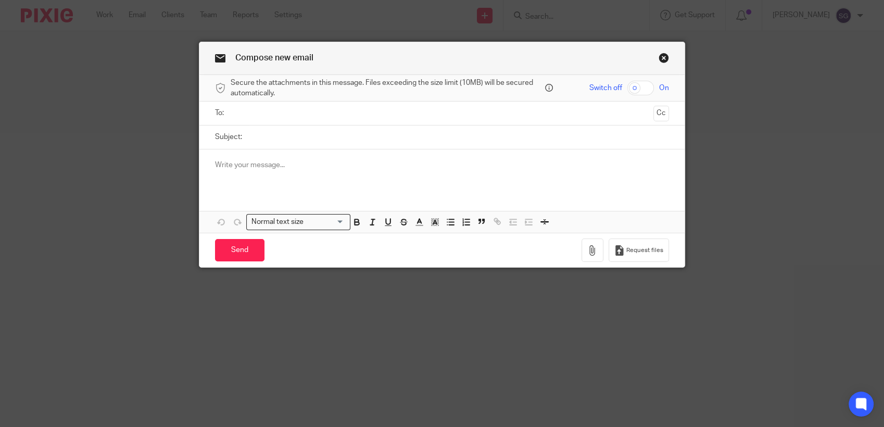
click at [359, 115] on input "text" at bounding box center [441, 113] width 415 height 12
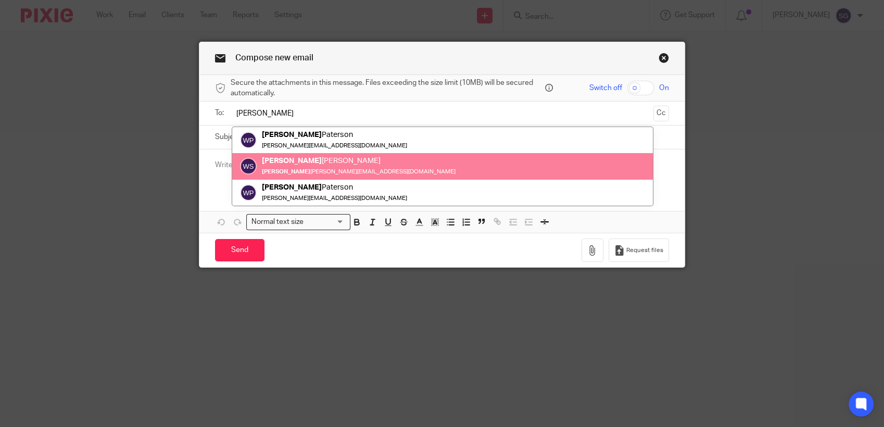
type input "[PERSON_NAME]"
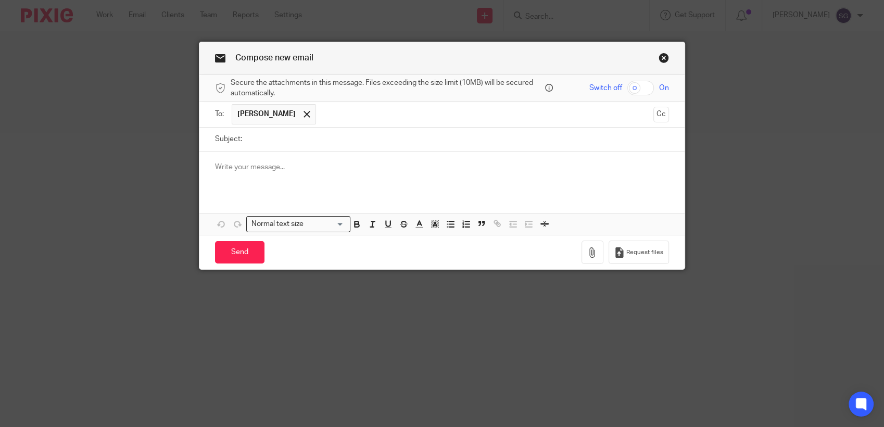
click at [334, 133] on input "Subject:" at bounding box center [458, 139] width 422 height 23
type input "Payroll"
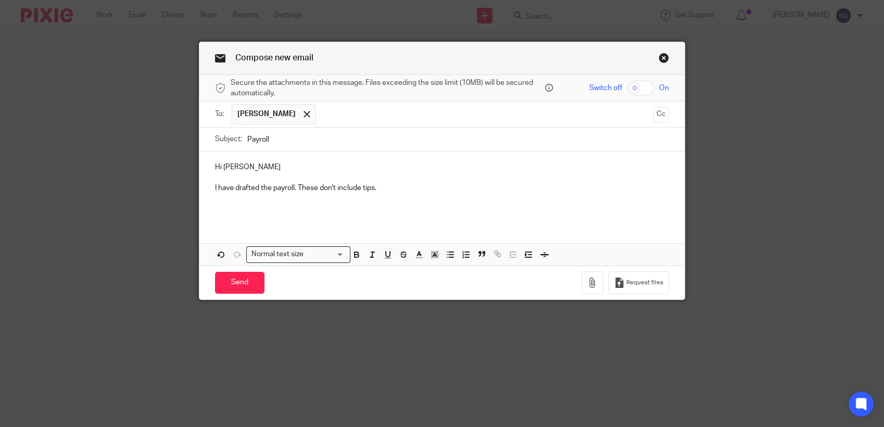
click at [660, 60] on link "Close this dialog window" at bounding box center [663, 60] width 10 height 14
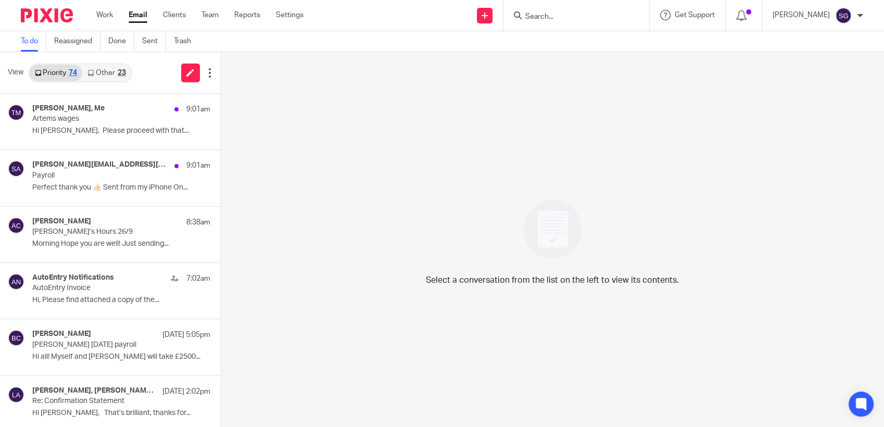
click at [398, 19] on div "Send new email Create task Add client Request signature Get Support Contact Sup…" at bounding box center [601, 15] width 565 height 31
click at [557, 12] on input "Search" at bounding box center [571, 16] width 94 height 9
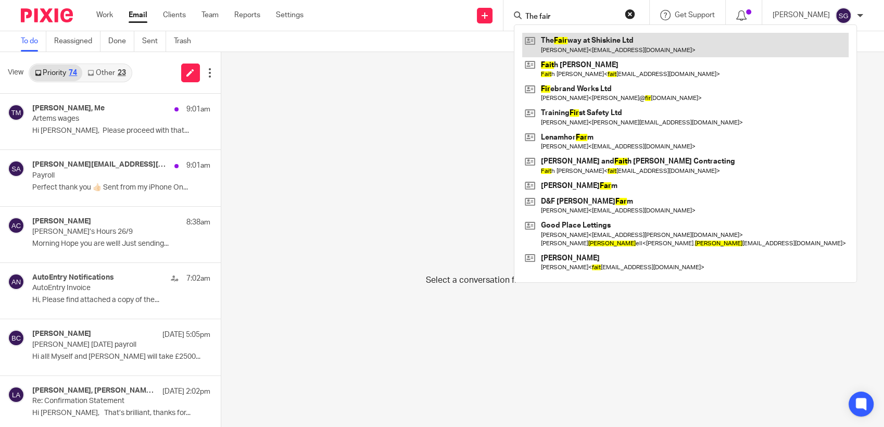
type input "The fair"
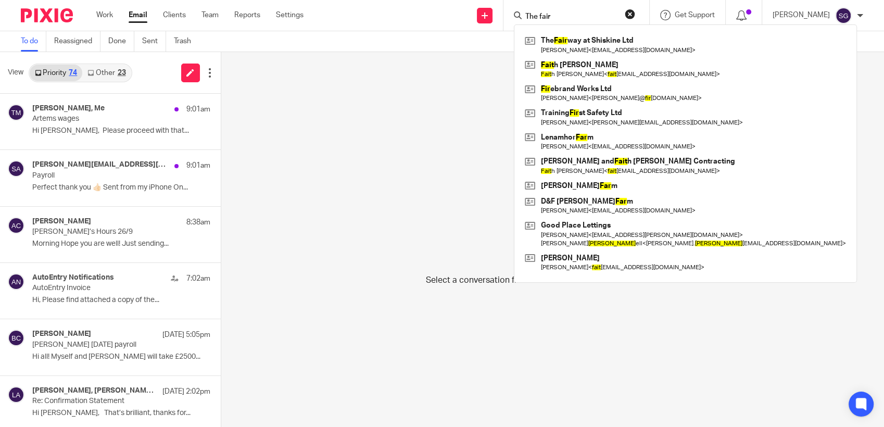
drag, startPoint x: 568, startPoint y: 44, endPoint x: 557, endPoint y: 32, distance: 16.9
click at [568, 44] on link at bounding box center [685, 45] width 326 height 24
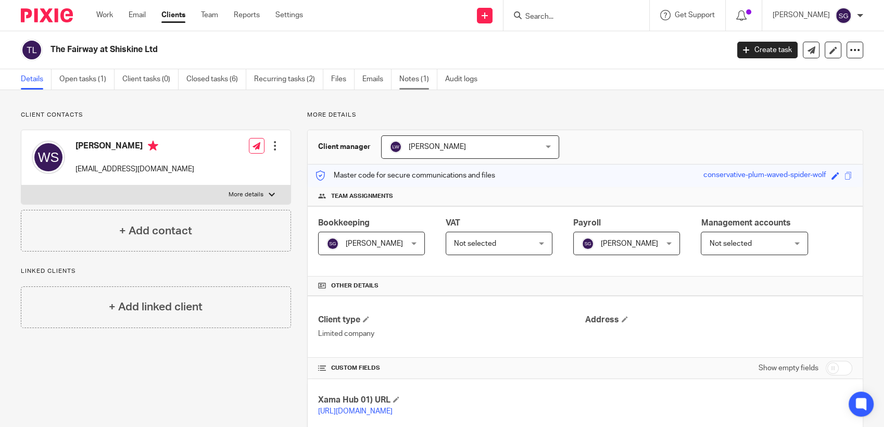
click at [402, 88] on link "Notes (1)" at bounding box center [418, 79] width 38 height 20
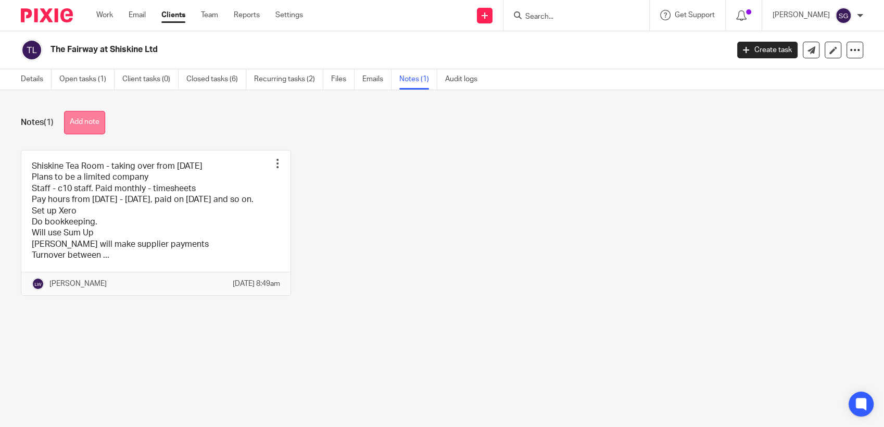
click at [80, 119] on button "Add note" at bounding box center [84, 122] width 41 height 23
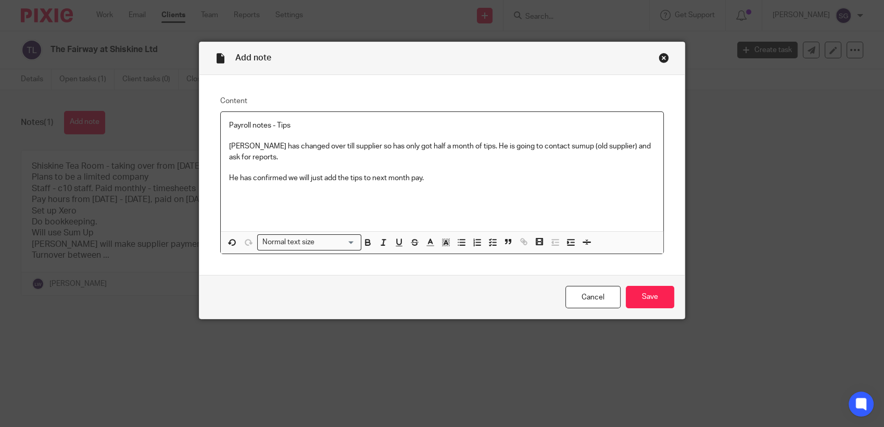
click at [261, 157] on p "William has changed over till supplier so has only got half a month of tips. He…" at bounding box center [442, 151] width 426 height 21
click at [428, 179] on p "He has confirmed we will just add the tips to next month pay." at bounding box center [442, 178] width 426 height 10
click at [651, 302] on input "Save" at bounding box center [650, 297] width 48 height 22
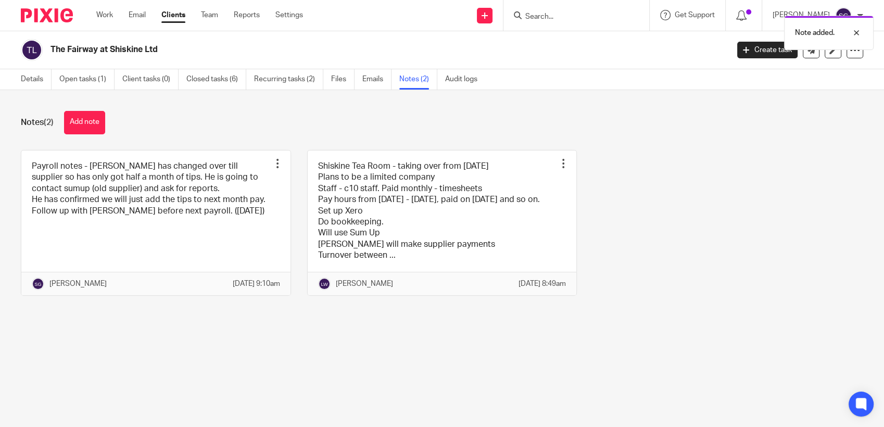
drag, startPoint x: 107, startPoint y: 16, endPoint x: 158, endPoint y: 15, distance: 51.0
click at [107, 16] on link "Work" at bounding box center [104, 15] width 17 height 10
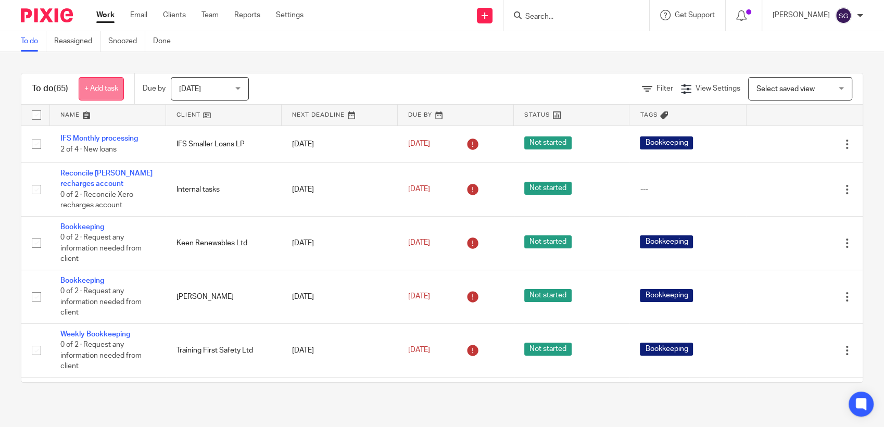
click at [123, 90] on link "+ Add task" at bounding box center [101, 88] width 45 height 23
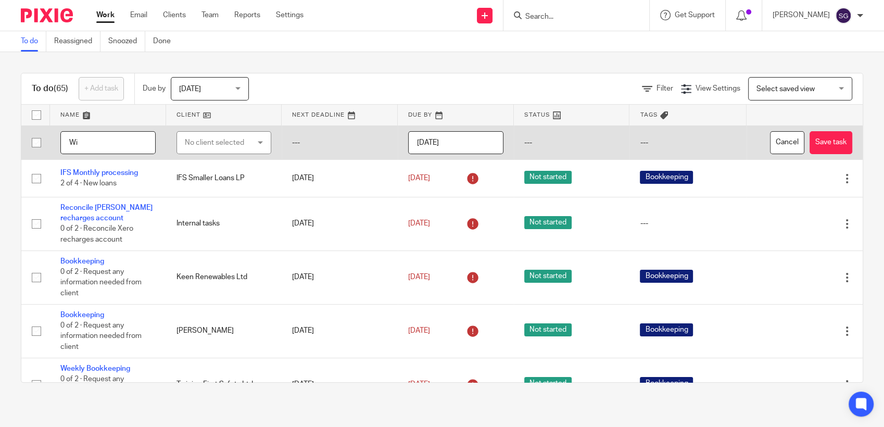
type input "W"
type input "Fairways Payroll"
click at [212, 151] on div "No client selected" at bounding box center [219, 143] width 69 height 22
type input "fair"
click at [213, 204] on span "The Fairway at Shiskine Ltd" at bounding box center [217, 200] width 75 height 18
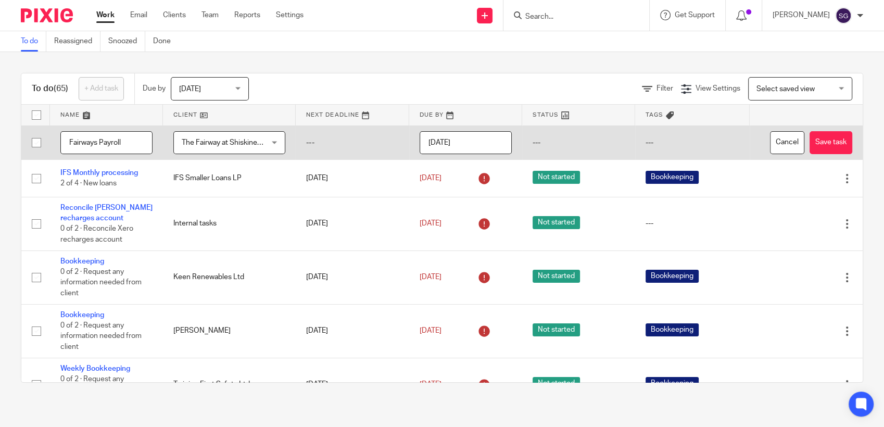
click at [378, 65] on div "To do (65) + Add task Due by [DATE] [DATE] [DATE] [DATE] This week Next week Th…" at bounding box center [442, 227] width 884 height 351
click at [132, 142] on input "Fairways Payroll" at bounding box center [106, 142] width 92 height 23
click at [361, 157] on td "---" at bounding box center [352, 142] width 113 height 34
click at [456, 147] on input "[DATE]" at bounding box center [466, 142] width 92 height 23
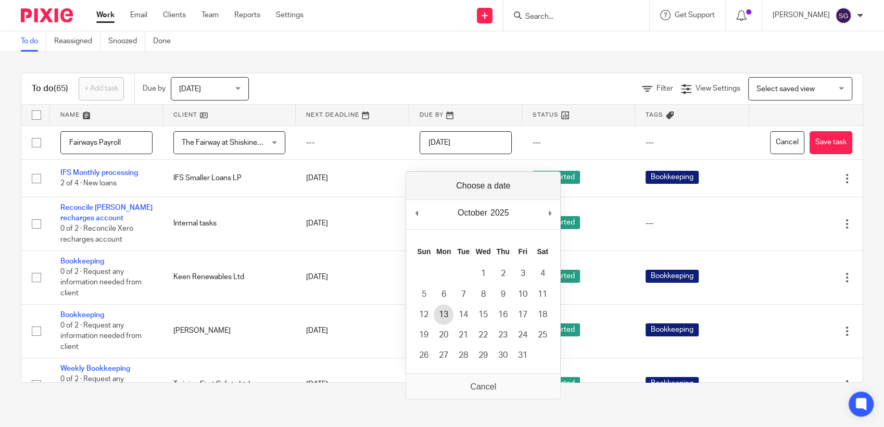
type input "[DATE]"
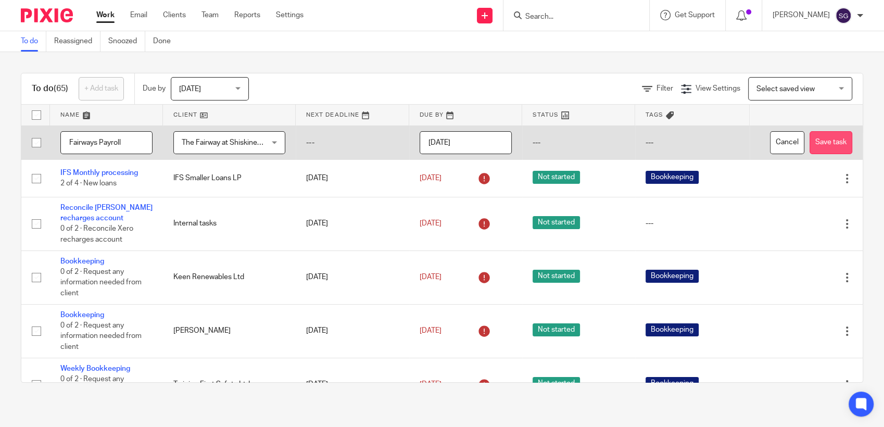
click at [809, 139] on button "Save task" at bounding box center [830, 142] width 43 height 23
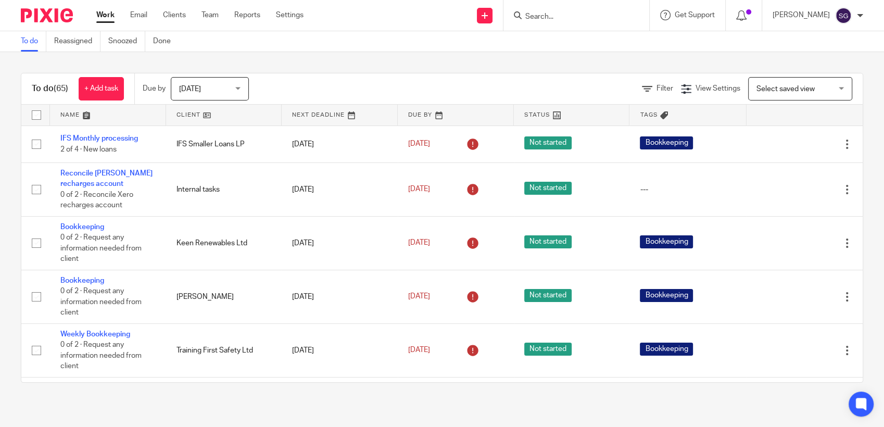
click at [423, 39] on div "To do Reassigned Snoozed Done" at bounding box center [442, 41] width 884 height 21
click at [566, 24] on div at bounding box center [576, 15] width 146 height 31
click at [561, 18] on input "Search" at bounding box center [571, 16] width 94 height 9
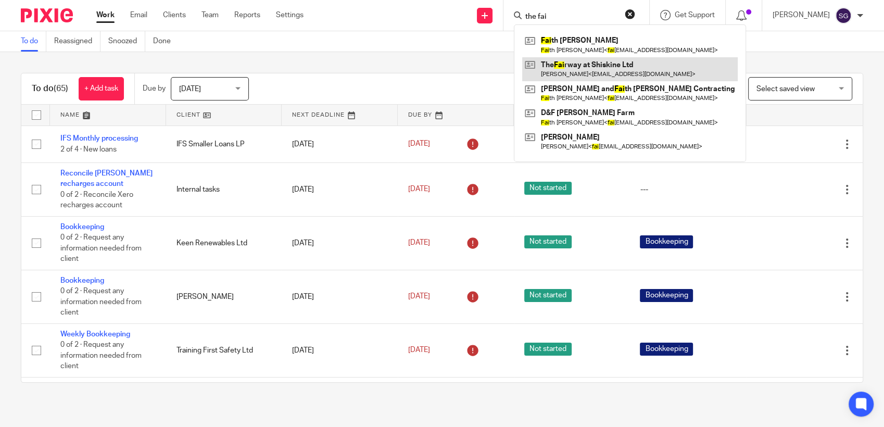
type input "the fai"
click at [618, 68] on link at bounding box center [629, 69] width 215 height 24
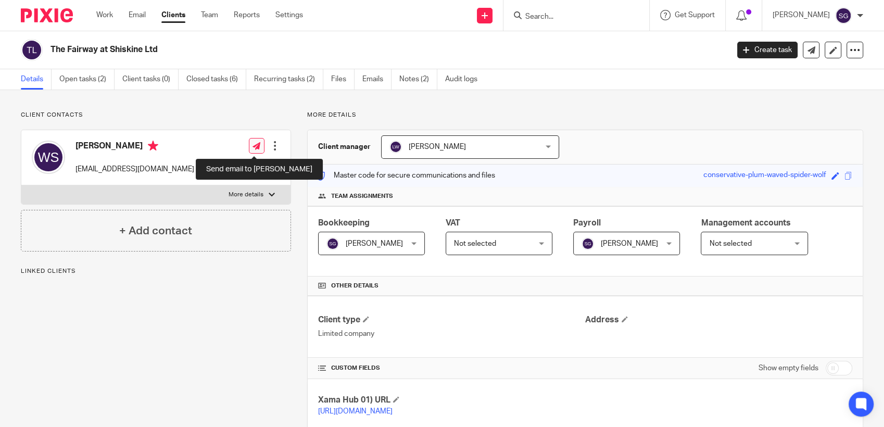
click at [255, 144] on icon at bounding box center [256, 146] width 8 height 8
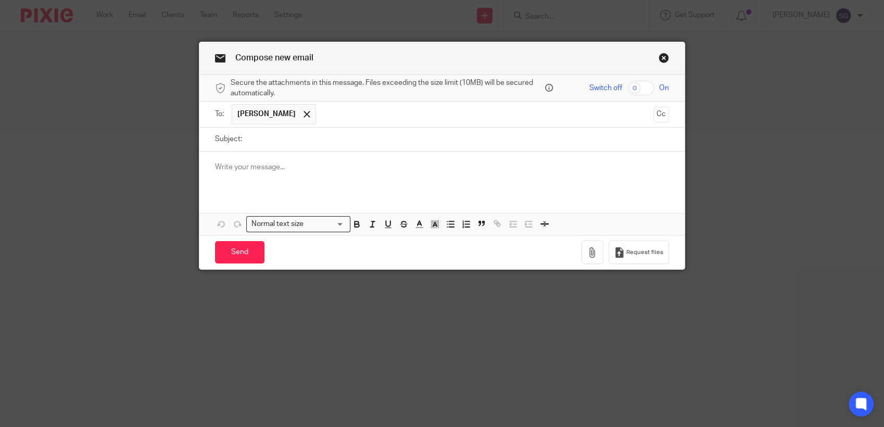
click at [329, 139] on input "Subject:" at bounding box center [458, 139] width 422 height 23
type input "D"
type input "Payroll"
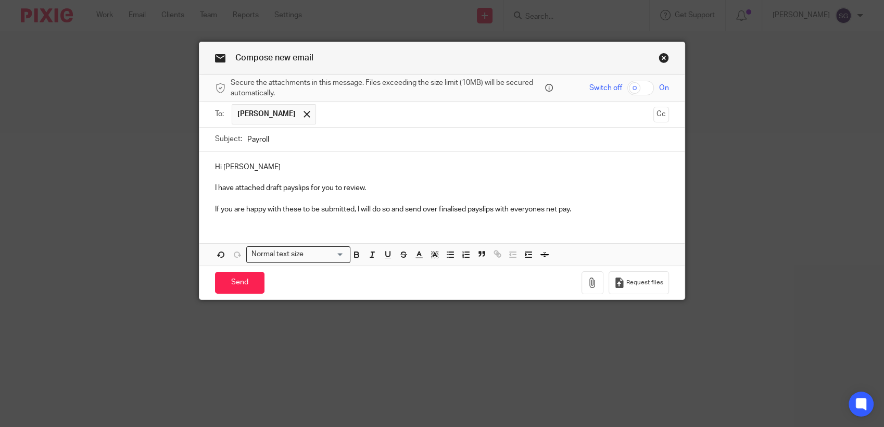
click at [540, 208] on p "If you are happy with these to be submitted, I will do so and send over finalis…" at bounding box center [442, 209] width 454 height 10
click at [584, 212] on p "If you are happy with these to be submitted, I will do so and send over finalis…" at bounding box center [442, 209] width 454 height 10
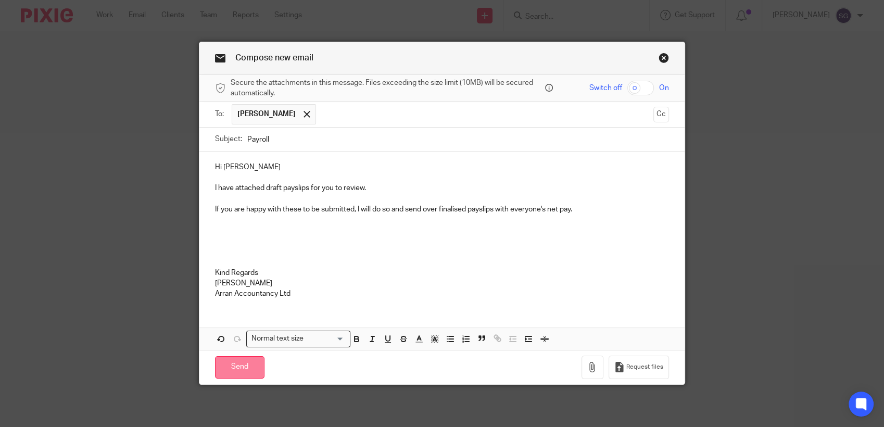
click at [235, 358] on input "Send" at bounding box center [239, 367] width 49 height 22
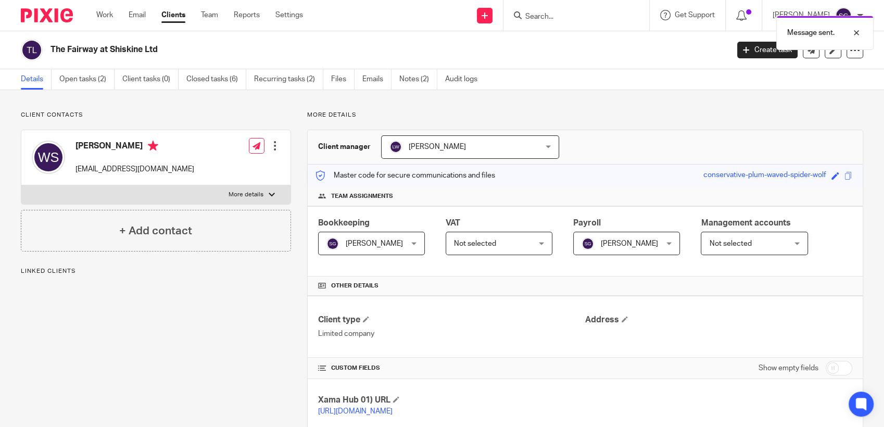
click at [440, 32] on div "The Fairway at Shiskine Ltd Create task Update from Companies House Export data…" at bounding box center [442, 50] width 884 height 38
click at [432, 31] on div "Work Email Clients Team Reports Settings Work Email Clients Team Reports Settin…" at bounding box center [442, 15] width 884 height 31
drag, startPoint x: 135, startPoint y: 15, endPoint x: 171, endPoint y: 18, distance: 36.0
click at [135, 15] on link "Email" at bounding box center [137, 15] width 17 height 10
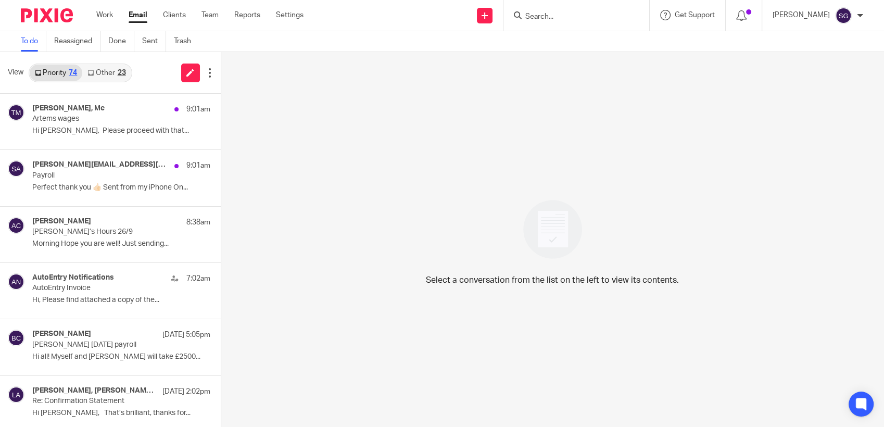
click at [362, 44] on div "To do Reassigned Done Sent Trash" at bounding box center [442, 41] width 884 height 21
click at [73, 241] on p "Morning Hope you are well! Just sending..." at bounding box center [105, 243] width 147 height 9
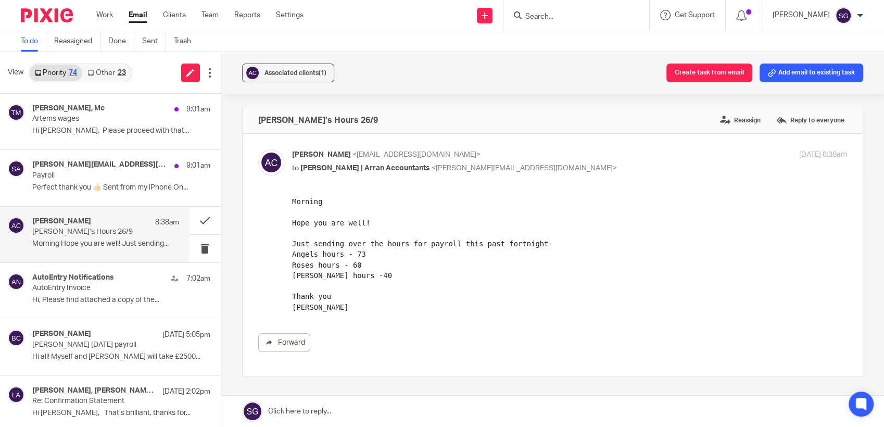
drag, startPoint x: 338, startPoint y: 409, endPoint x: 333, endPoint y: 358, distance: 51.8
click at [338, 409] on link at bounding box center [552, 411] width 663 height 31
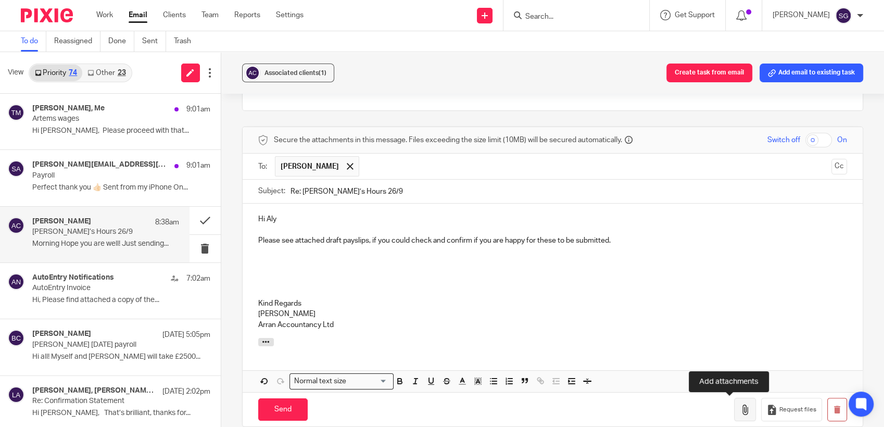
click at [740, 407] on icon "button" at bounding box center [745, 409] width 10 height 10
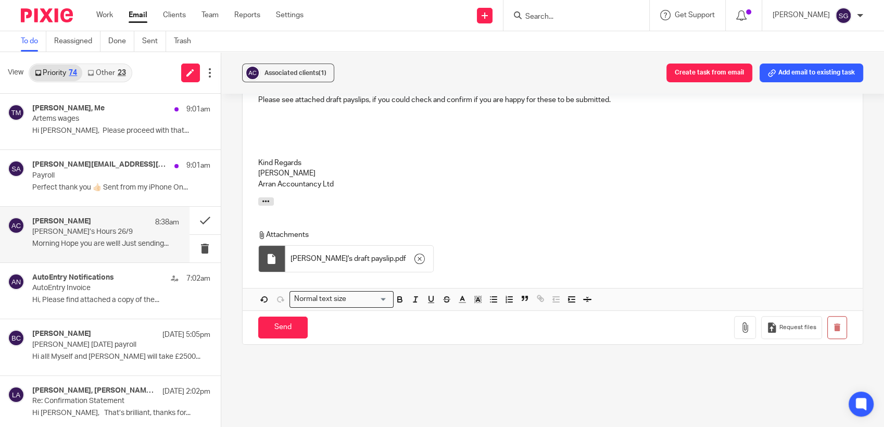
scroll to position [439, 0]
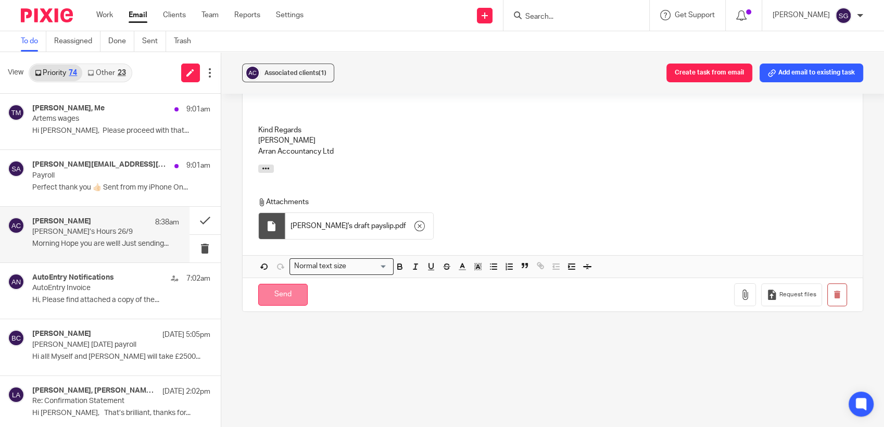
click at [290, 298] on input "Send" at bounding box center [282, 295] width 49 height 22
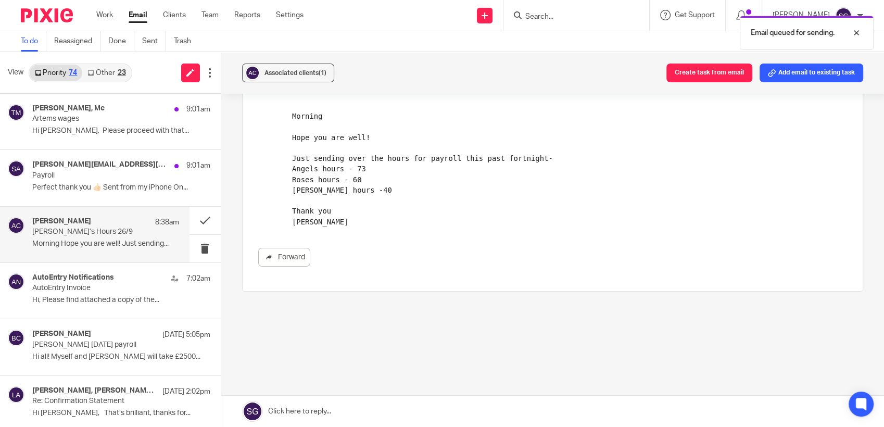
scroll to position [84, 0]
drag, startPoint x: 423, startPoint y: 44, endPoint x: 404, endPoint y: 47, distance: 18.9
click at [412, 45] on div "To do Reassigned Done Sent Trash" at bounding box center [442, 41] width 884 height 21
drag, startPoint x: 103, startPoint y: 67, endPoint x: 60, endPoint y: 70, distance: 42.8
click at [102, 68] on link "Other 23" at bounding box center [106, 73] width 48 height 17
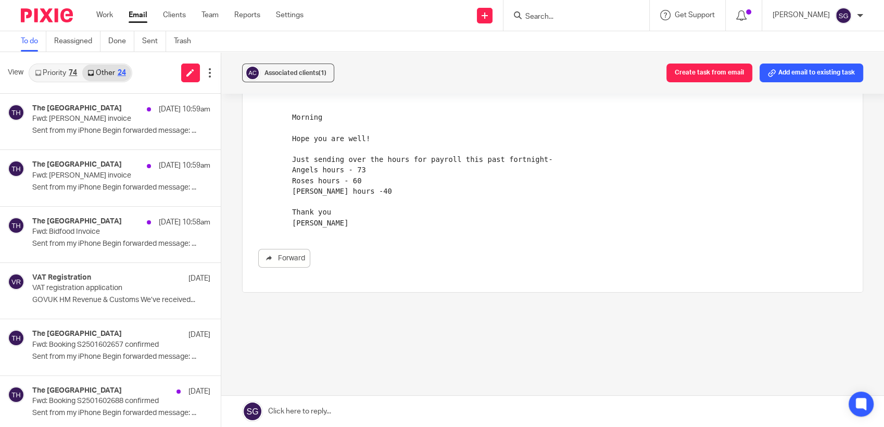
click at [55, 72] on link "Priority 74" at bounding box center [56, 73] width 53 height 17
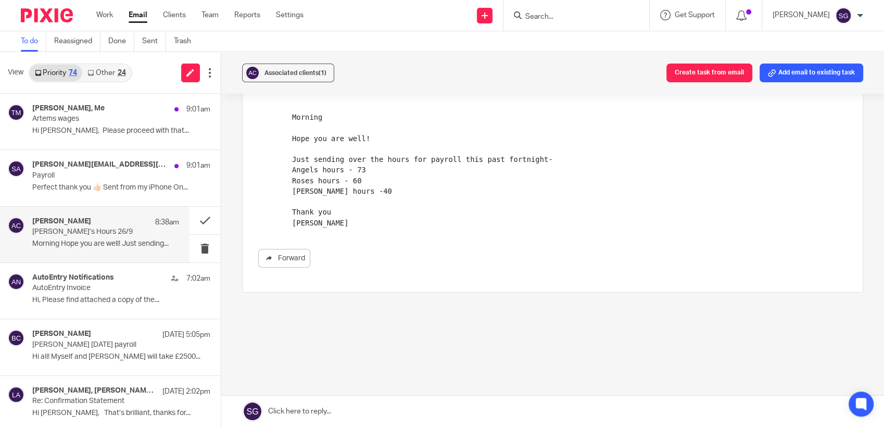
click at [423, 30] on div "Send new email Create task Add client Request signature Get Support Contact Sup…" at bounding box center [601, 15] width 565 height 31
click at [435, 18] on div "Send new email Create task Add client Request signature Get Support Contact Sup…" at bounding box center [601, 15] width 565 height 31
click at [104, 71] on link "Other 24" at bounding box center [106, 73] width 48 height 17
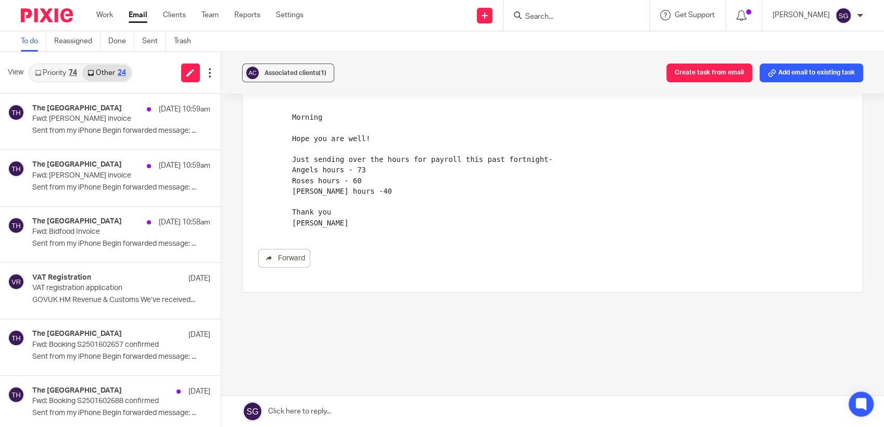
click at [54, 72] on link "Priority 74" at bounding box center [56, 73] width 53 height 17
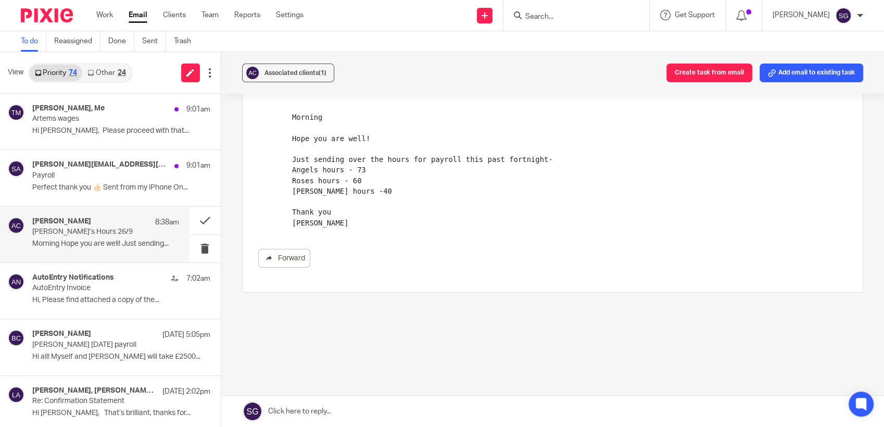
drag, startPoint x: 142, startPoint y: 70, endPoint x: 162, endPoint y: 62, distance: 21.1
click at [142, 70] on div "View Priority 74 Other 24" at bounding box center [110, 73] width 221 height 42
click at [461, 252] on div "Forward" at bounding box center [552, 258] width 589 height 19
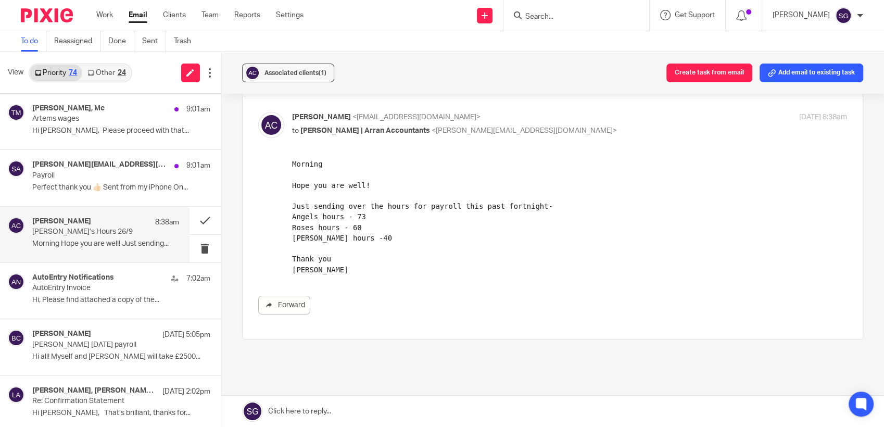
scroll to position [0, 0]
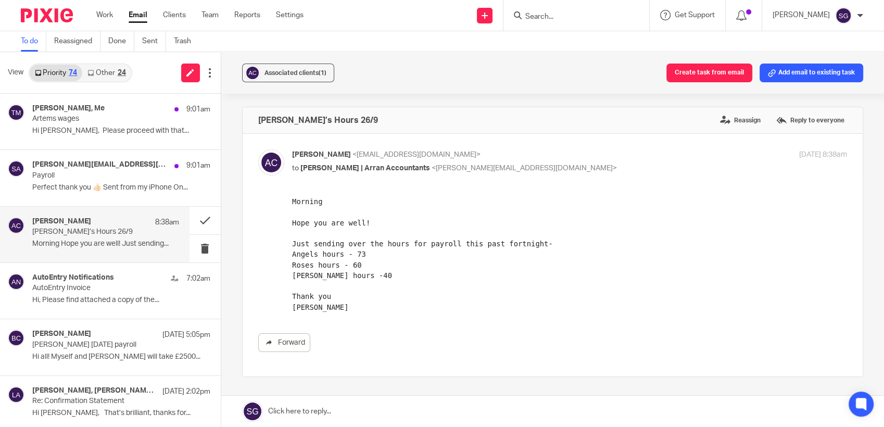
click at [132, 11] on link "Email" at bounding box center [138, 15] width 19 height 10
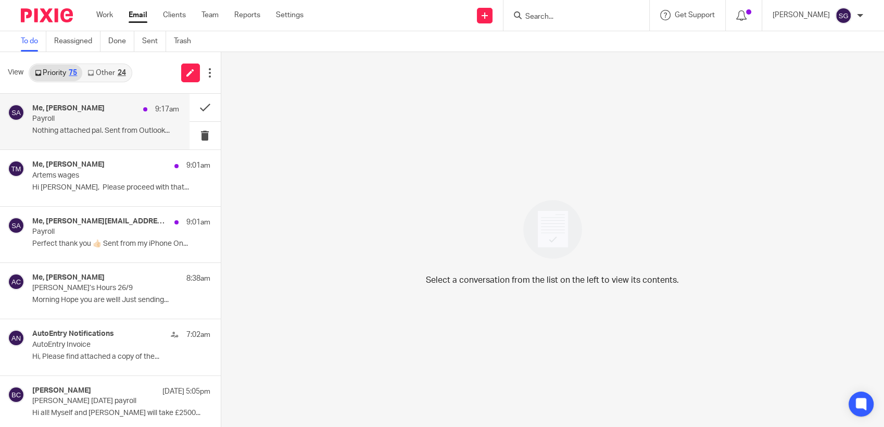
click at [109, 113] on div "Me, William Sillars 9:17am" at bounding box center [105, 109] width 147 height 10
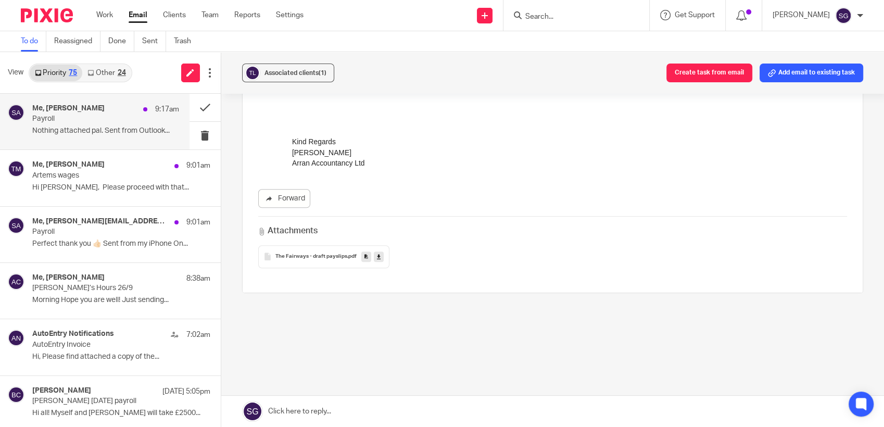
scroll to position [258, 0]
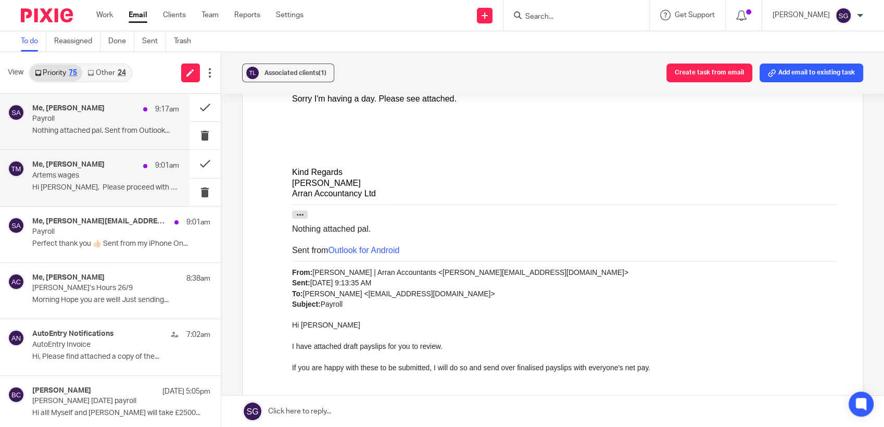
click at [104, 177] on p "Artems wages" at bounding box center [90, 175] width 117 height 9
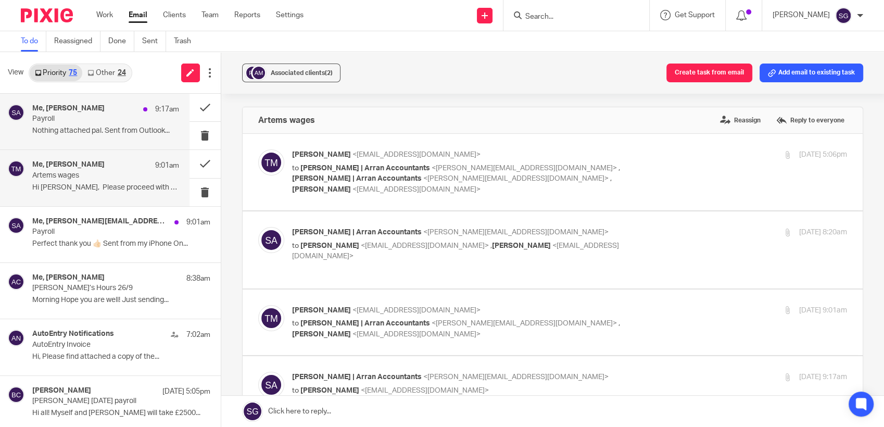
scroll to position [0, 0]
click at [80, 117] on p "Payroll" at bounding box center [90, 119] width 117 height 9
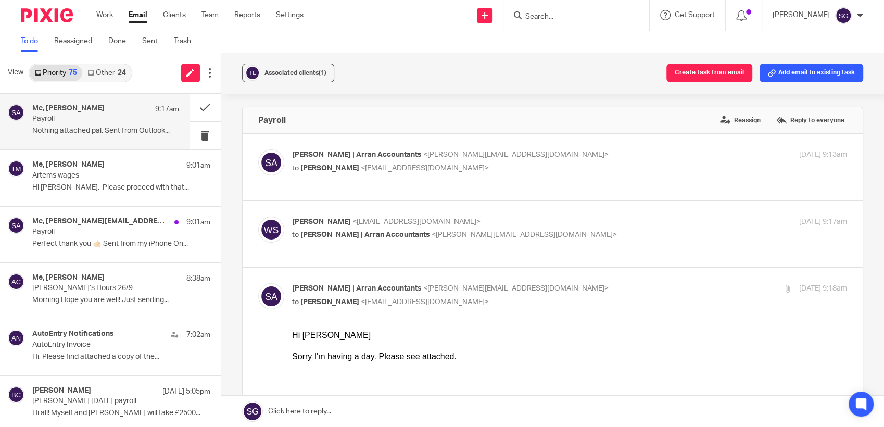
drag, startPoint x: 399, startPoint y: 17, endPoint x: 446, endPoint y: 22, distance: 47.1
click at [399, 17] on div "Send new email Create task Add client Request signature Get Support Contact Sup…" at bounding box center [601, 15] width 565 height 31
drag, startPoint x: 138, startPoint y: 16, endPoint x: 279, endPoint y: 19, distance: 141.1
click at [139, 17] on link "Email" at bounding box center [138, 15] width 19 height 10
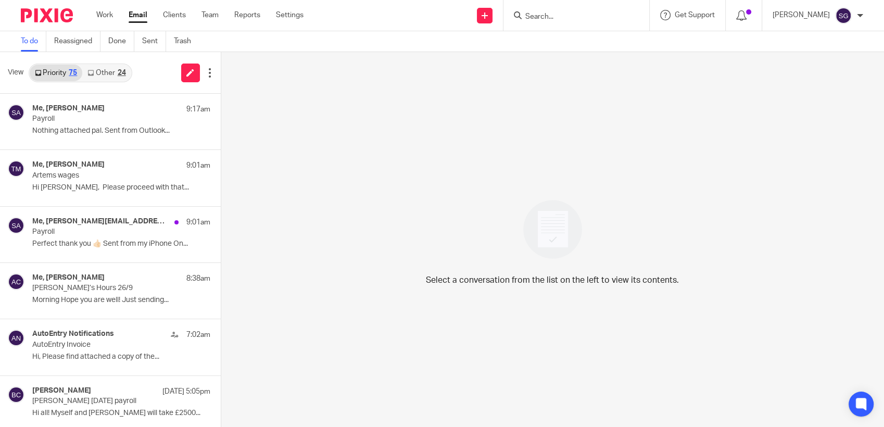
click at [108, 73] on link "Other 24" at bounding box center [106, 73] width 48 height 17
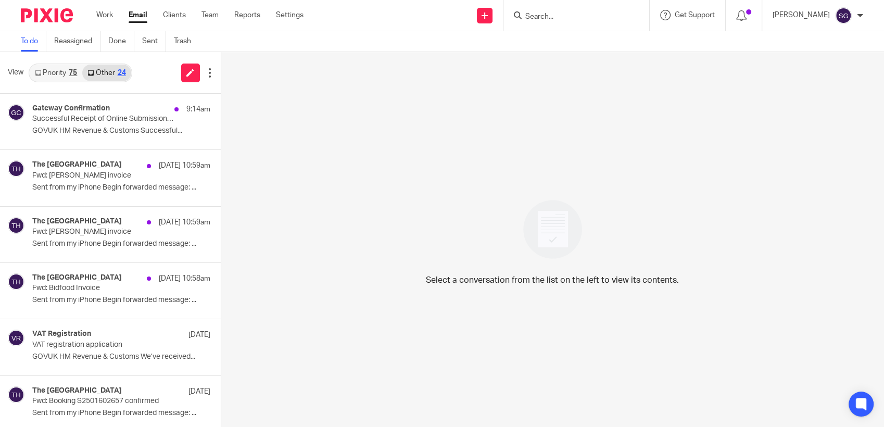
drag, startPoint x: 59, startPoint y: 68, endPoint x: 119, endPoint y: 54, distance: 61.6
click at [60, 68] on link "Priority 75" at bounding box center [56, 73] width 53 height 17
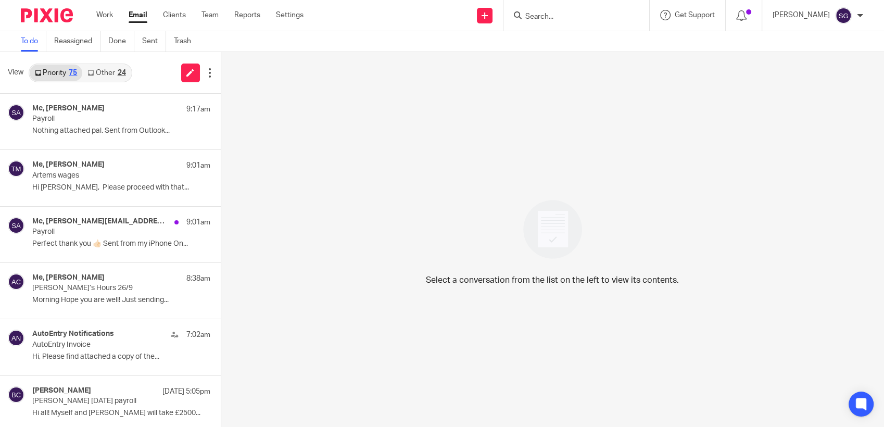
drag, startPoint x: 134, startPoint y: 19, endPoint x: 198, endPoint y: 23, distance: 64.2
click at [135, 19] on link "Email" at bounding box center [138, 15] width 19 height 10
click at [117, 68] on link "Other 24" at bounding box center [106, 73] width 48 height 17
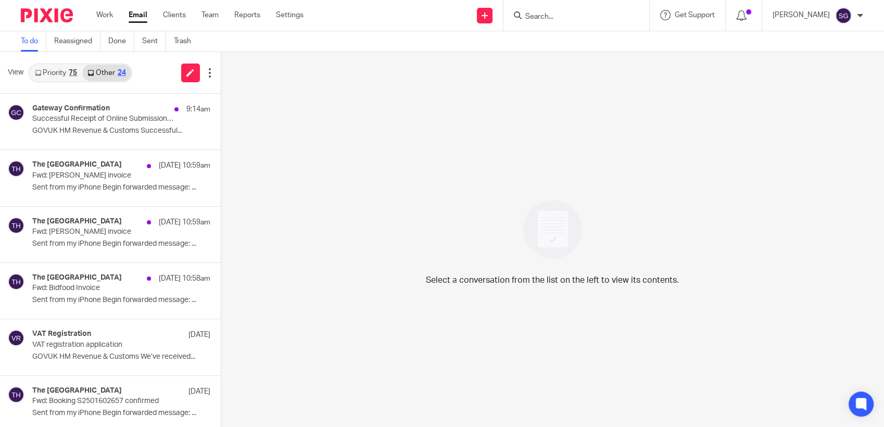
click at [59, 69] on link "Priority 75" at bounding box center [56, 73] width 53 height 17
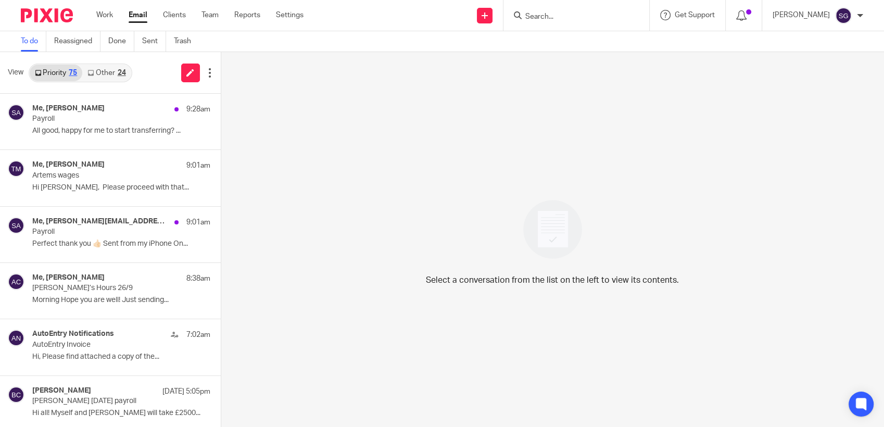
click at [391, 48] on div "To do Reassigned Done Sent Trash" at bounding box center [442, 41] width 884 height 21
click at [586, 13] on input "Search" at bounding box center [571, 16] width 94 height 9
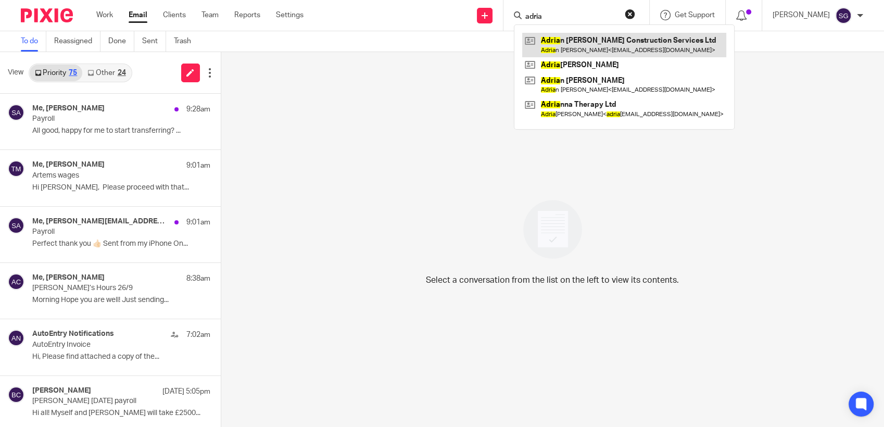
type input "adria"
click at [640, 40] on link at bounding box center [624, 45] width 204 height 24
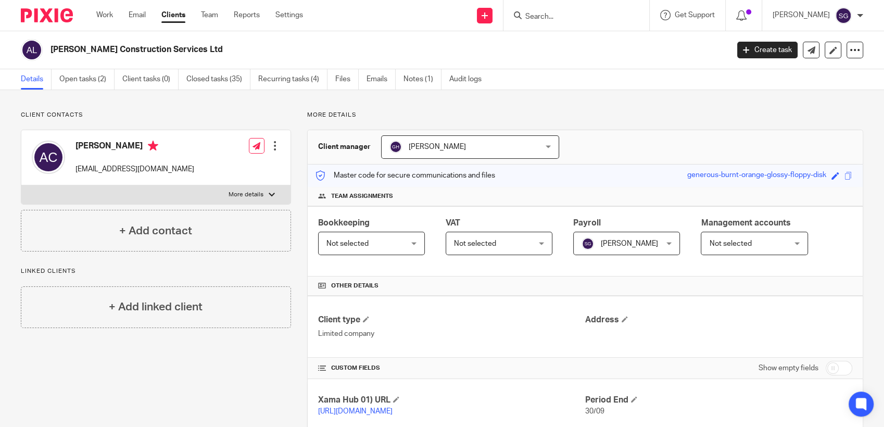
drag, startPoint x: 137, startPoint y: 17, endPoint x: 167, endPoint y: 7, distance: 30.8
click at [137, 17] on link "Email" at bounding box center [137, 15] width 17 height 10
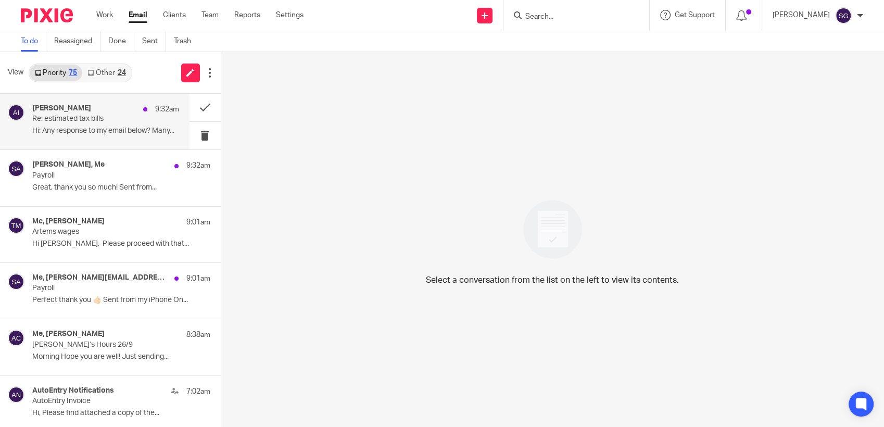
click at [49, 121] on p "Re: estimated tax bills" at bounding box center [90, 119] width 117 height 9
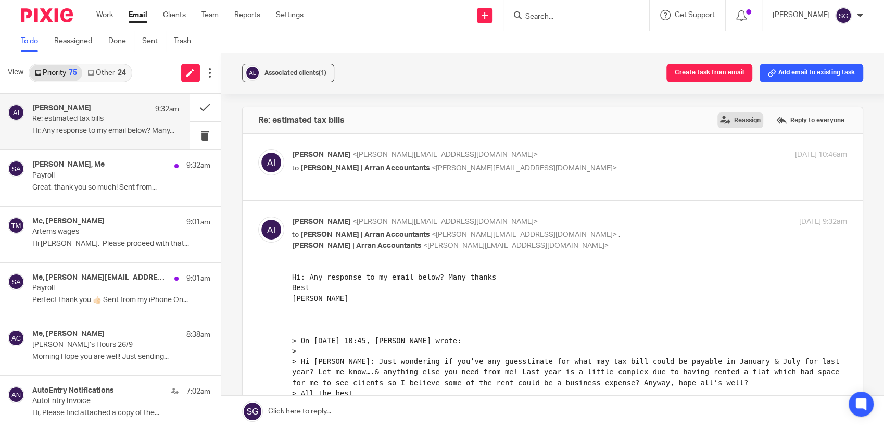
click at [717, 119] on label "Reassign" at bounding box center [740, 120] width 46 height 16
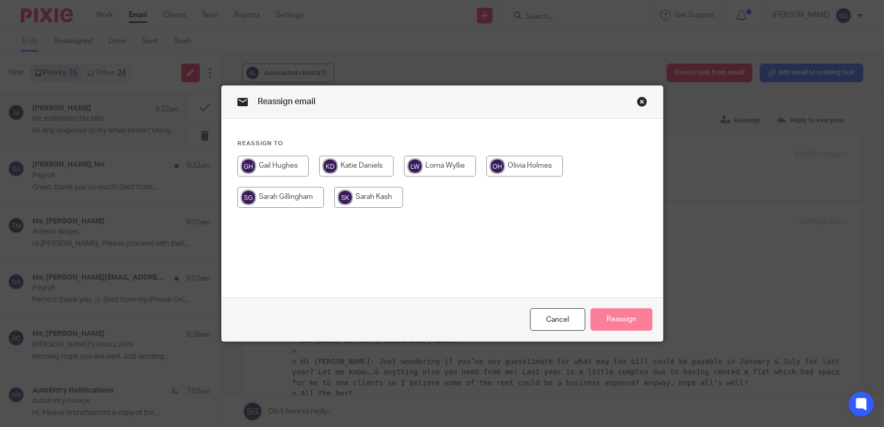
click at [439, 160] on input "radio" at bounding box center [440, 166] width 72 height 21
radio input "true"
click at [608, 320] on button "Reassign" at bounding box center [621, 319] width 62 height 22
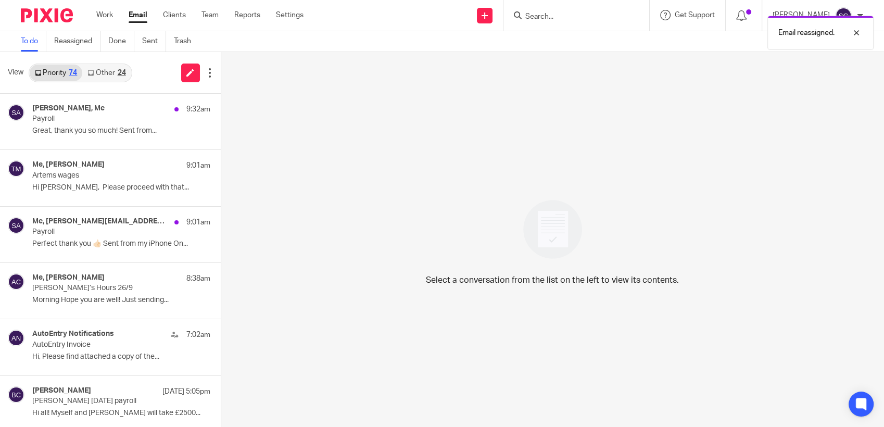
click at [354, 44] on div "To do Reassigned Done Sent Trash" at bounding box center [442, 41] width 884 height 21
click at [450, 16] on div "Email reassigned." at bounding box center [658, 30] width 432 height 40
drag, startPoint x: 73, startPoint y: 37, endPoint x: 146, endPoint y: 10, distance: 77.2
click at [73, 37] on link "Reassigned" at bounding box center [77, 41] width 46 height 20
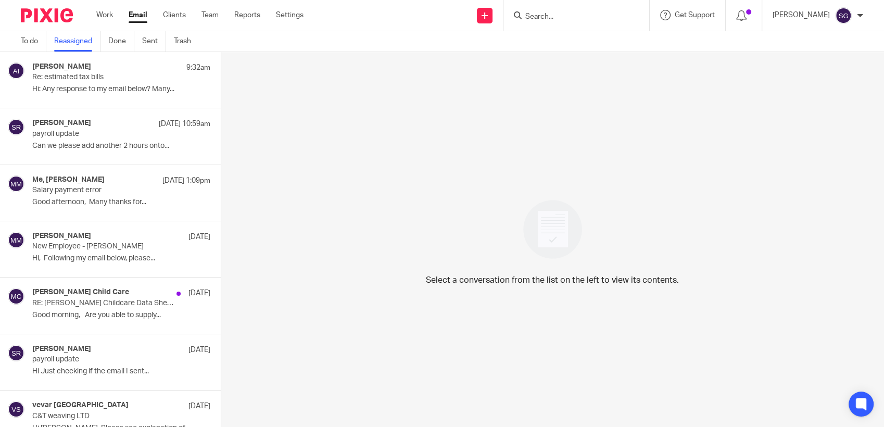
click at [82, 94] on p "Hi: Any response to my email below? Many..." at bounding box center [121, 89] width 178 height 9
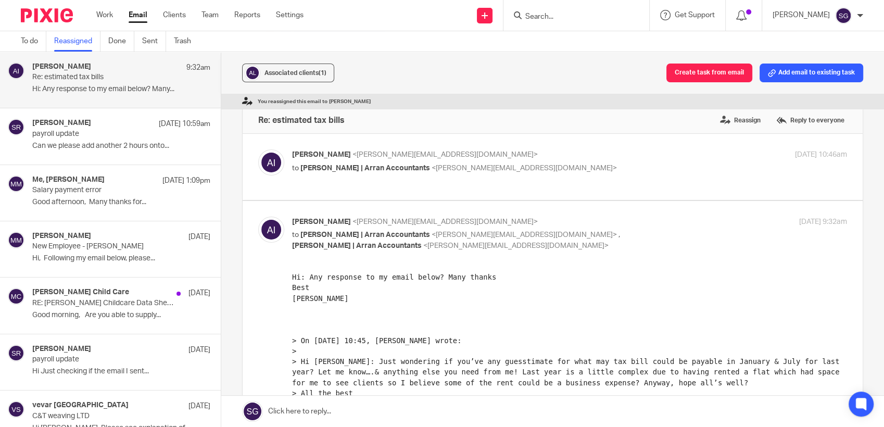
click at [351, 416] on link at bounding box center [552, 411] width 663 height 31
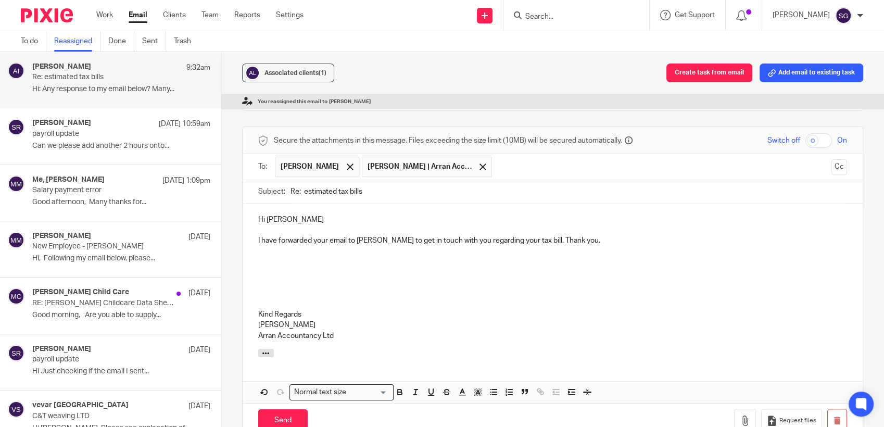
click at [523, 239] on p "I have forwarded your email to [PERSON_NAME] to get in touch with you regarding…" at bounding box center [552, 240] width 589 height 10
click at [529, 244] on p "I have forwarded your email to [PERSON_NAME] to get in touch with you. Thank yo…" at bounding box center [552, 240] width 589 height 10
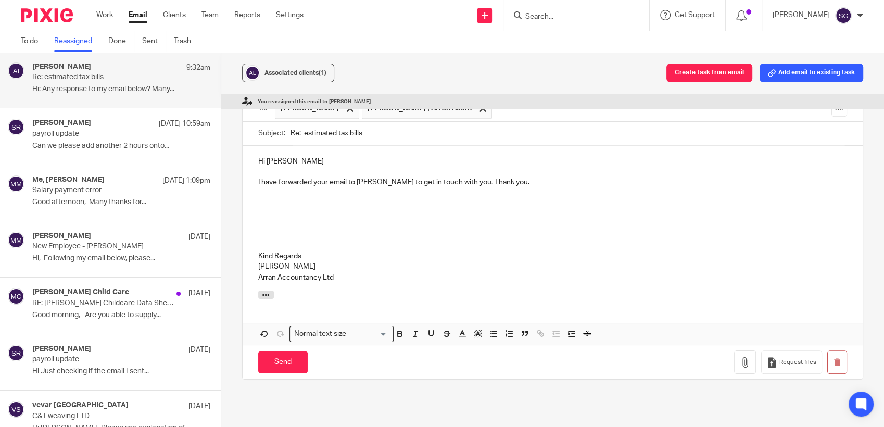
scroll to position [491, 0]
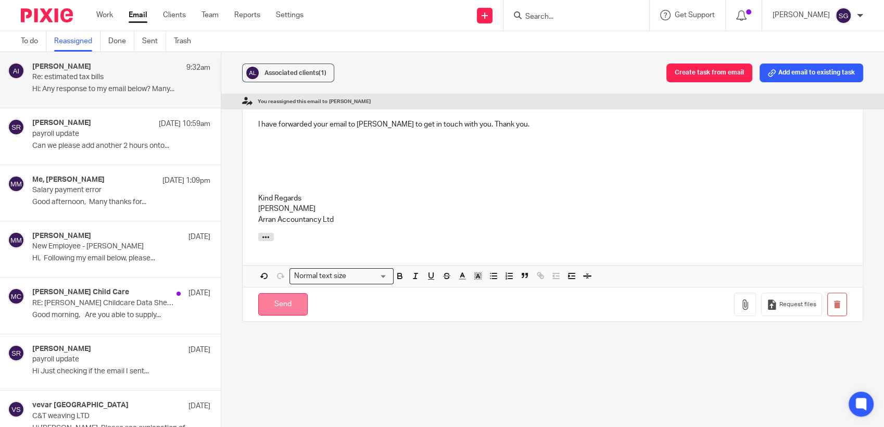
click at [268, 306] on input "Send" at bounding box center [282, 304] width 49 height 22
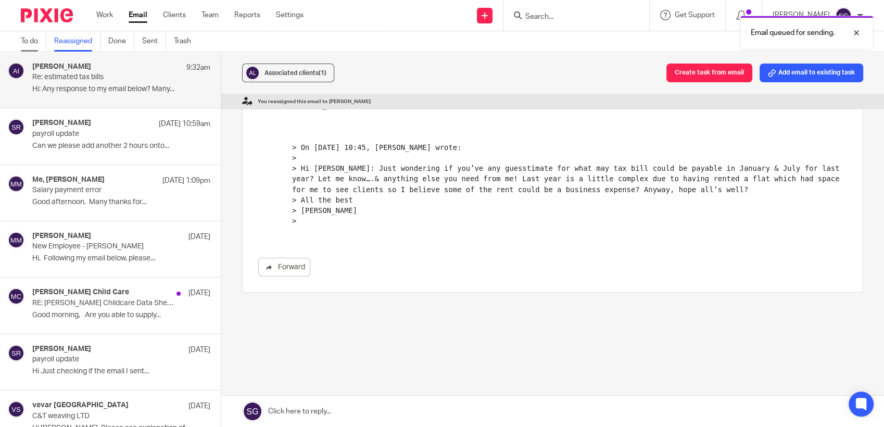
drag, startPoint x: 30, startPoint y: 45, endPoint x: 37, endPoint y: 43, distance: 8.1
click at [30, 45] on link "To do" at bounding box center [34, 41] width 26 height 20
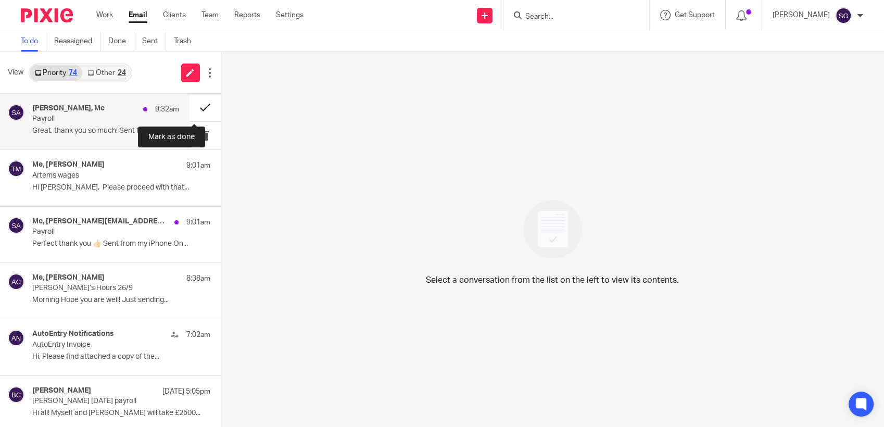
click at [196, 104] on button at bounding box center [204, 108] width 31 height 28
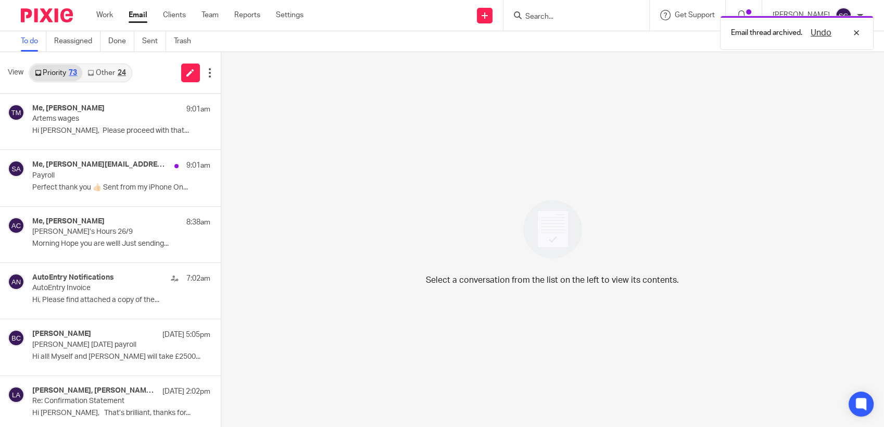
click at [117, 74] on link "Other 24" at bounding box center [106, 73] width 48 height 17
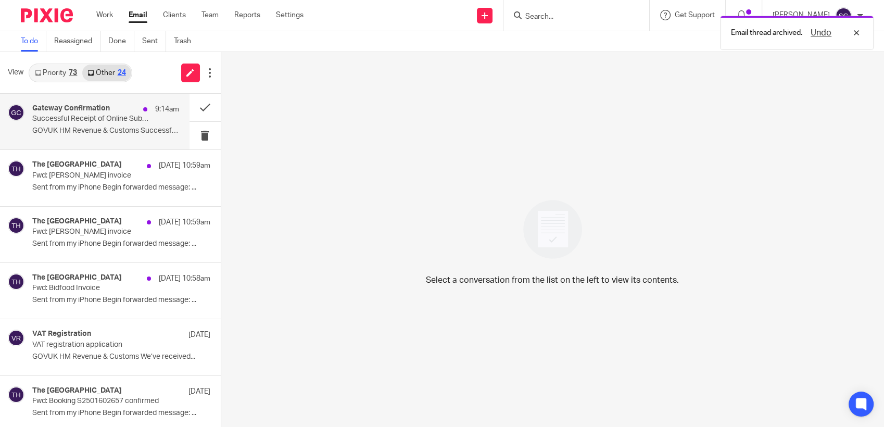
click at [65, 121] on p "Successful Receipt of Online Submission for Reference 961/SZ26845" at bounding box center [90, 119] width 117 height 9
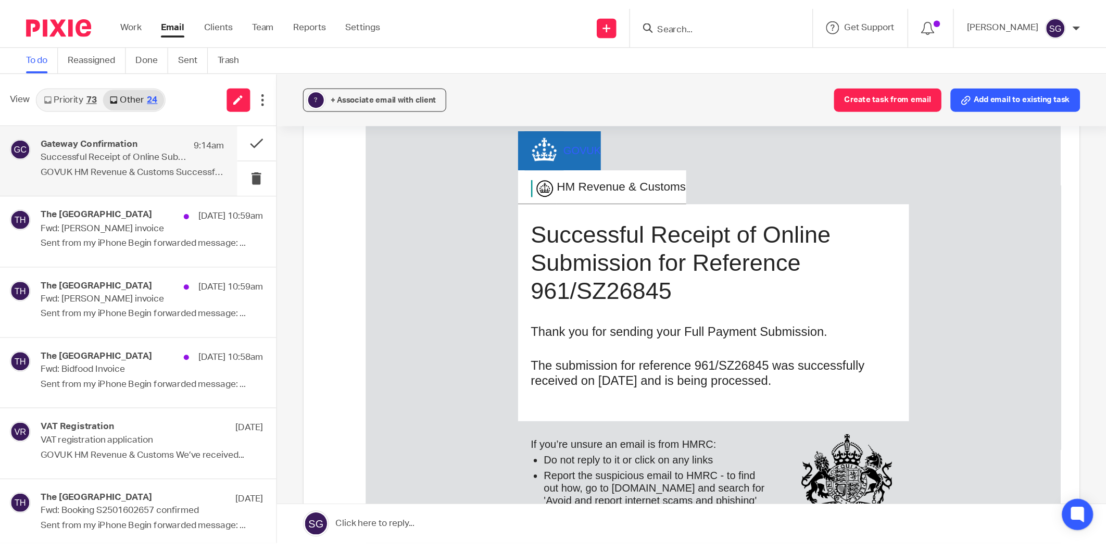
scroll to position [173, 0]
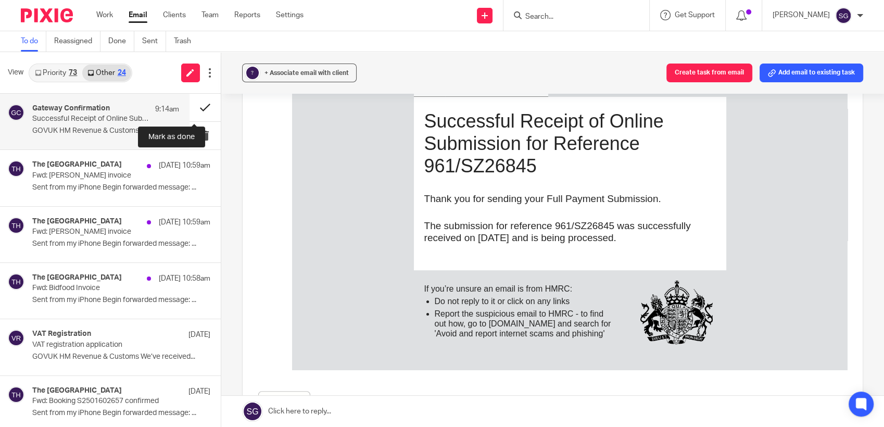
click at [190, 104] on button at bounding box center [204, 108] width 31 height 28
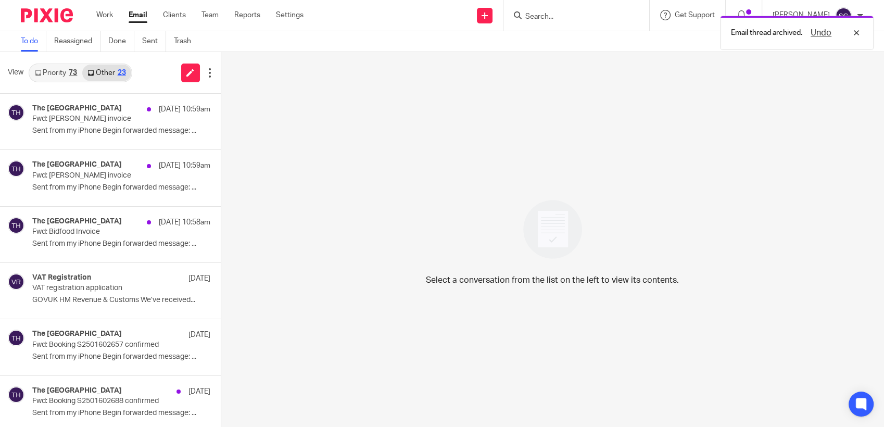
click at [51, 70] on link "Priority 73" at bounding box center [56, 73] width 53 height 17
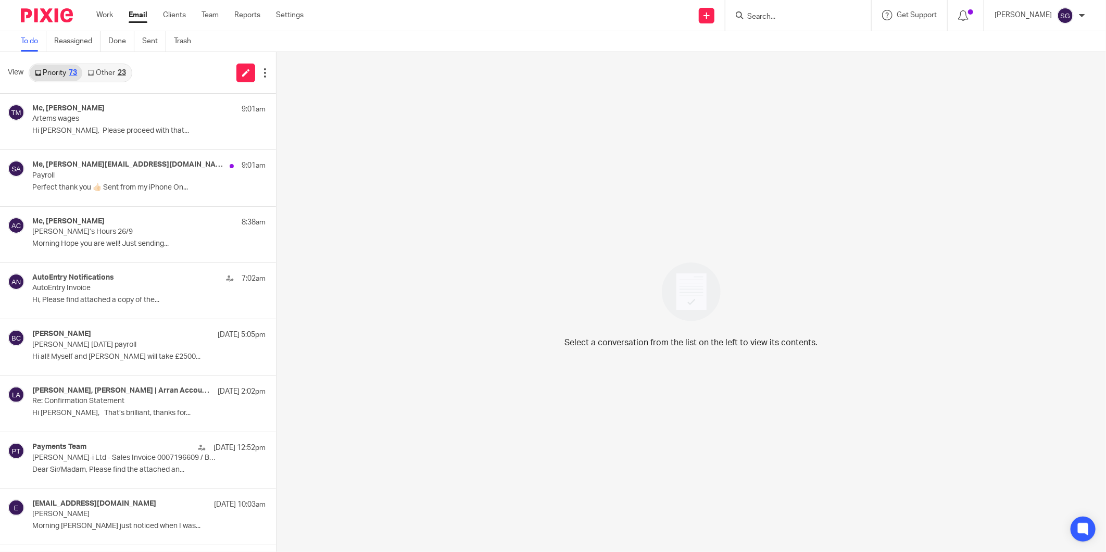
click at [779, 17] on input "Search" at bounding box center [793, 16] width 94 height 9
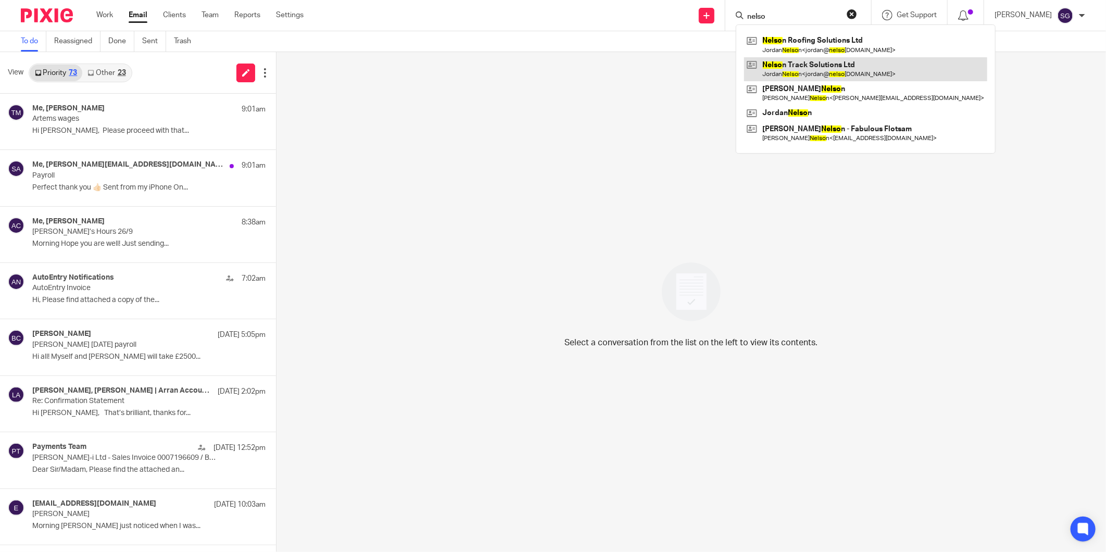
type input "nelso"
click at [790, 64] on link at bounding box center [865, 69] width 243 height 24
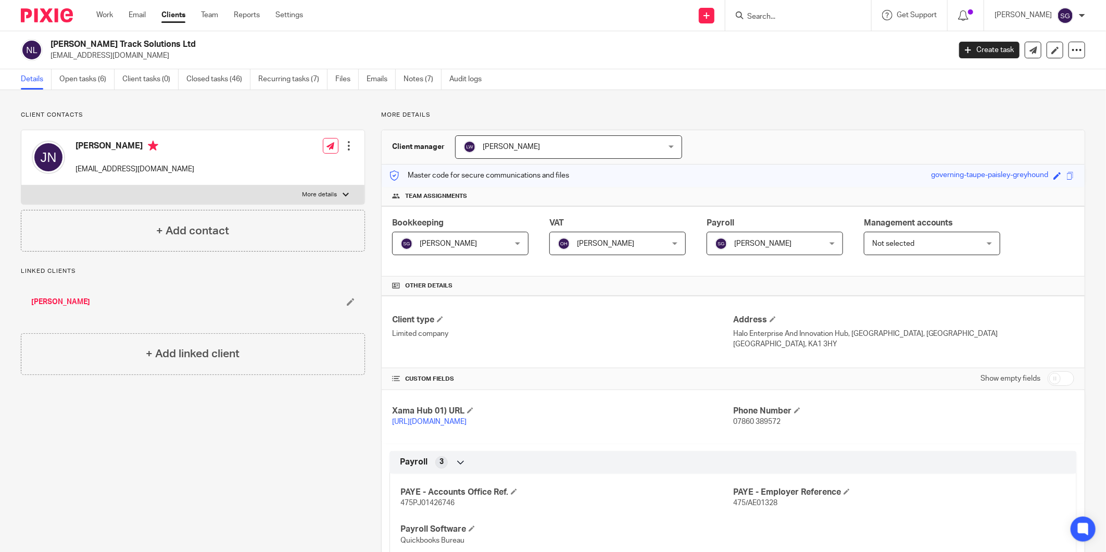
drag, startPoint x: 376, startPoint y: 75, endPoint x: 401, endPoint y: 34, distance: 47.8
click at [376, 75] on link "Emails" at bounding box center [380, 79] width 29 height 20
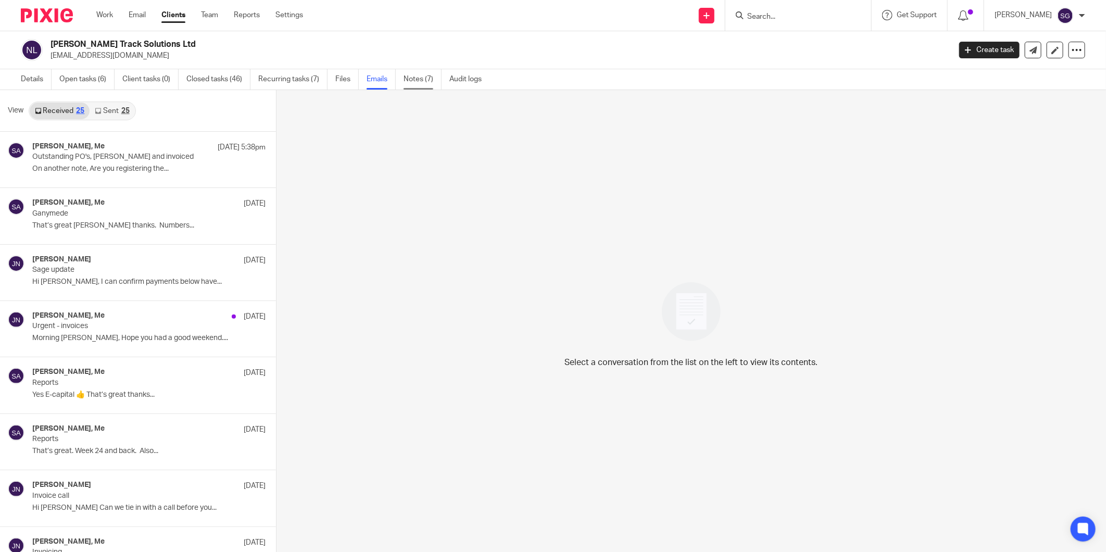
click at [433, 77] on link "Notes (7)" at bounding box center [422, 79] width 38 height 20
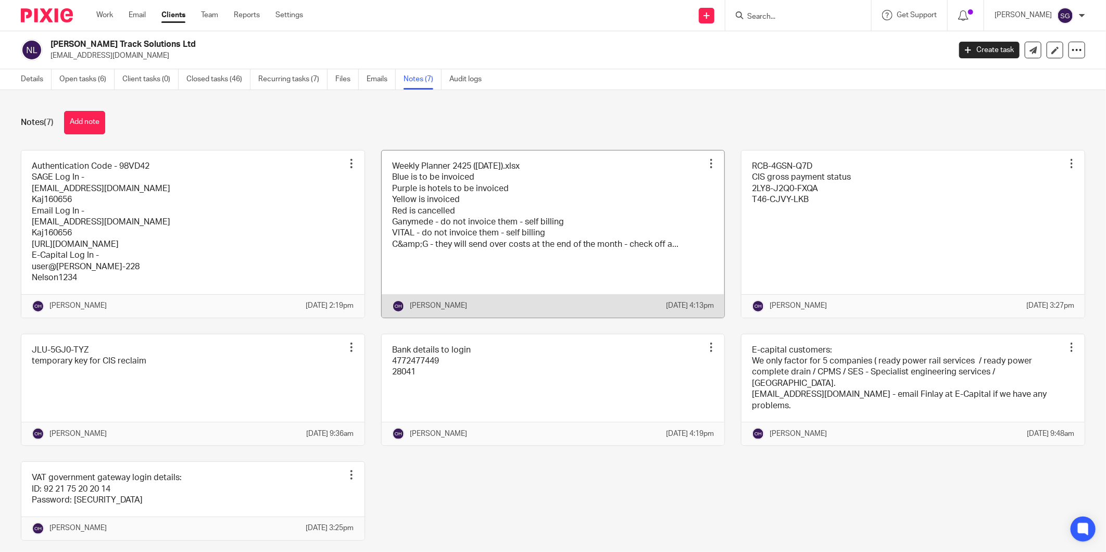
click at [497, 173] on link at bounding box center [553, 233] width 343 height 167
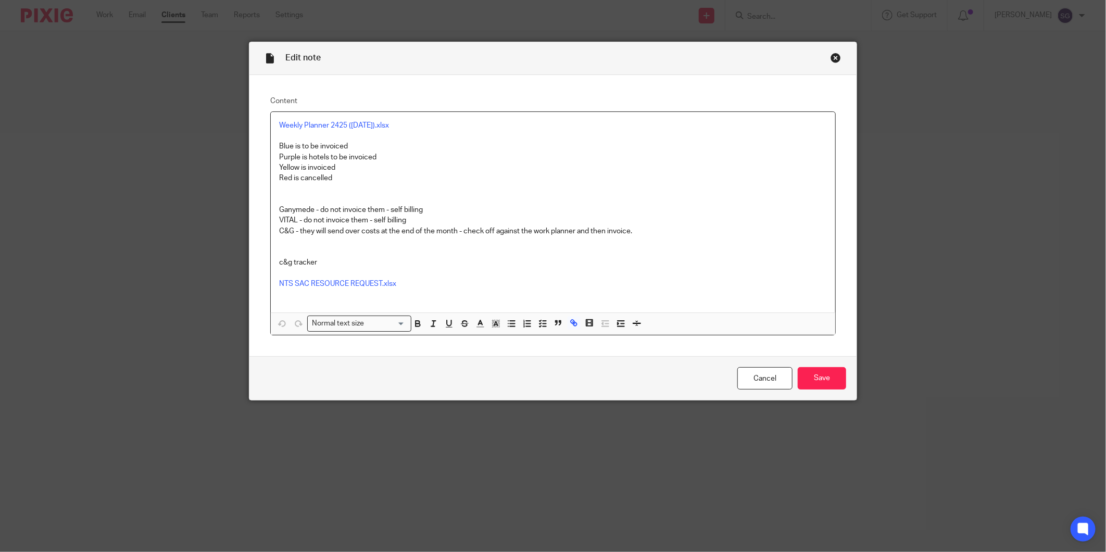
click at [831, 55] on div "Close this dialog window" at bounding box center [835, 58] width 10 height 10
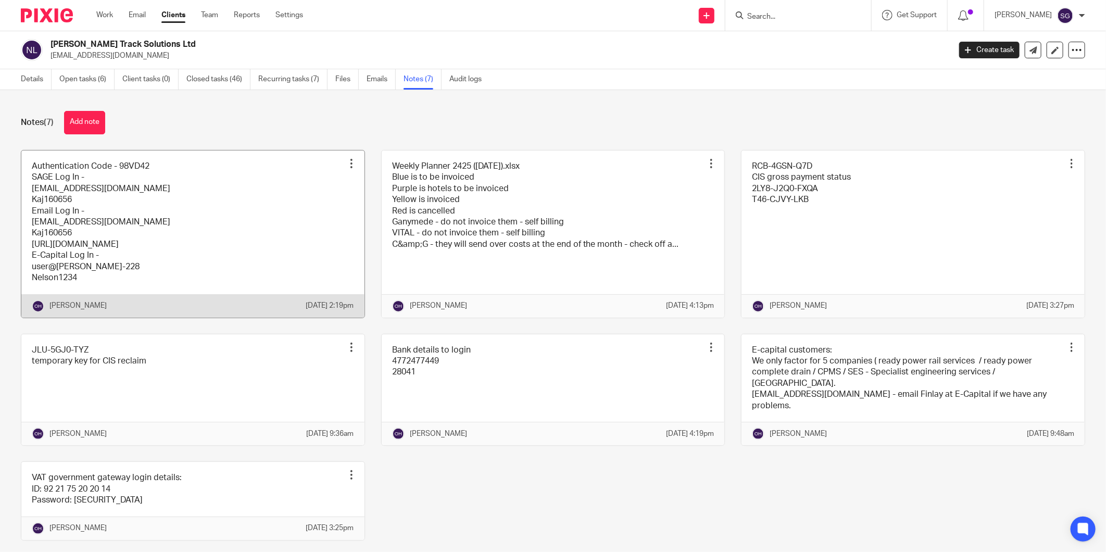
click at [183, 256] on link at bounding box center [192, 233] width 343 height 167
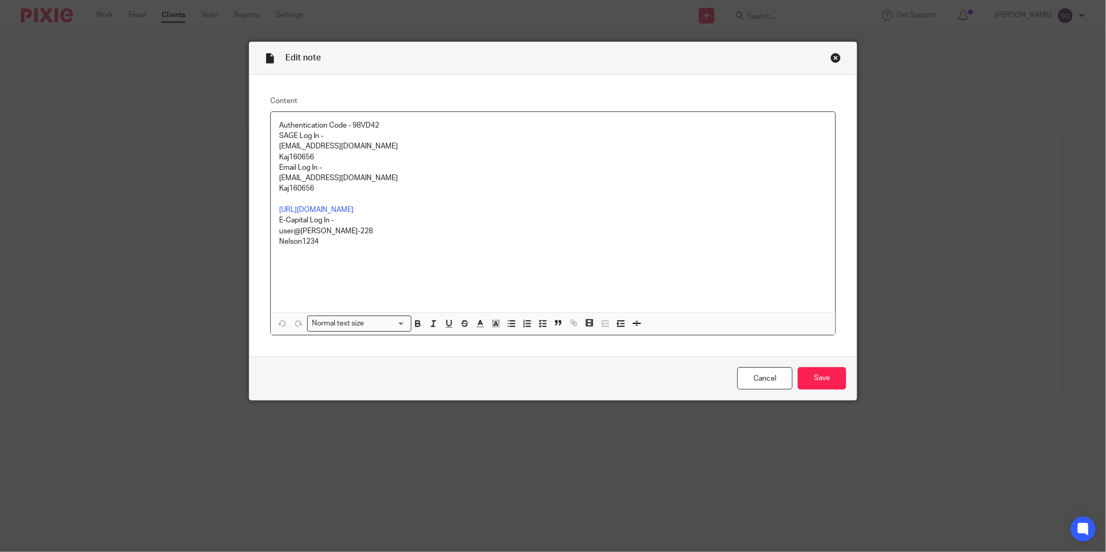
click at [289, 158] on p "Kaj160656" at bounding box center [553, 157] width 548 height 10
copy p "Kaj160656"
